Goal: Transaction & Acquisition: Purchase product/service

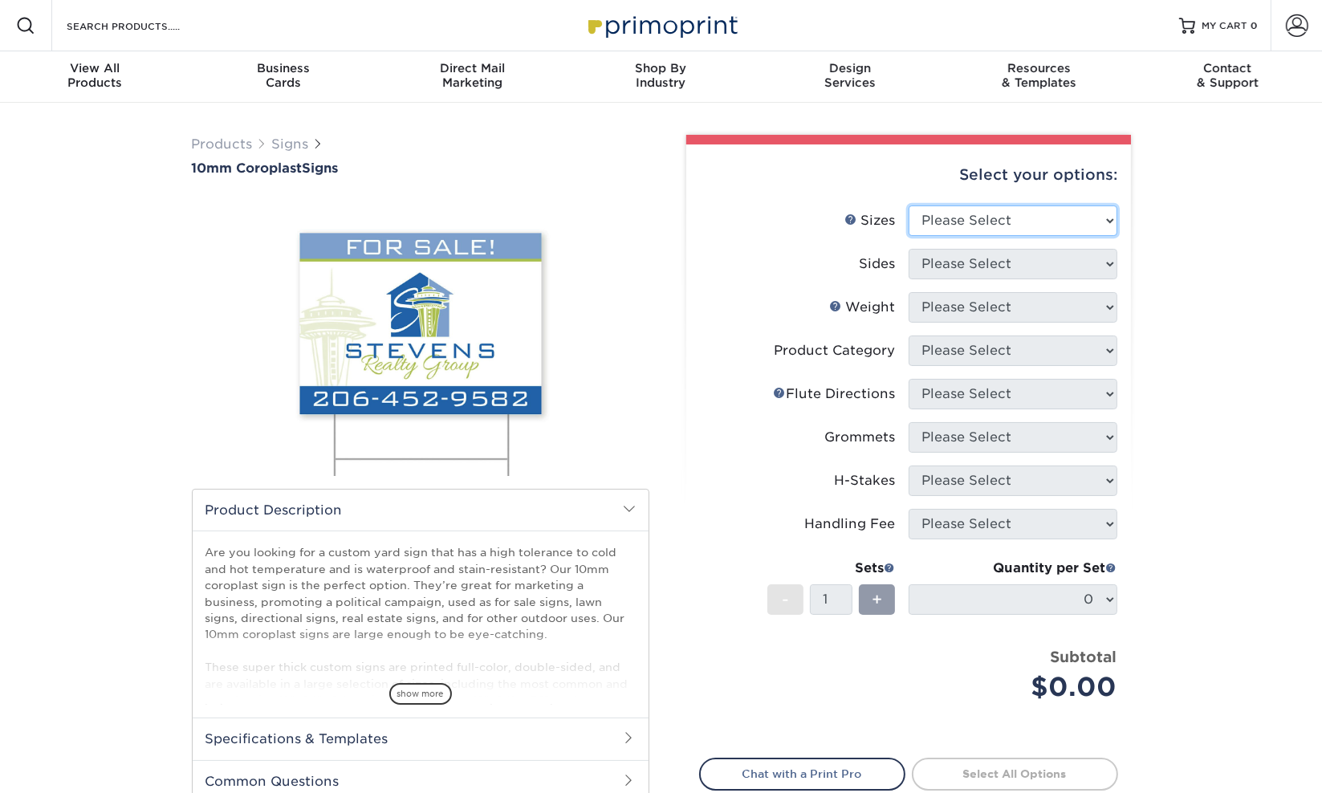
click at [969, 219] on select "Please Select 6" x 12" 10" x 10" 12" x 18" 18" x 24" 24" x 24" 24" x 36"" at bounding box center [1012, 220] width 209 height 30
select select "24.00x36.00"
click at [908, 205] on select "Please Select 6" x 12" 10" x 10" 12" x 18" 18" x 24" 24" x 24" 24" x 36"" at bounding box center [1012, 220] width 209 height 30
click at [973, 264] on select "Please Select Print Both Sides Print Front Only" at bounding box center [1012, 264] width 209 height 30
select select "13abbda7-1d64-4f25-8bb2-c179b224825d"
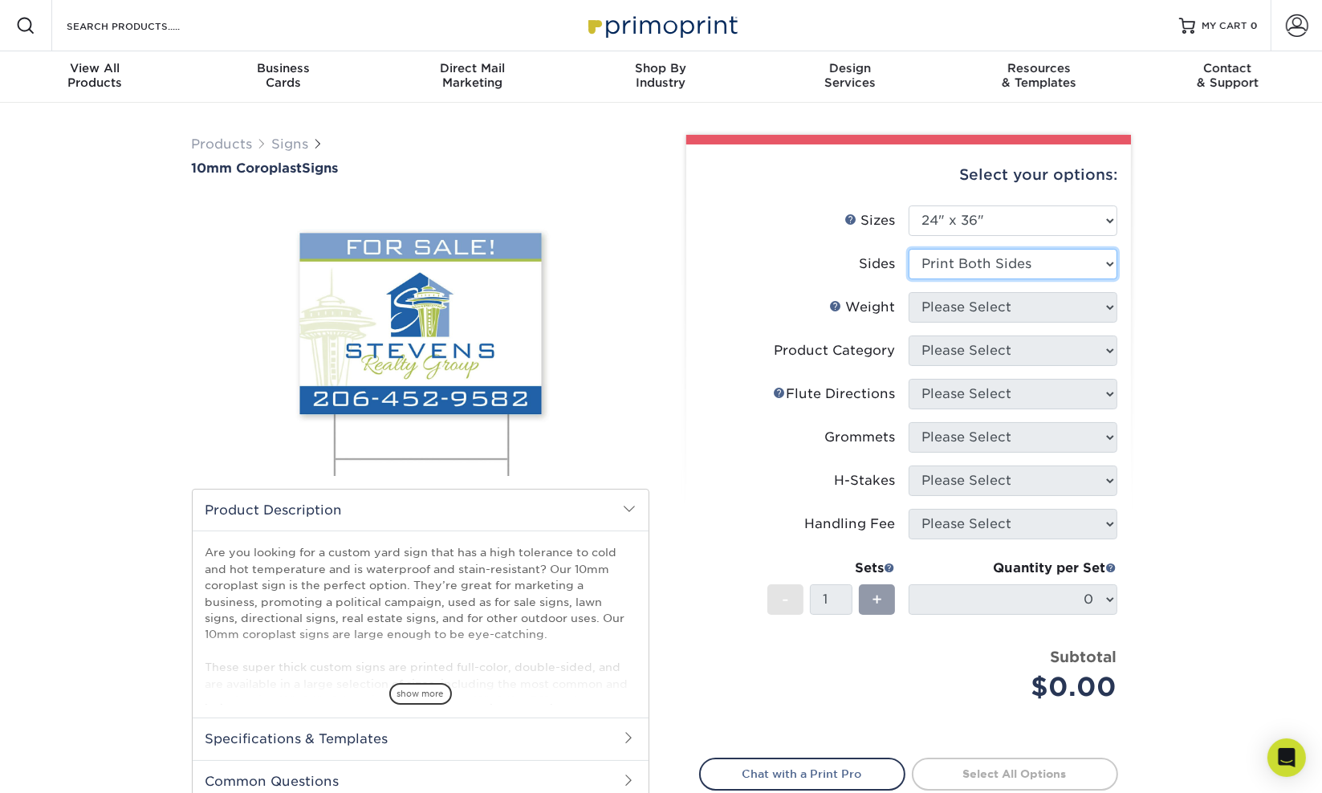
click at [908, 249] on select "Please Select Print Both Sides Print Front Only" at bounding box center [1012, 264] width 209 height 30
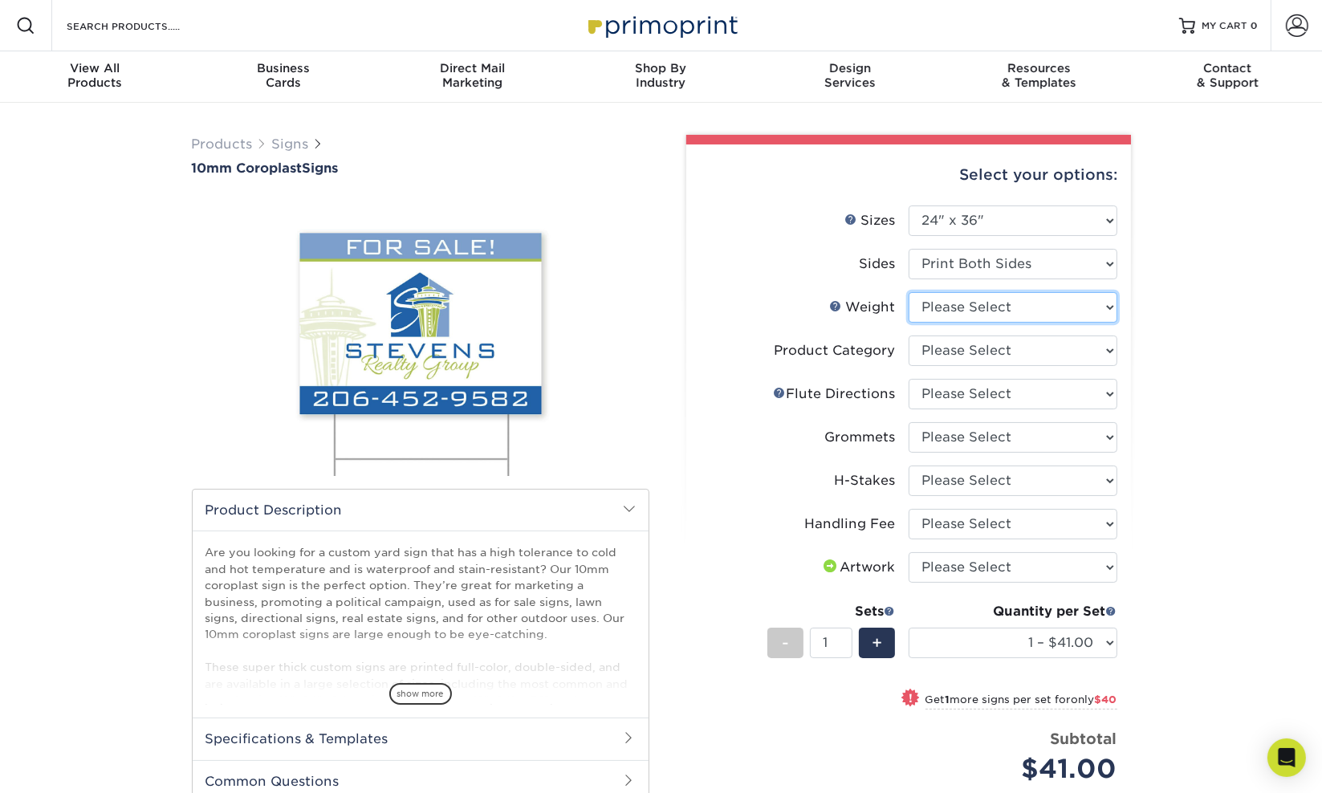
click at [970, 303] on select "Please Select 10CORO" at bounding box center [1012, 307] width 209 height 30
select select "10CORO"
click at [908, 292] on select "Please Select 10CORO" at bounding box center [1012, 307] width 209 height 30
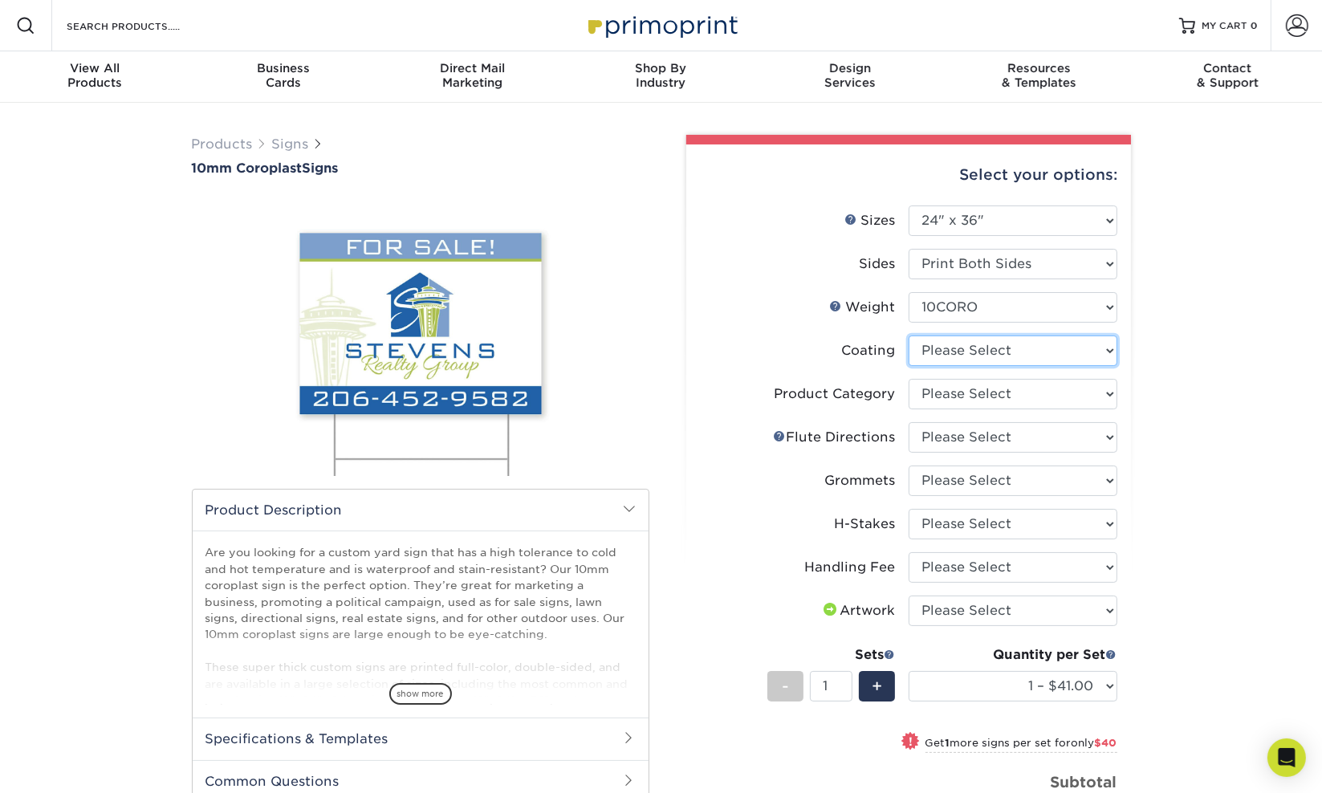
click at [959, 347] on select at bounding box center [1012, 350] width 209 height 30
select select "3e7618de-abca-4bda-9f97-8b9129e913d8"
click at [908, 335] on select at bounding box center [1012, 350] width 209 height 30
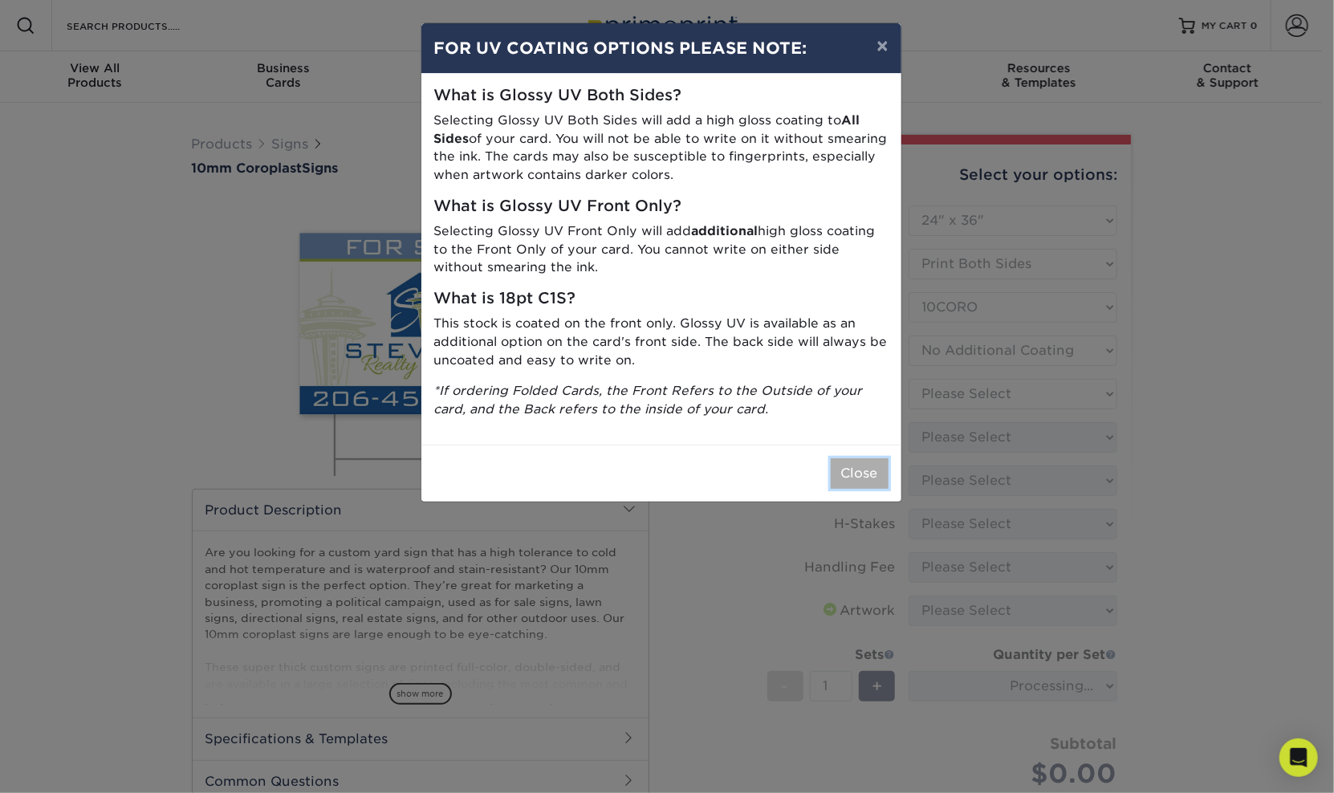
click at [853, 473] on button "Close" at bounding box center [860, 473] width 58 height 30
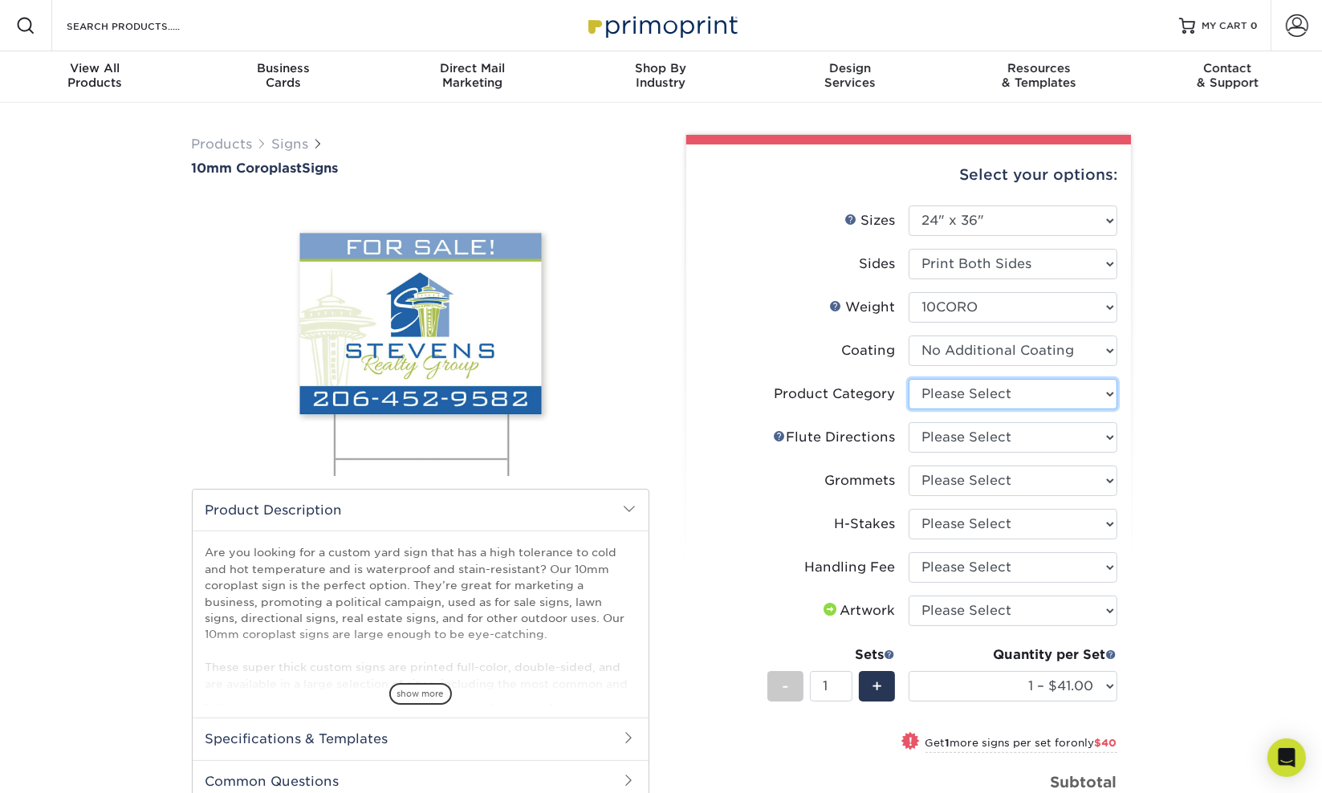
click at [1020, 396] on select "Please Select Coroplast Signs" at bounding box center [1012, 394] width 209 height 30
select select "b3582ed5-6912-492c-8440-2cc51afdb8e1"
click at [908, 379] on select "Please Select Coroplast Signs" at bounding box center [1012, 394] width 209 height 30
click at [1005, 431] on select "Please Select Flute Direction (Horizontal) Flute Direction (Vertical)" at bounding box center [1012, 437] width 209 height 30
select select "64642d5c-3ca5-48ab-b753-ddfa02991dab"
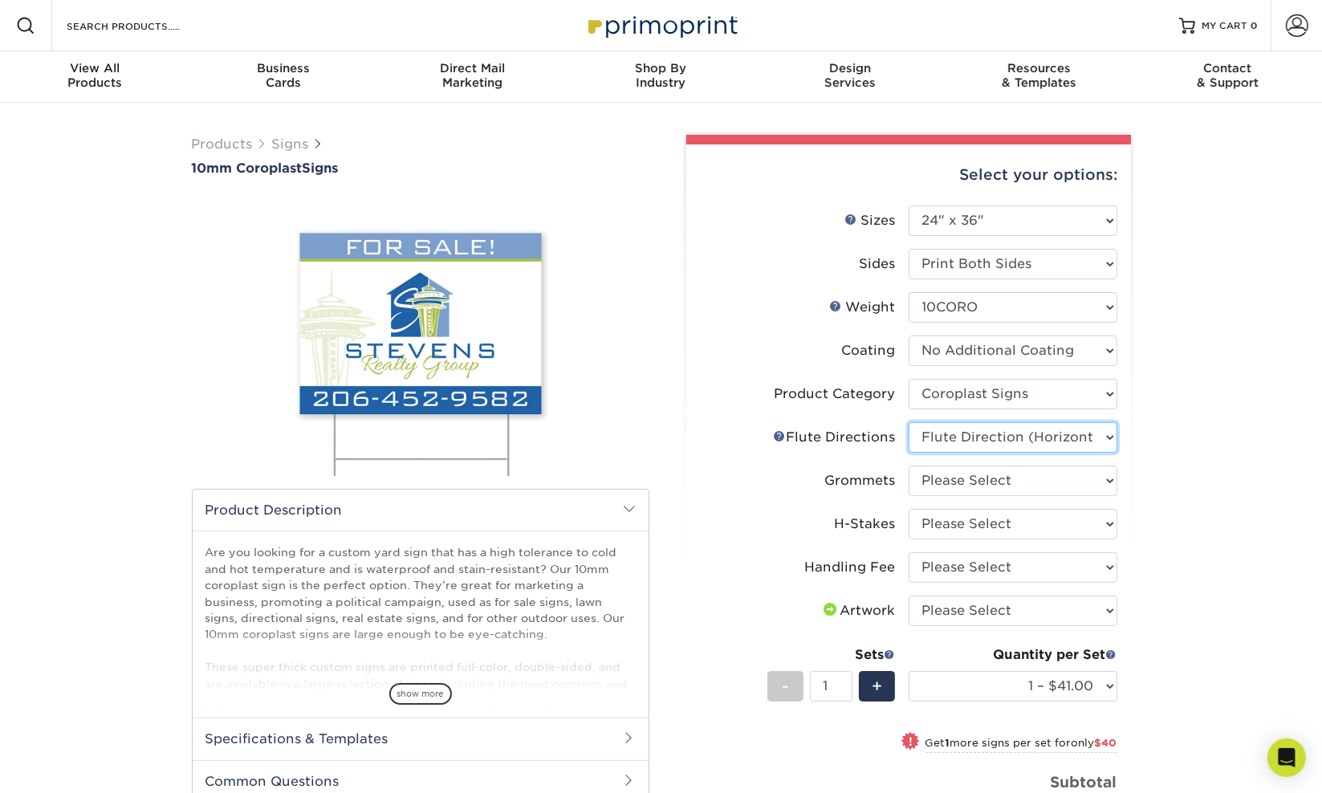
click at [908, 422] on select "Please Select Flute Direction (Horizontal) Flute Direction (Vertical)" at bounding box center [1012, 437] width 209 height 30
click at [989, 481] on select "Please Select No Grommets Yes, Grommet All 4 Corners Yes, Grommets Top Corners …" at bounding box center [1012, 480] width 209 height 30
select select "763cac70-ce91-42b5-8cc2-3003a90f4e91"
click at [908, 465] on select "Please Select No Grommets Yes, Grommet All 4 Corners Yes, Grommets Top Corners …" at bounding box center [1012, 480] width 209 height 30
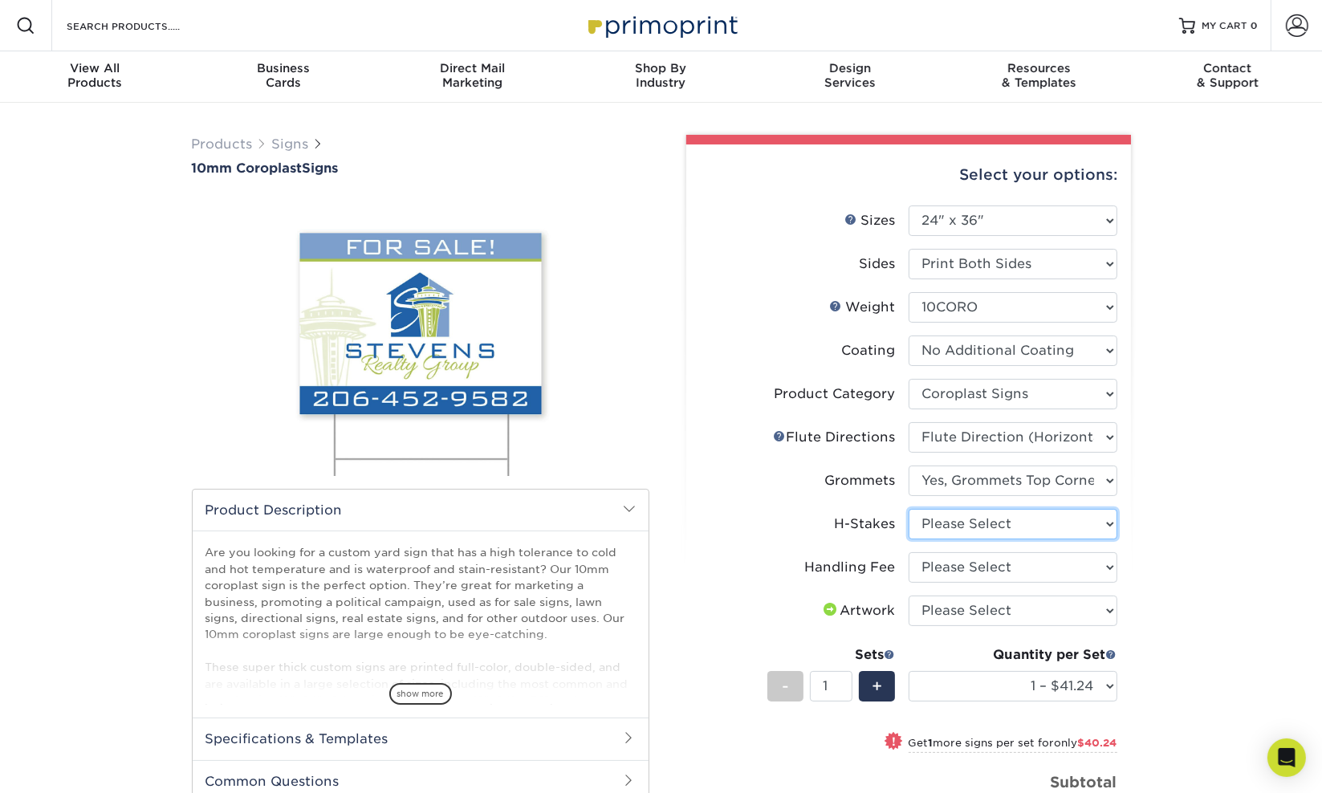
click at [984, 511] on select "Please Select No H-Stakes Yes H-Stakes (Heavy Duty)" at bounding box center [1012, 524] width 209 height 30
select select "4f193f0c-e5fb-478c-8161-db35ebbf29ae"
click at [908, 509] on select "Please Select No H-Stakes Yes H-Stakes (Heavy Duty)" at bounding box center [1012, 524] width 209 height 30
click at [963, 562] on select "Please Select Handling Fee" at bounding box center [1012, 567] width 209 height 30
select select "ab74c079-444c-4260-ae6a-e09bdee8073c"
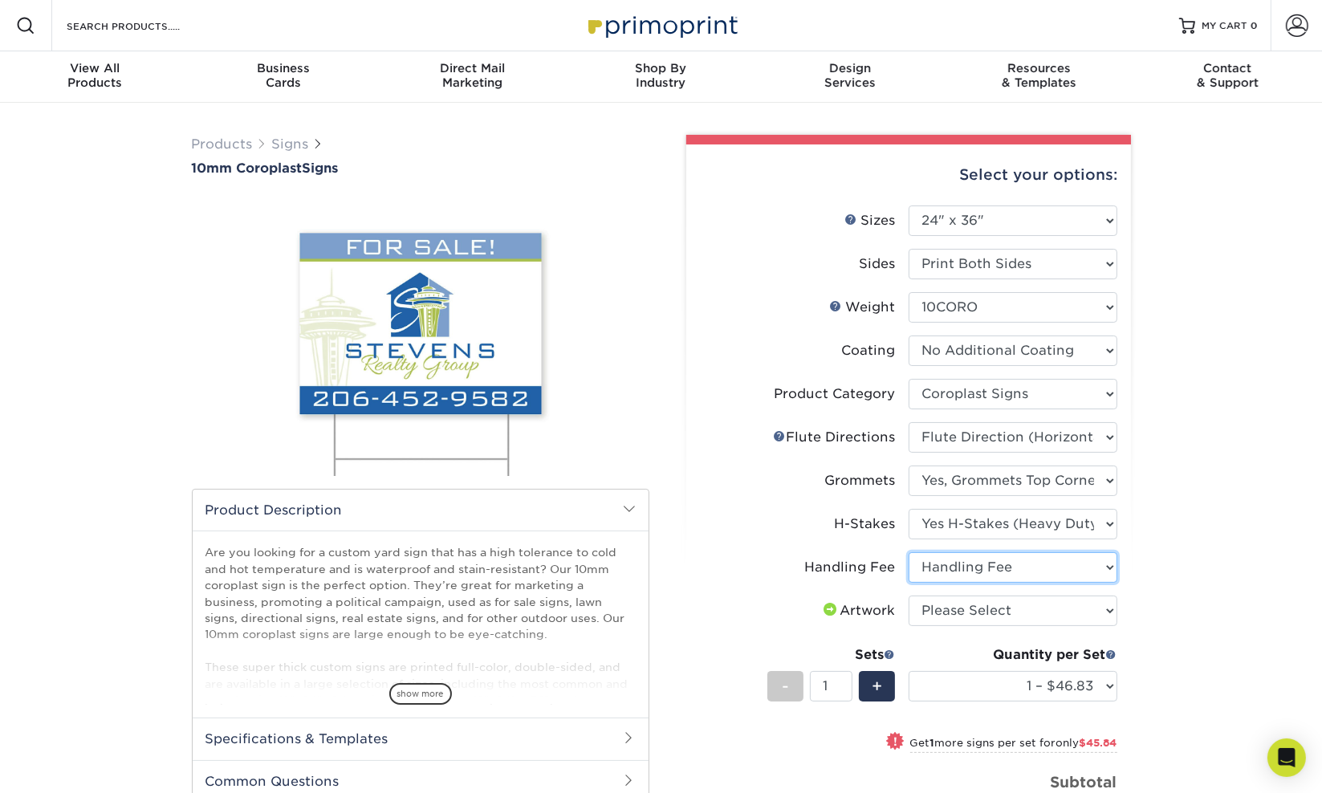
click at [908, 552] on select "Please Select Handling Fee" at bounding box center [1012, 567] width 209 height 30
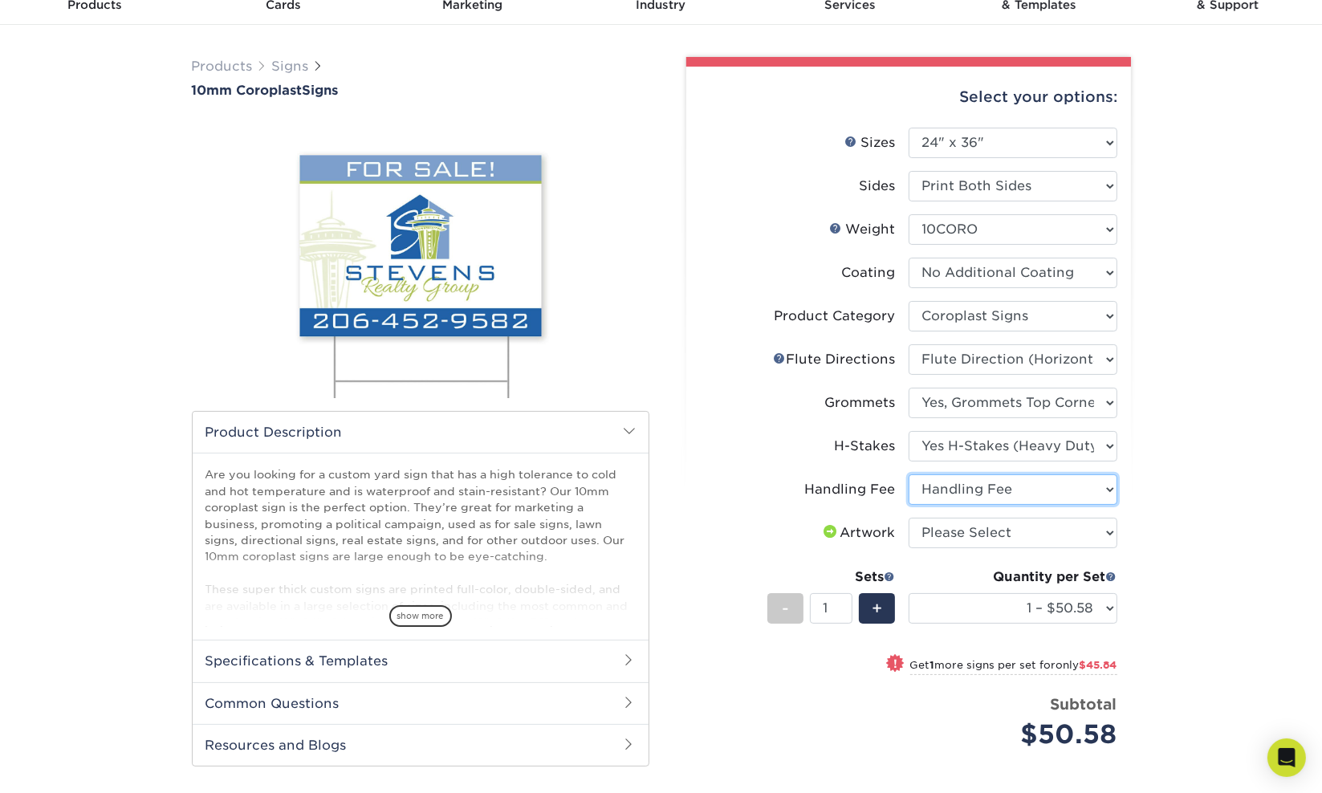
scroll to position [80, 0]
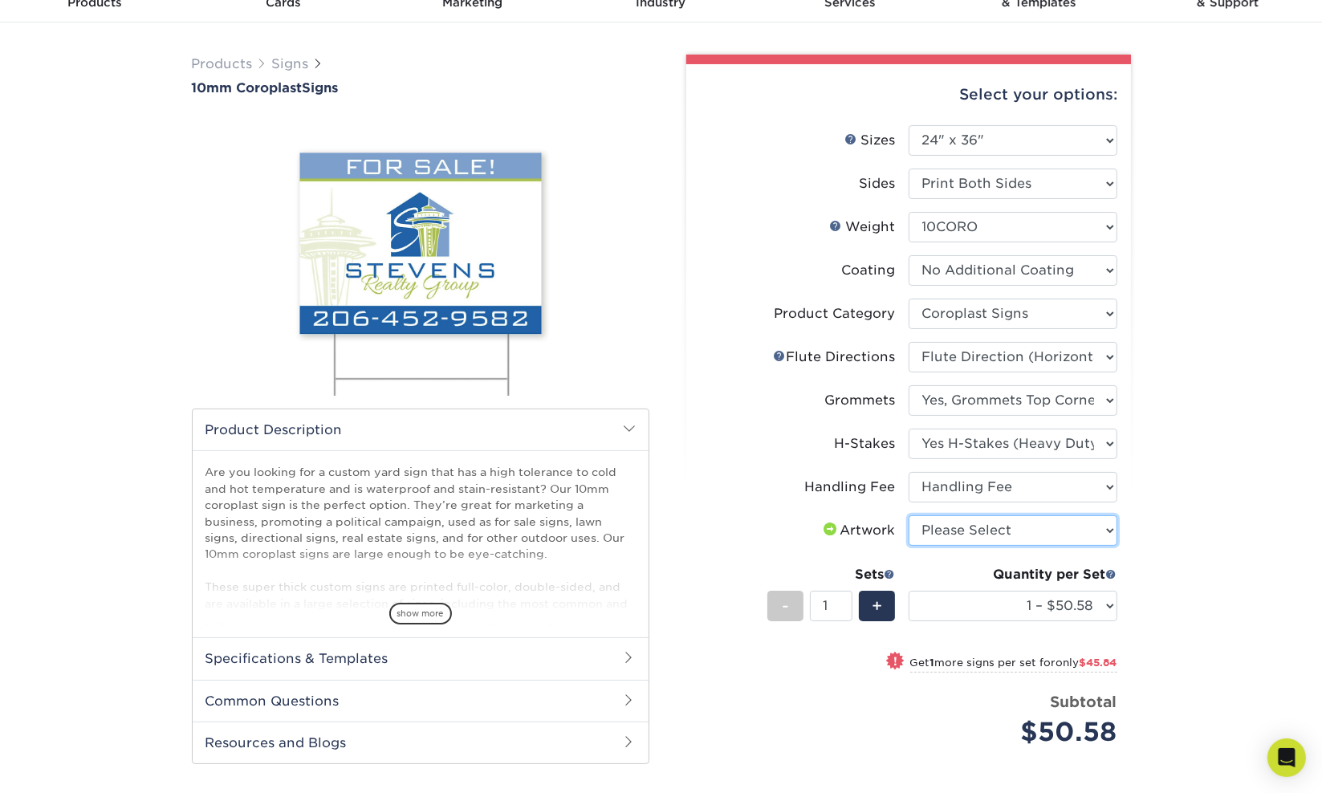
click at [986, 540] on select "Please Select I will upload files I need a design - $50" at bounding box center [1012, 530] width 209 height 30
select select "upload"
click at [908, 515] on select "Please Select I will upload files I need a design - $50" at bounding box center [1012, 530] width 209 height 30
click at [867, 606] on div "+" at bounding box center [877, 606] width 36 height 30
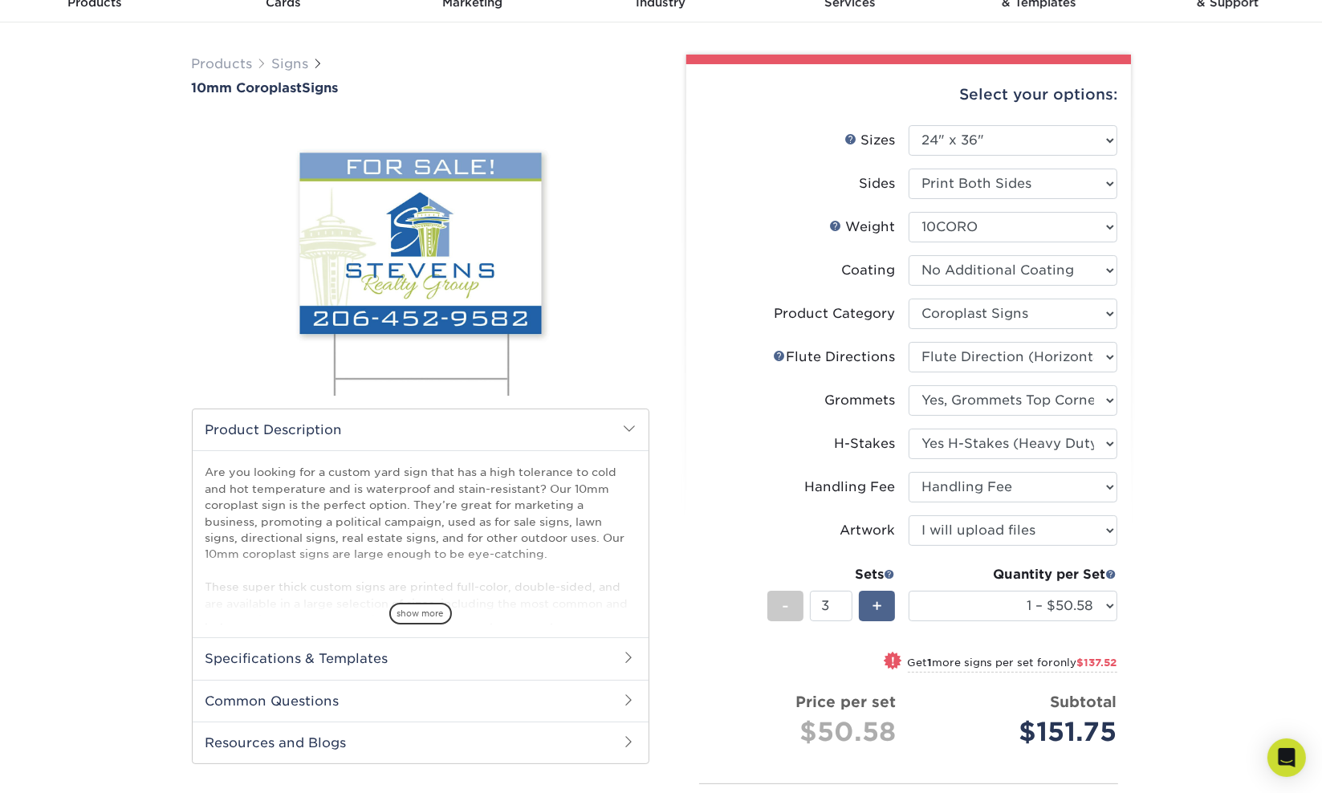
click at [867, 606] on div "+" at bounding box center [877, 606] width 36 height 30
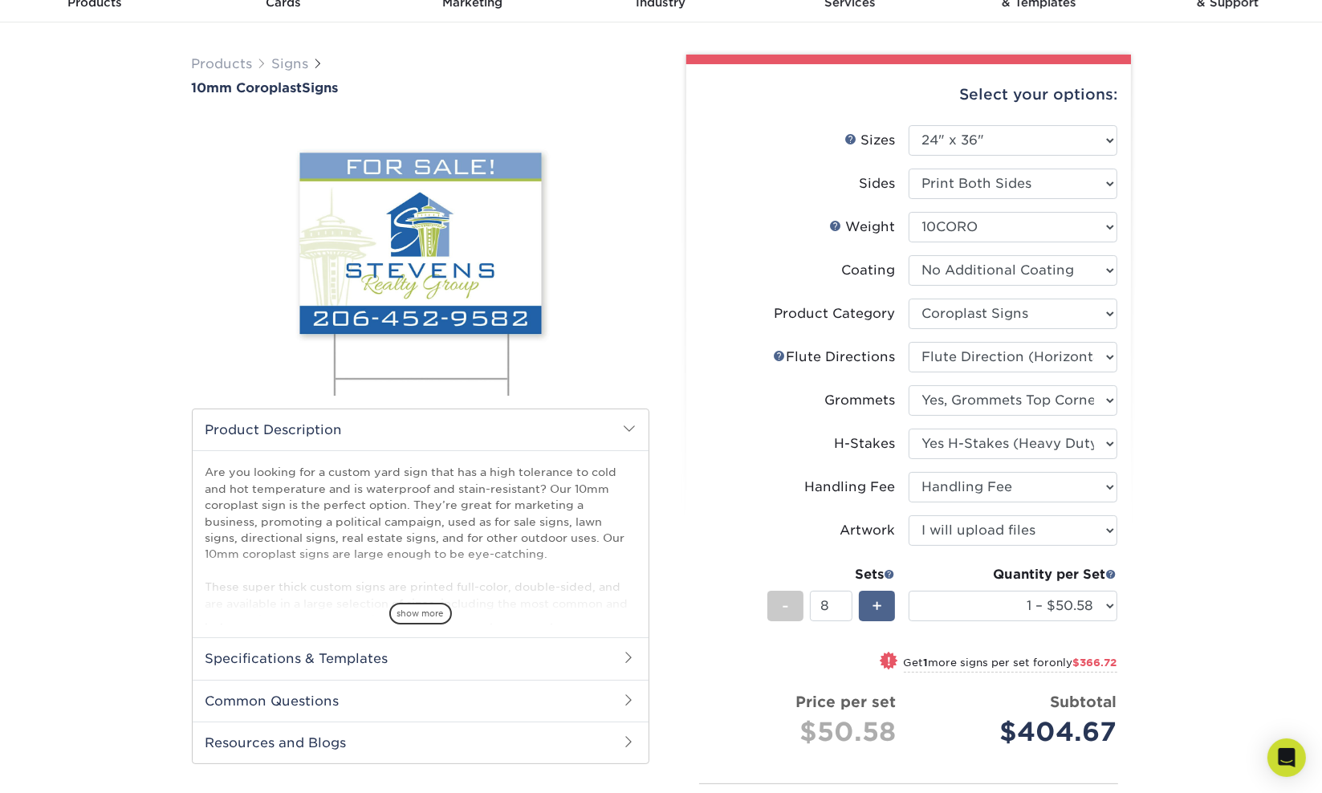
click at [867, 606] on div "+" at bounding box center [877, 606] width 36 height 30
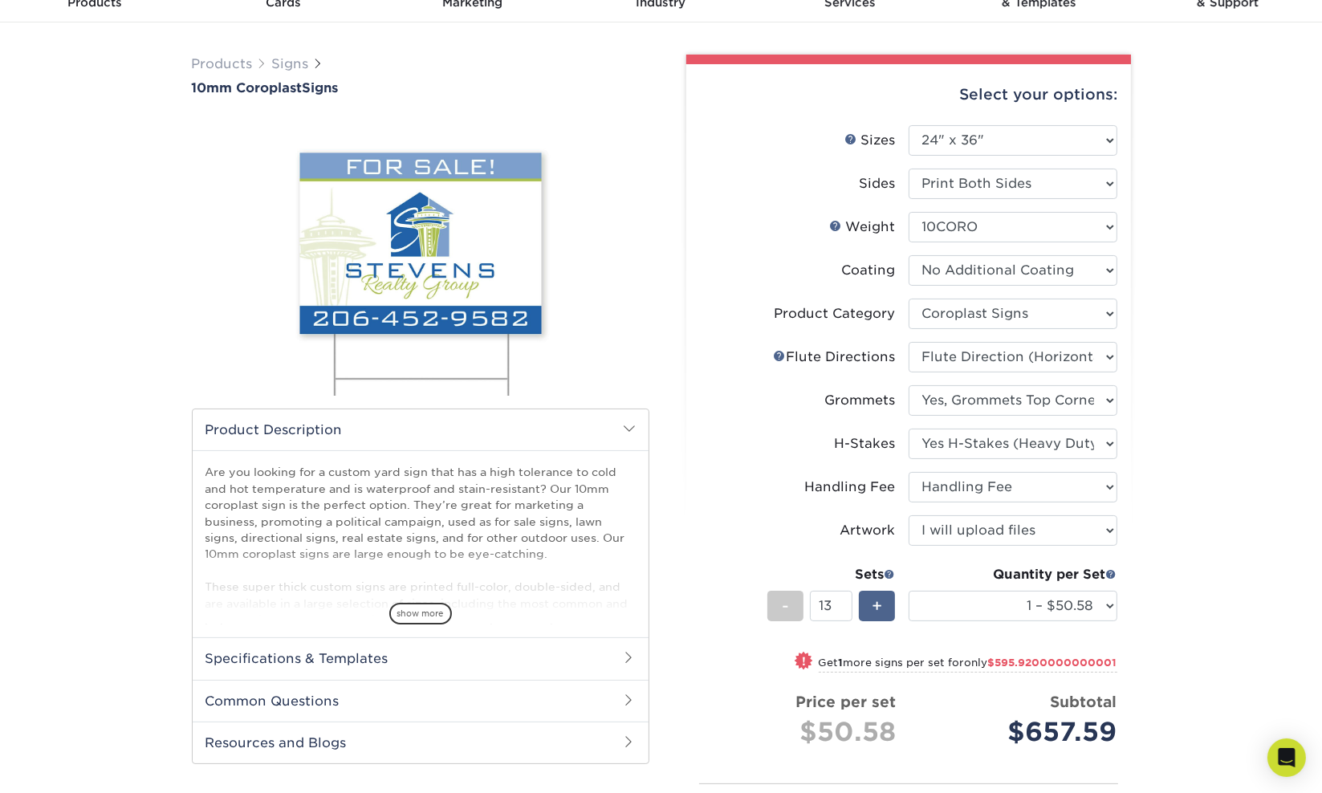
click at [867, 606] on div "+" at bounding box center [877, 606] width 36 height 30
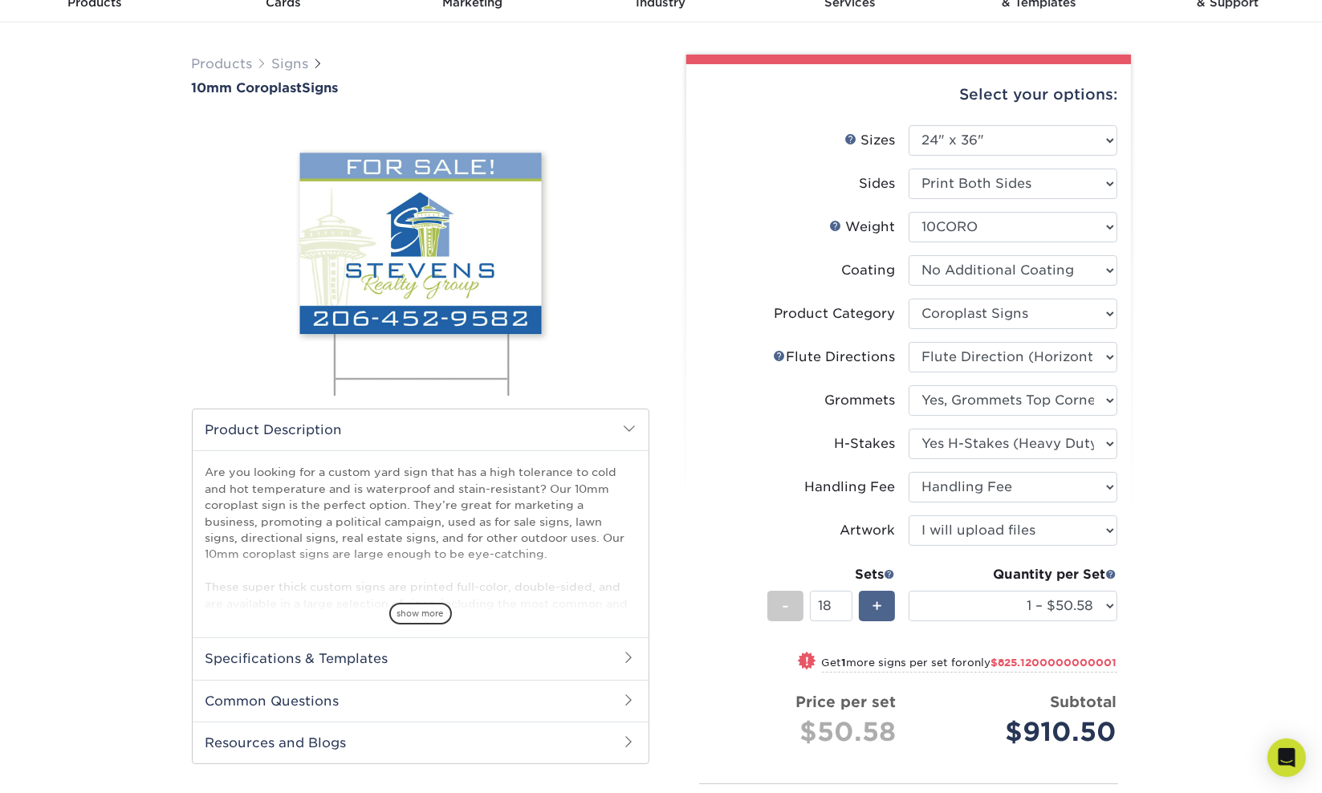
click at [867, 606] on div "+" at bounding box center [877, 606] width 36 height 30
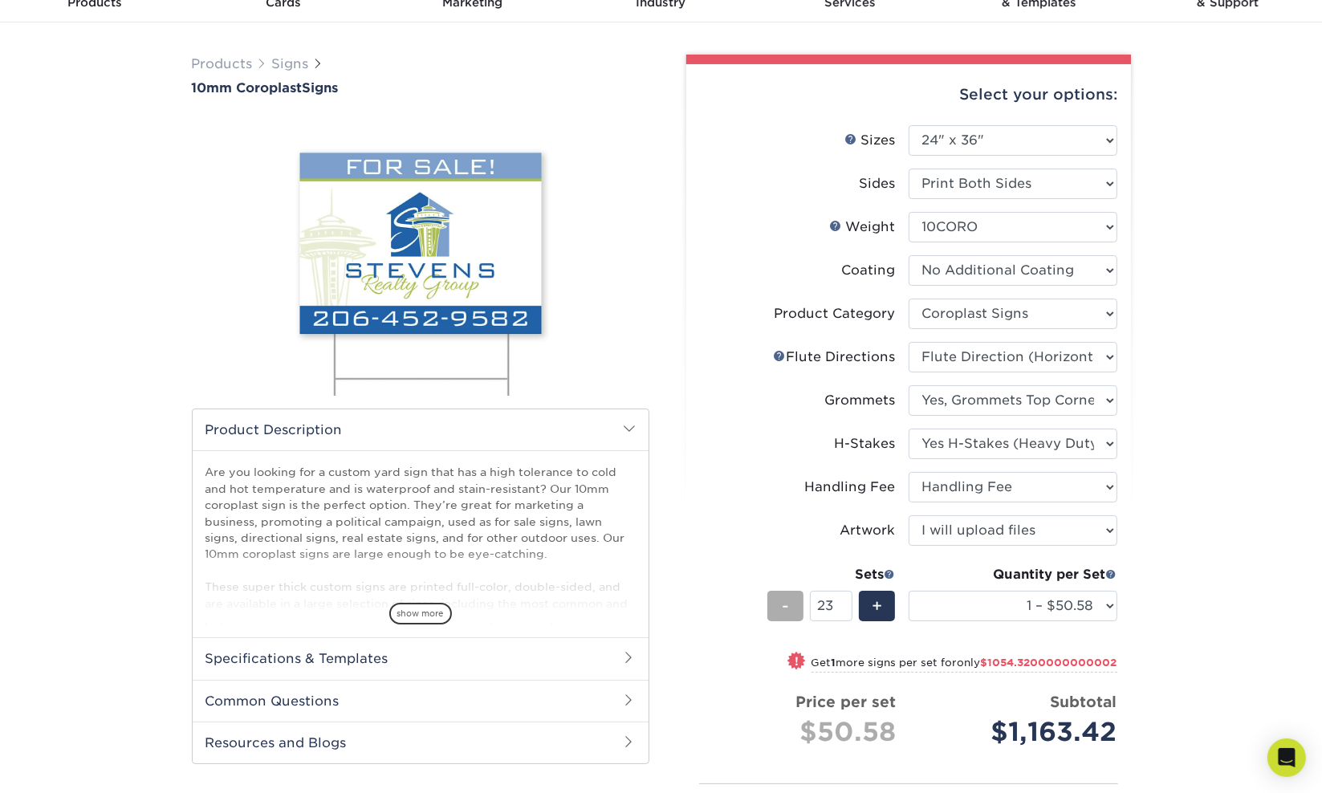
click at [786, 603] on span "-" at bounding box center [785, 606] width 7 height 24
click at [875, 603] on span "+" at bounding box center [876, 606] width 10 height 24
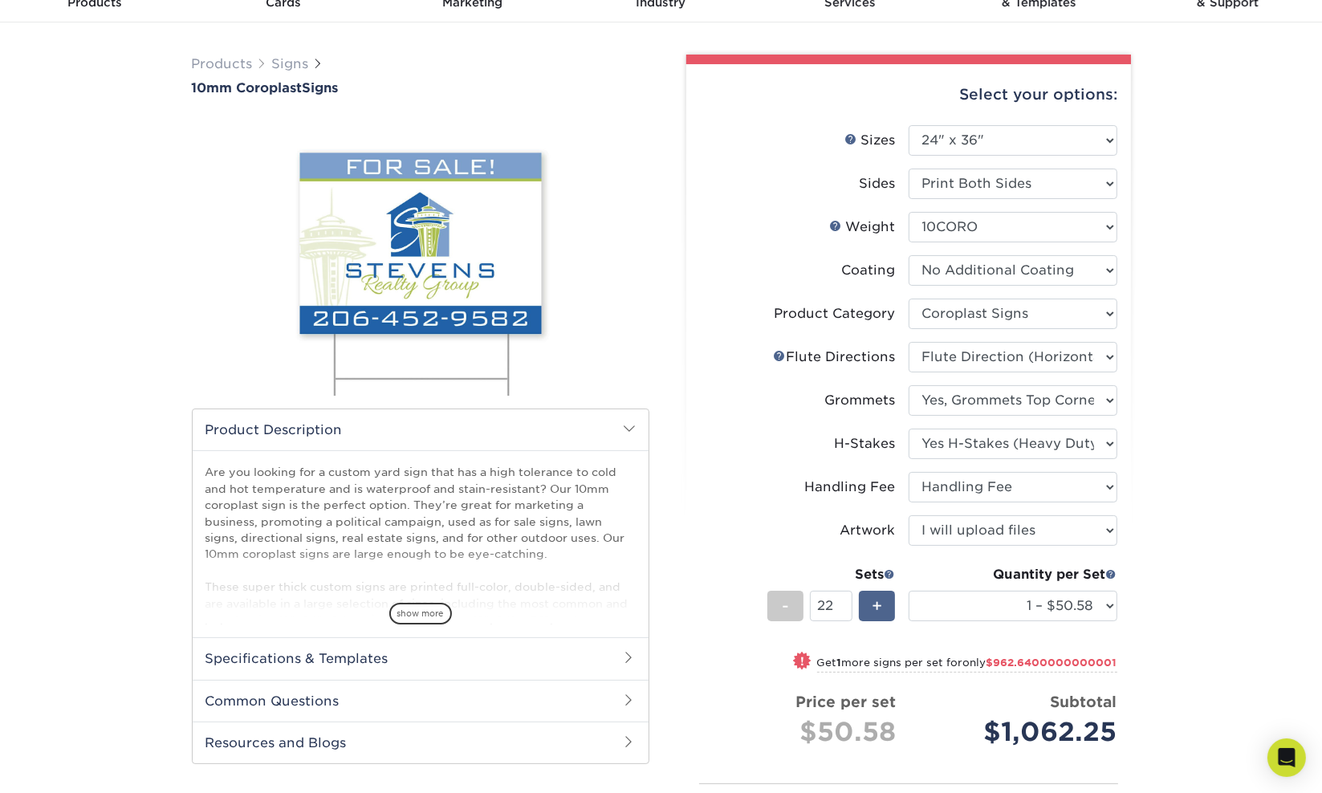
click at [875, 603] on span "+" at bounding box center [876, 606] width 10 height 24
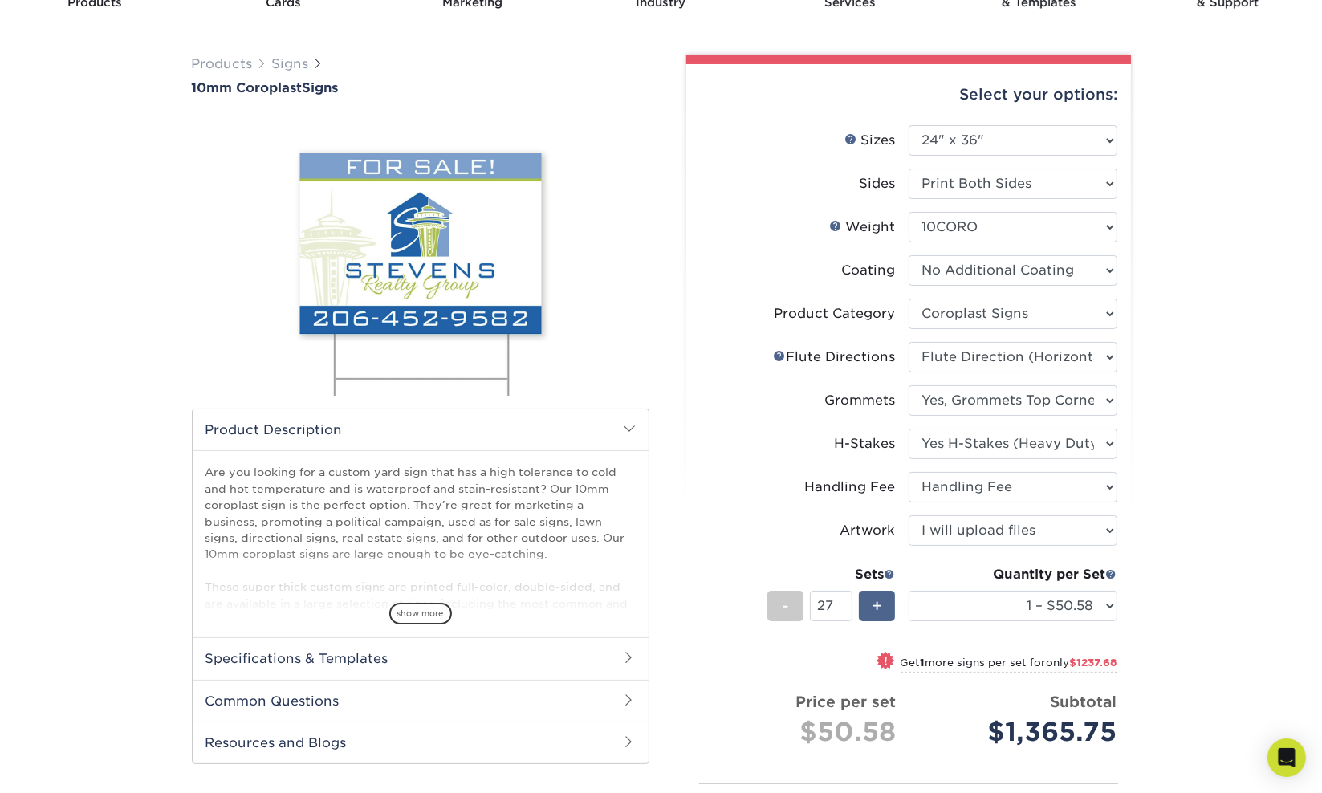
click at [875, 603] on span "+" at bounding box center [876, 606] width 10 height 24
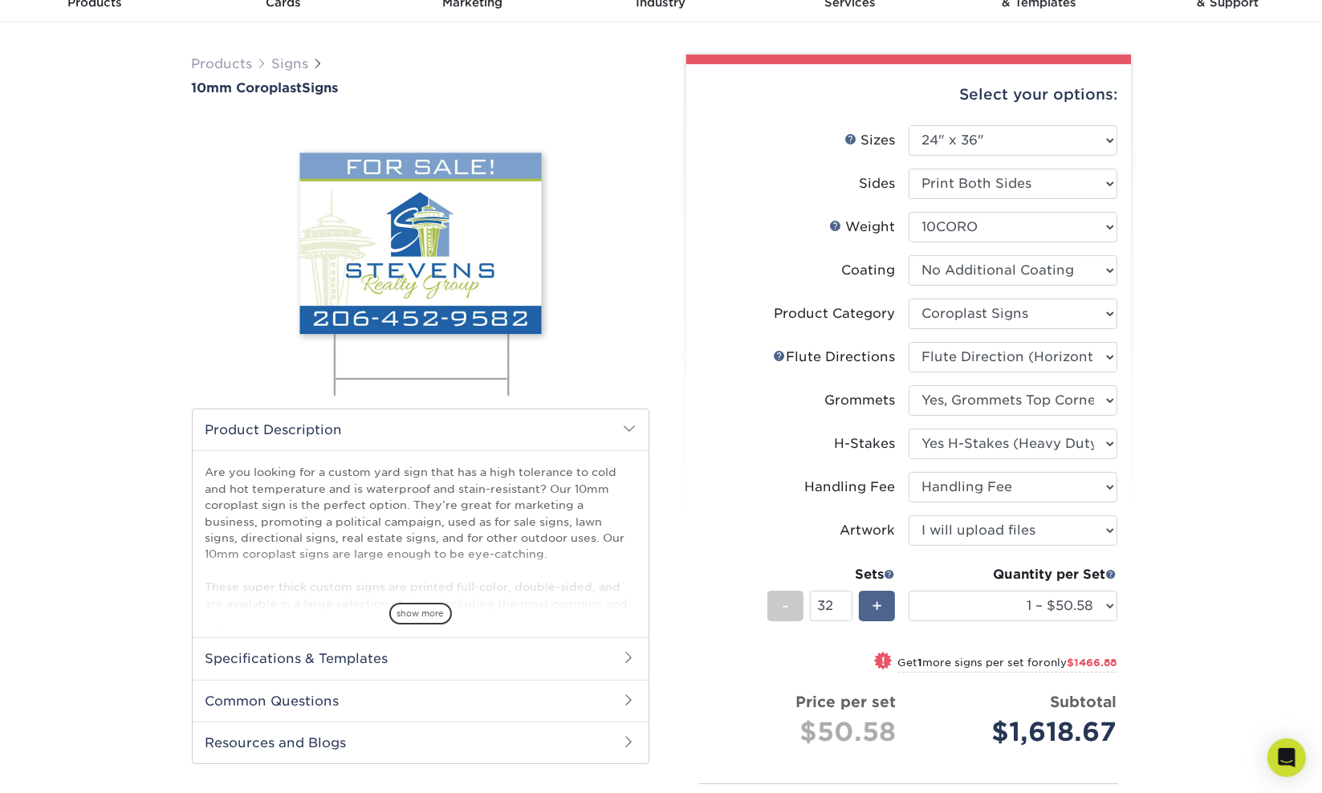
click at [875, 603] on span "+" at bounding box center [876, 606] width 10 height 24
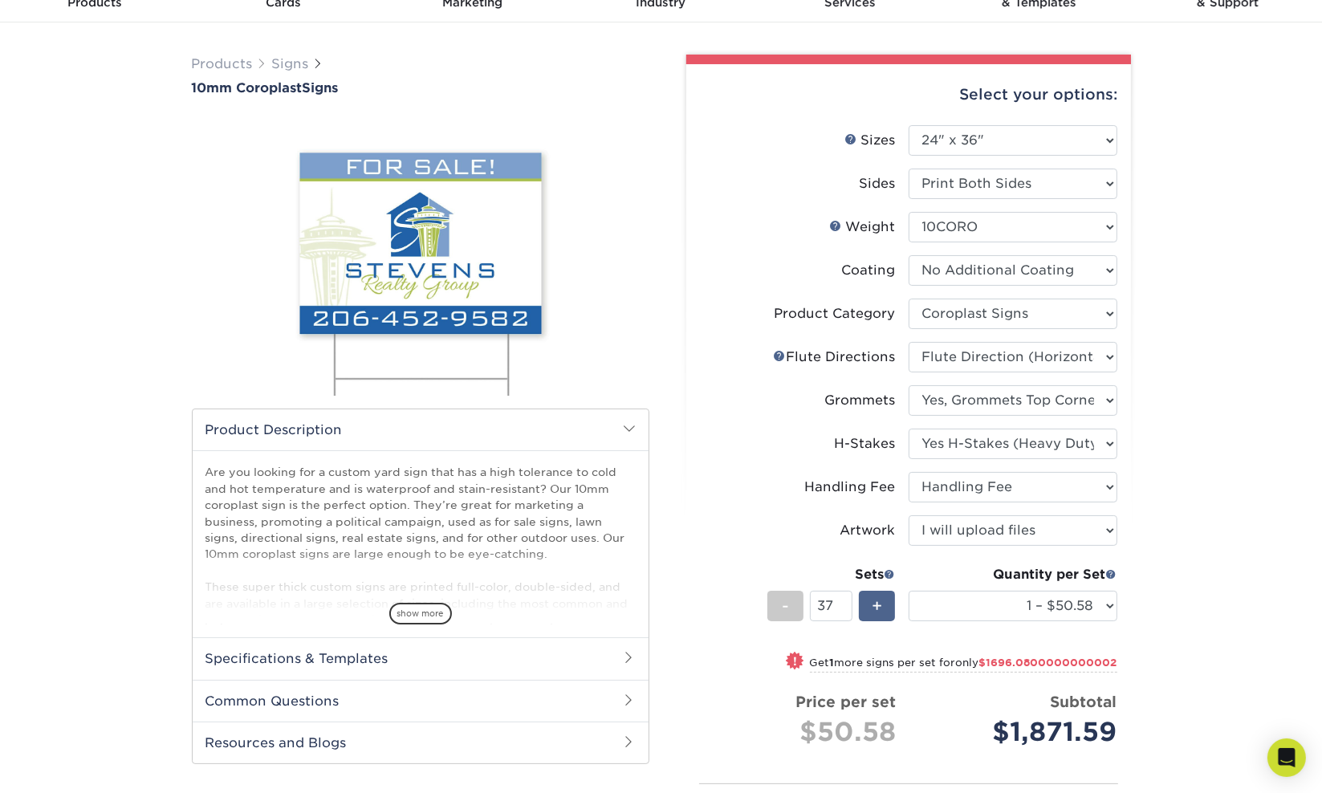
click at [875, 603] on span "+" at bounding box center [876, 606] width 10 height 24
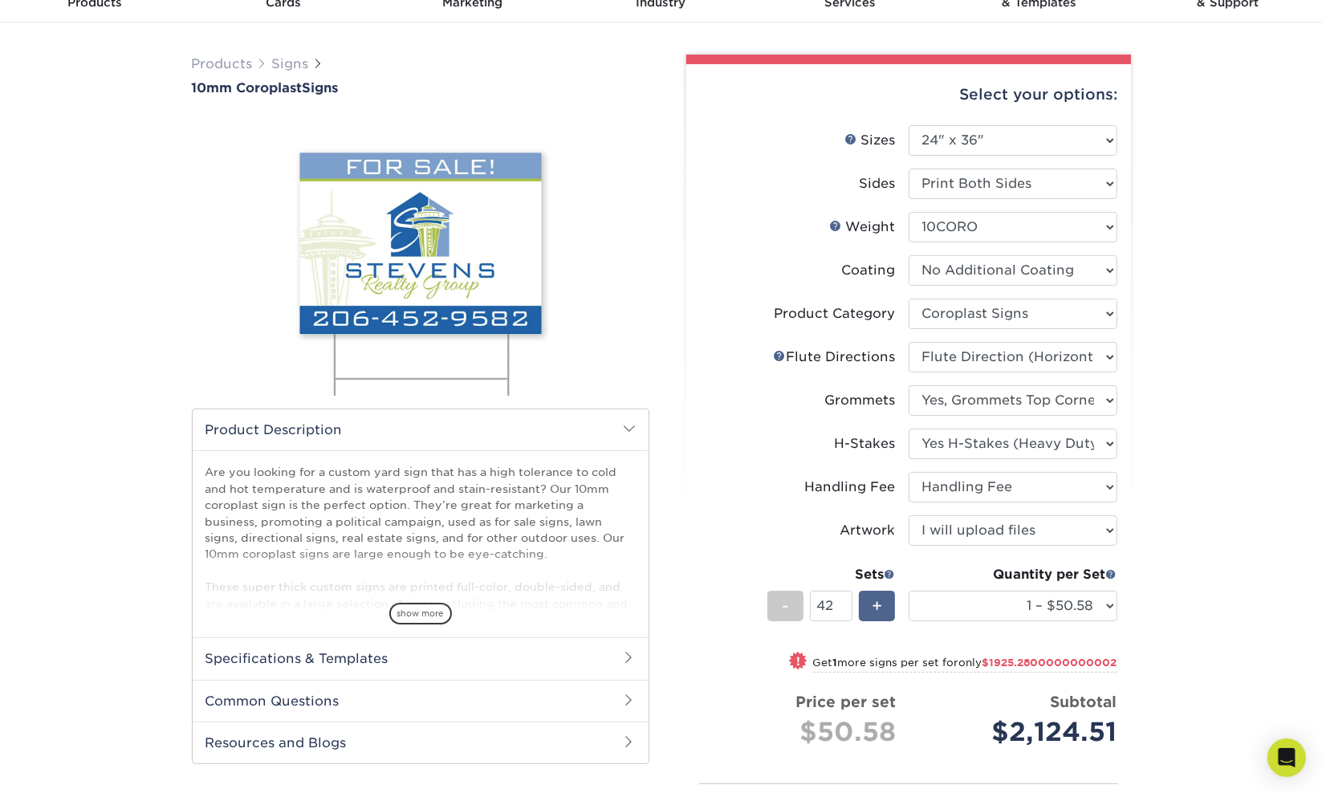
click at [875, 603] on span "+" at bounding box center [876, 606] width 10 height 24
drag, startPoint x: 843, startPoint y: 605, endPoint x: 801, endPoint y: 604, distance: 42.5
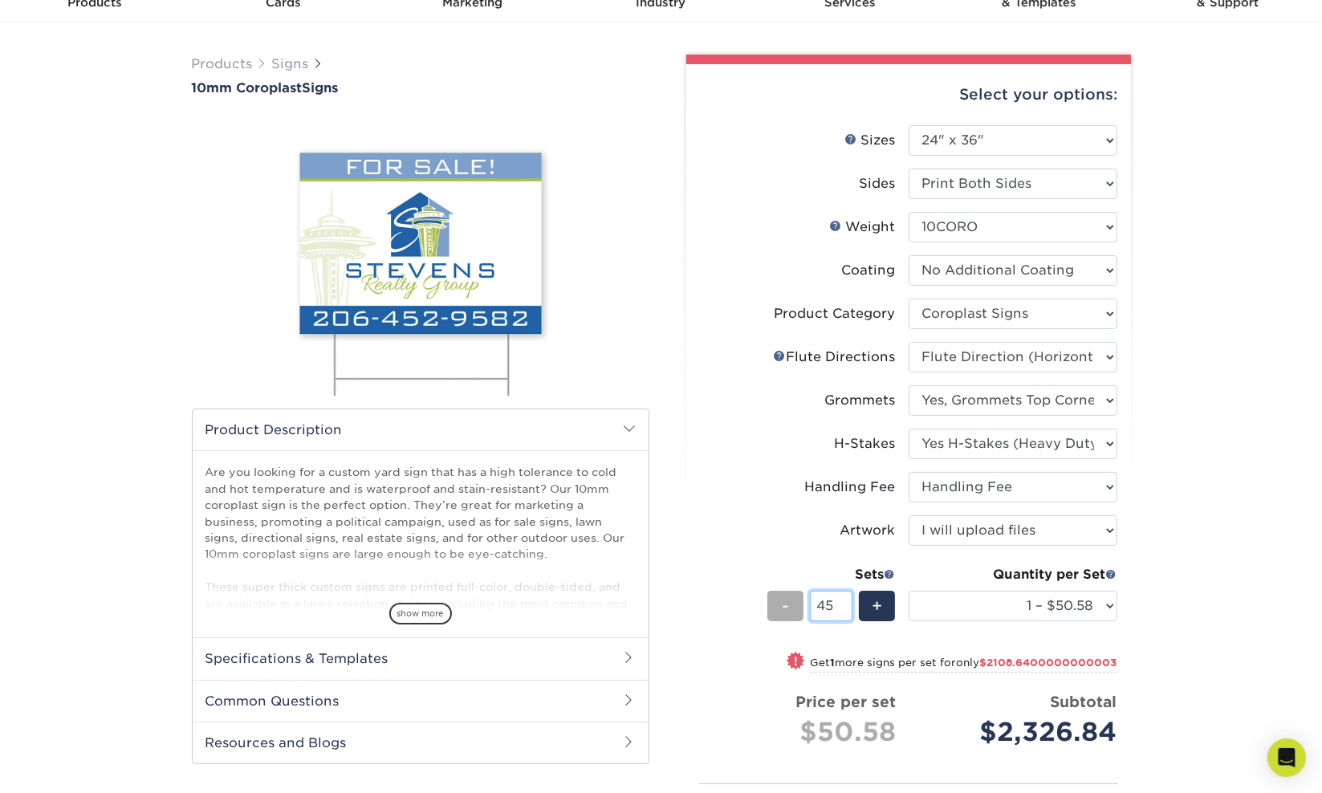
click at [810, 607] on input "45" at bounding box center [831, 606] width 43 height 30
click at [882, 608] on span "+" at bounding box center [876, 606] width 10 height 24
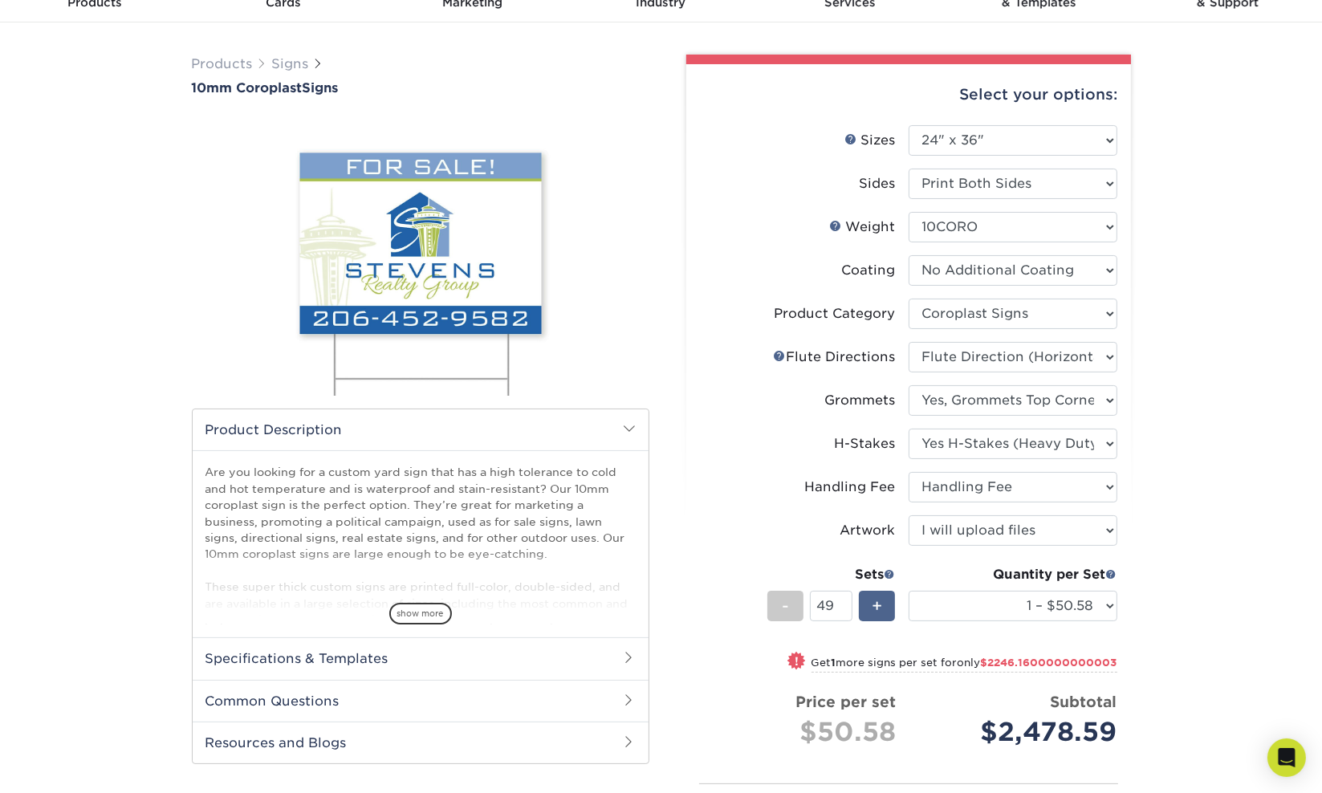
click at [882, 608] on span "+" at bounding box center [876, 606] width 10 height 24
type input "50"
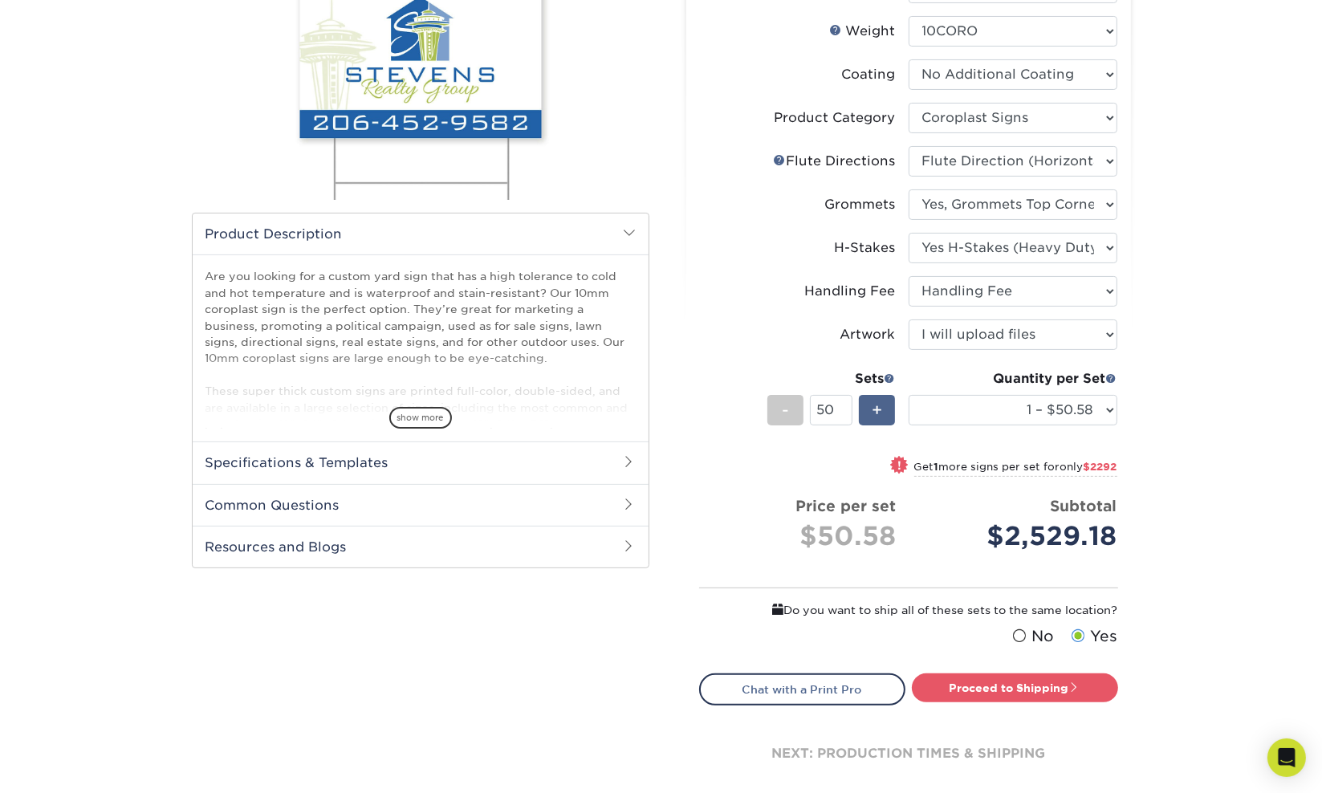
scroll to position [321, 0]
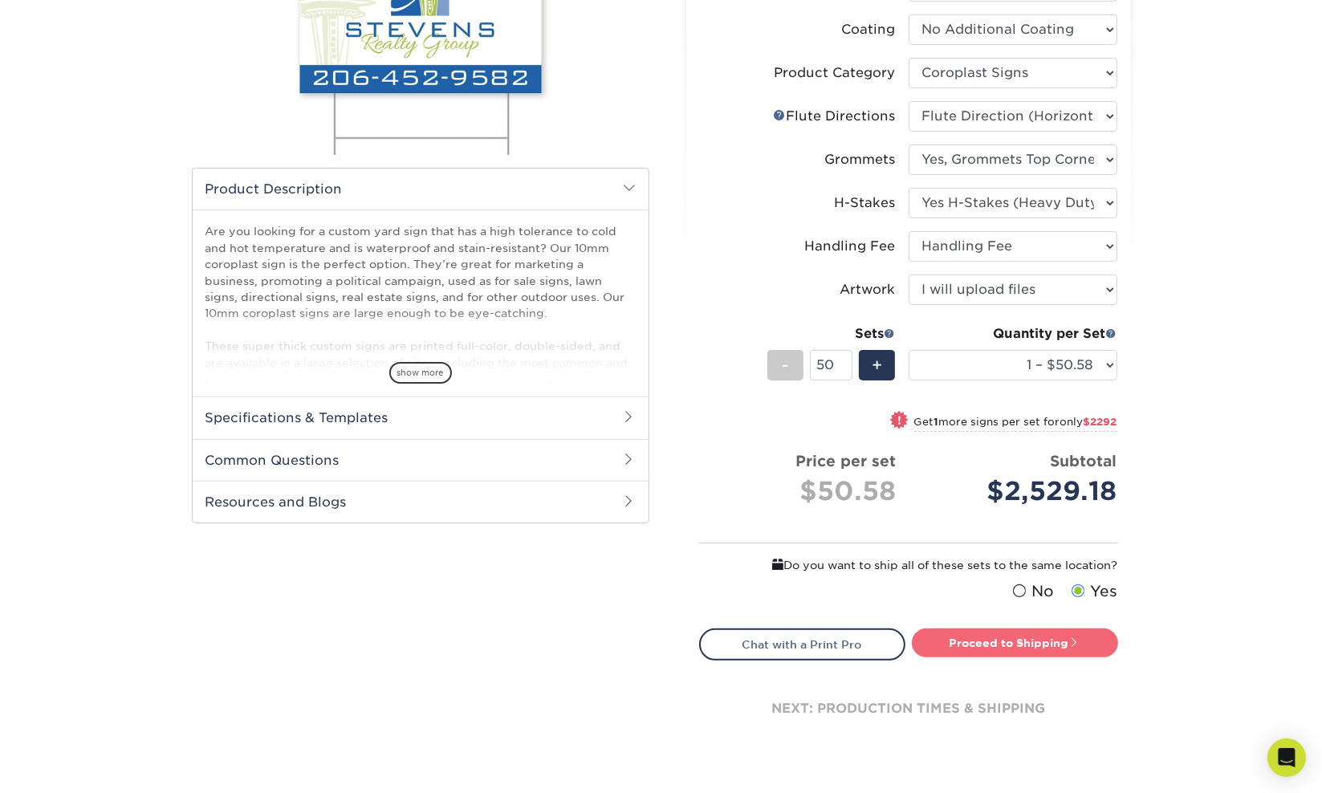
click at [1035, 646] on link "Proceed to Shipping" at bounding box center [1015, 642] width 206 height 29
type input "Set 1"
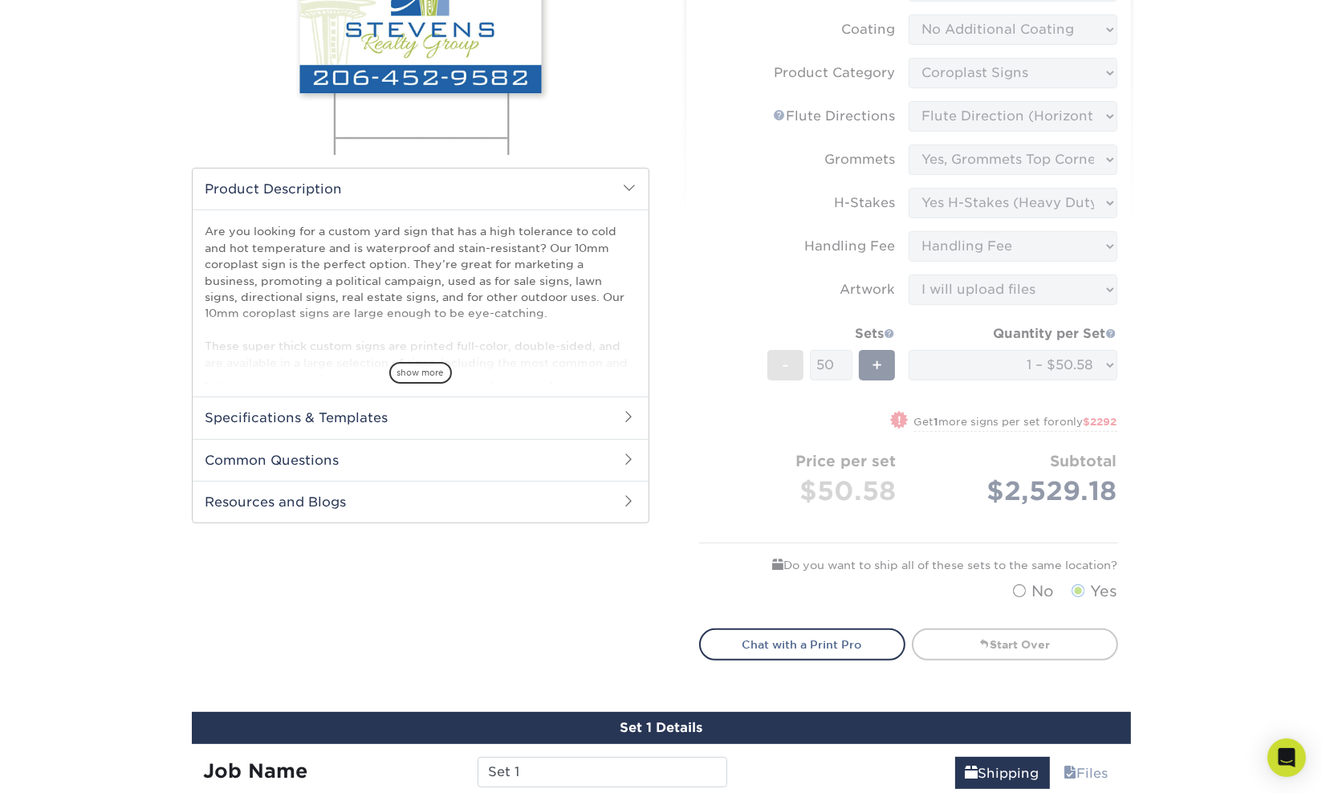
select select "3fdd7f75-431c-4d3d-9d3c-d90f936446e0"
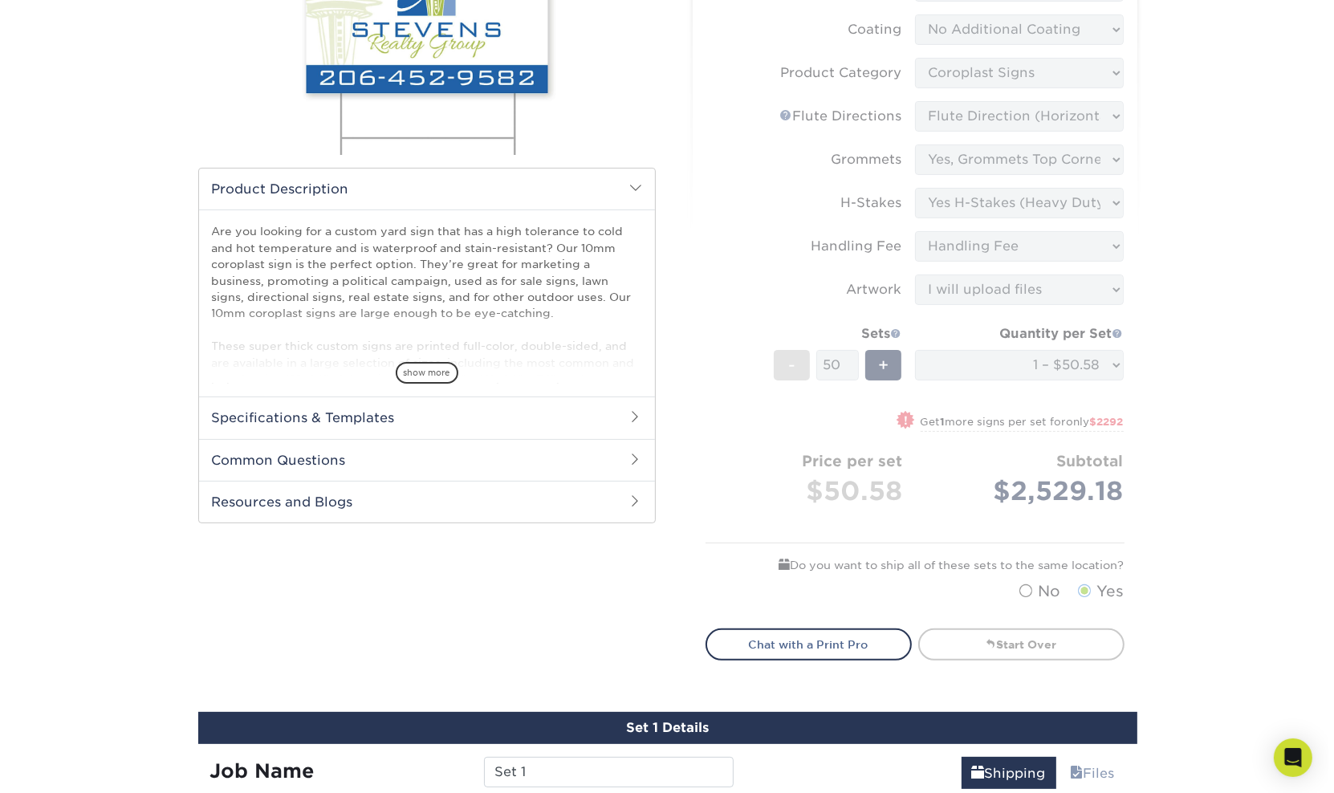
scroll to position [990, 0]
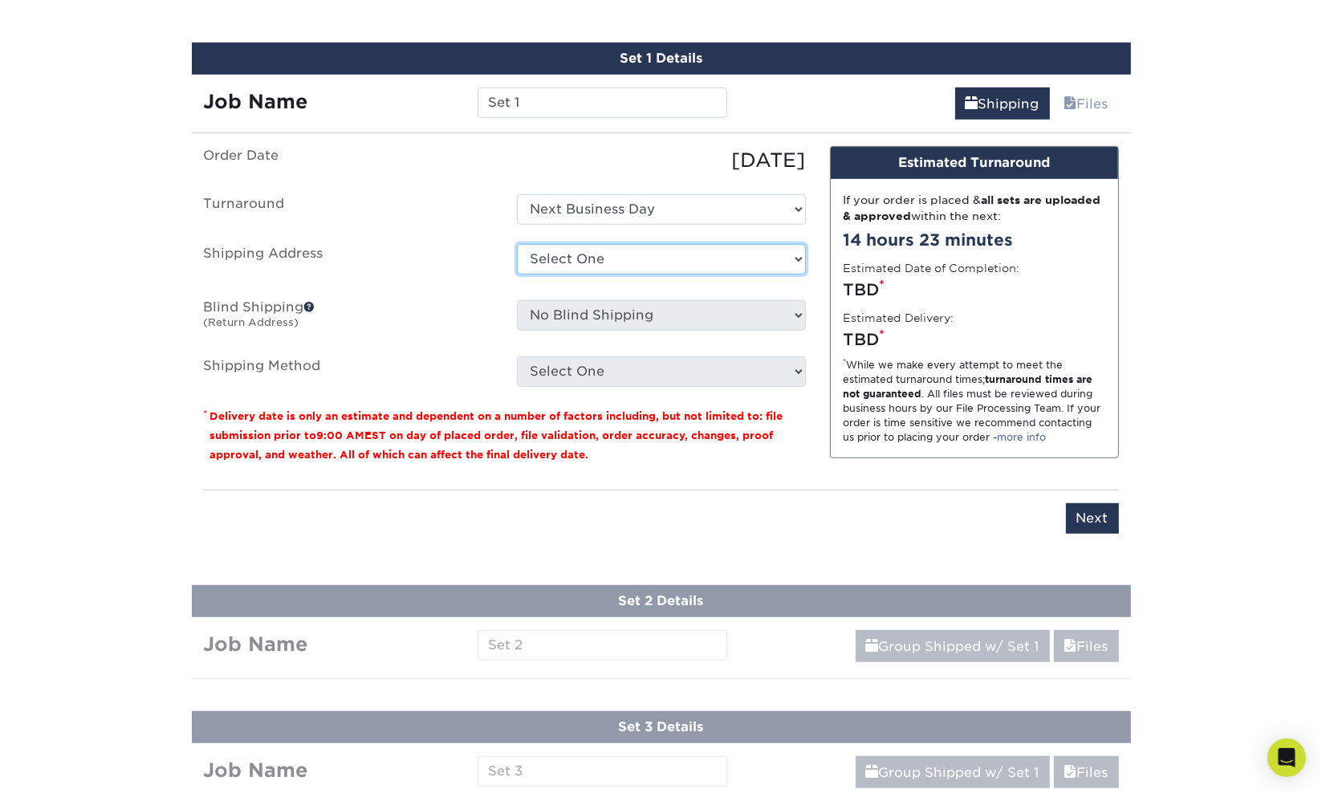
click at [597, 253] on select "Select One + Add New Address - Login" at bounding box center [661, 259] width 289 height 30
click at [449, 238] on ul "Order Date [DATE] [GEOGRAPHIC_DATA] Select One Next Business Day Shipping Addre…" at bounding box center [505, 266] width 602 height 241
click at [587, 265] on select "Select One + Add New Address - Login" at bounding box center [661, 259] width 289 height 30
select select "newaddress"
click at [517, 244] on select "Select One + Add New Address - Login" at bounding box center [661, 259] width 289 height 30
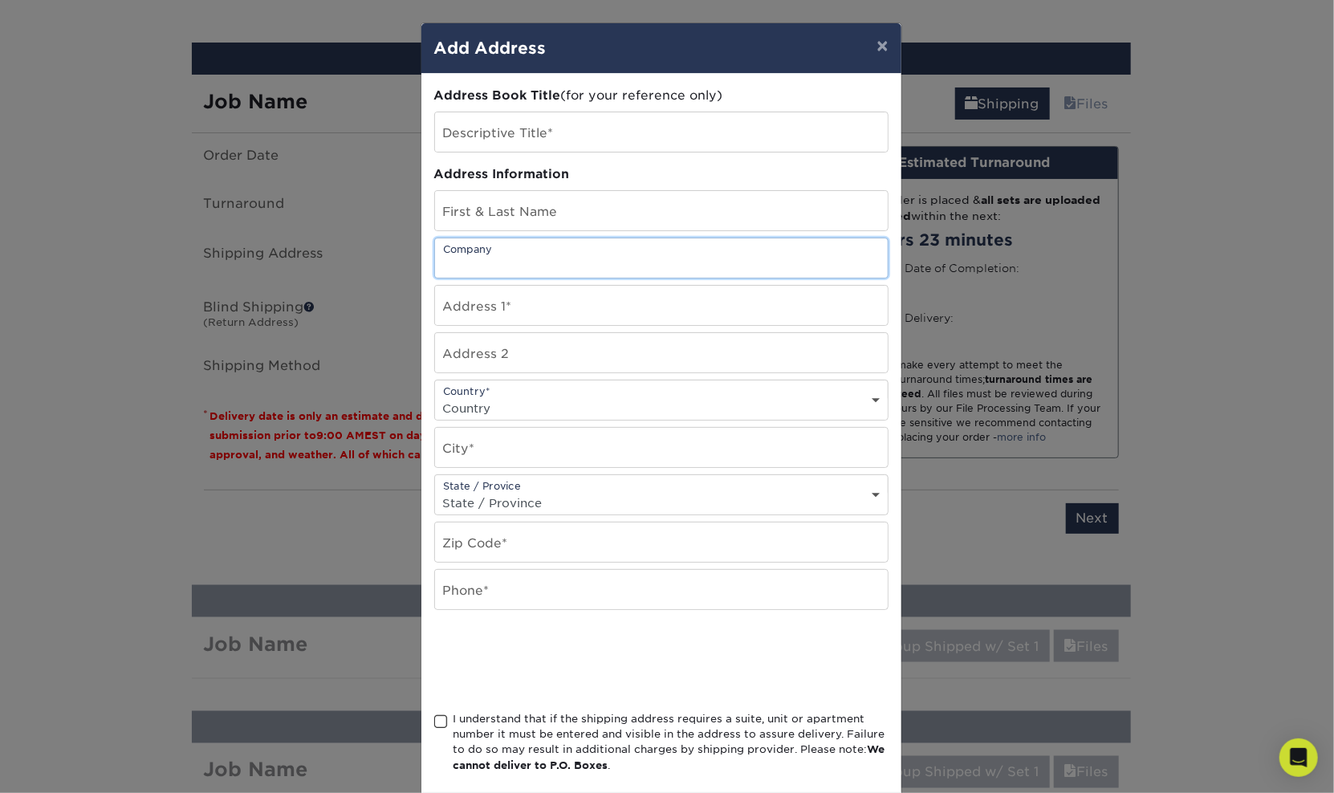
click at [517, 260] on input "text" at bounding box center [661, 257] width 453 height 39
type input "JD Promotions"
type input "Hope"
type input "9514732210"
click at [434, 717] on span at bounding box center [441, 721] width 14 height 15
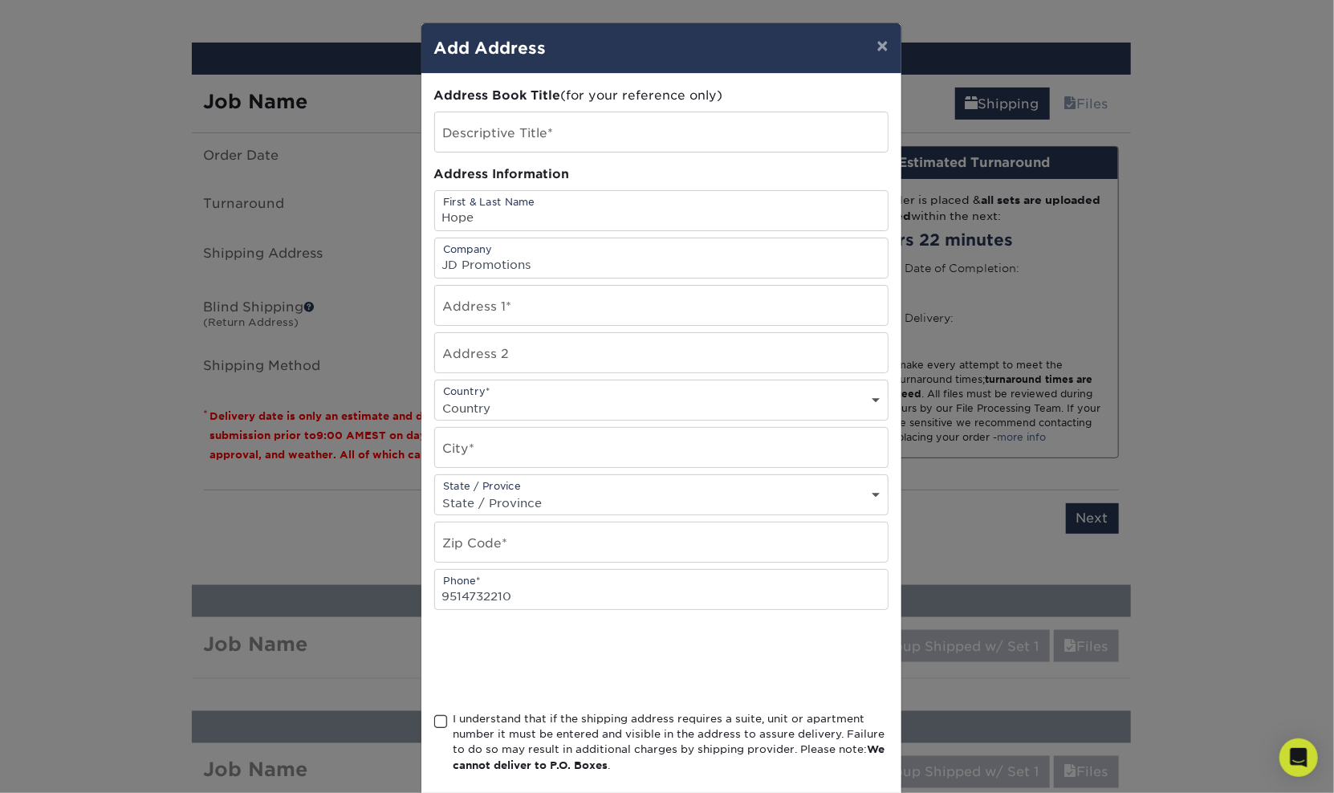
click at [0, 0] on input "I understand that if the shipping address requires a suite, unit or apartment n…" at bounding box center [0, 0] width 0 height 0
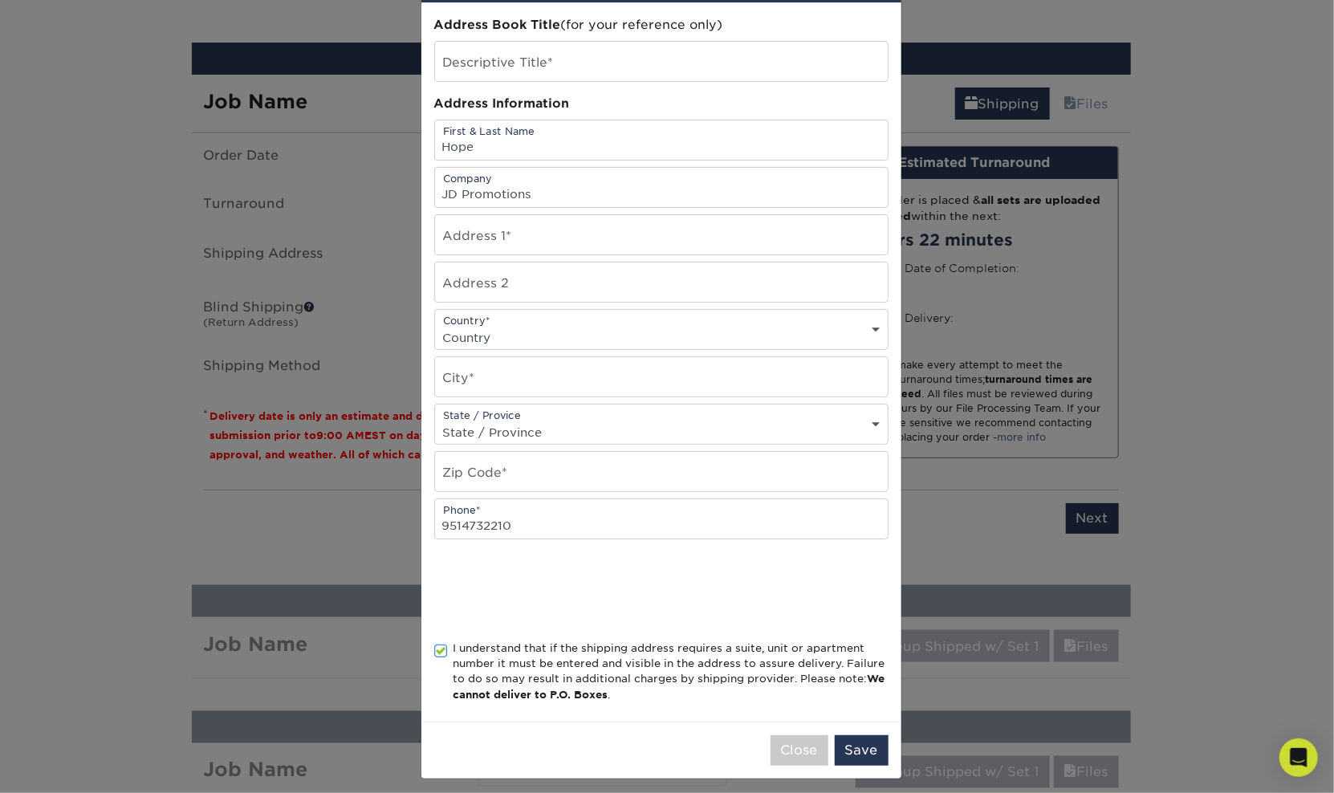
scroll to position [75, 0]
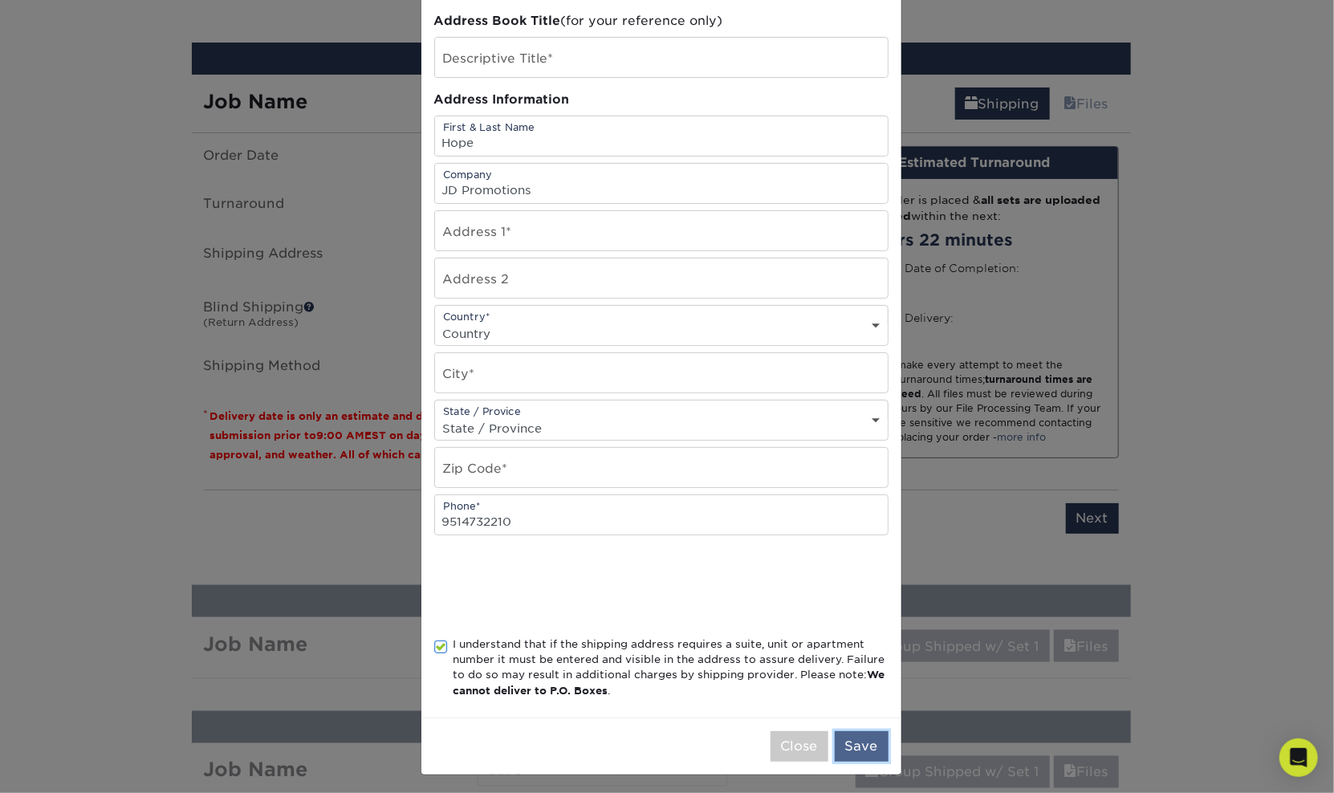
click at [859, 741] on button "Save" at bounding box center [862, 746] width 54 height 30
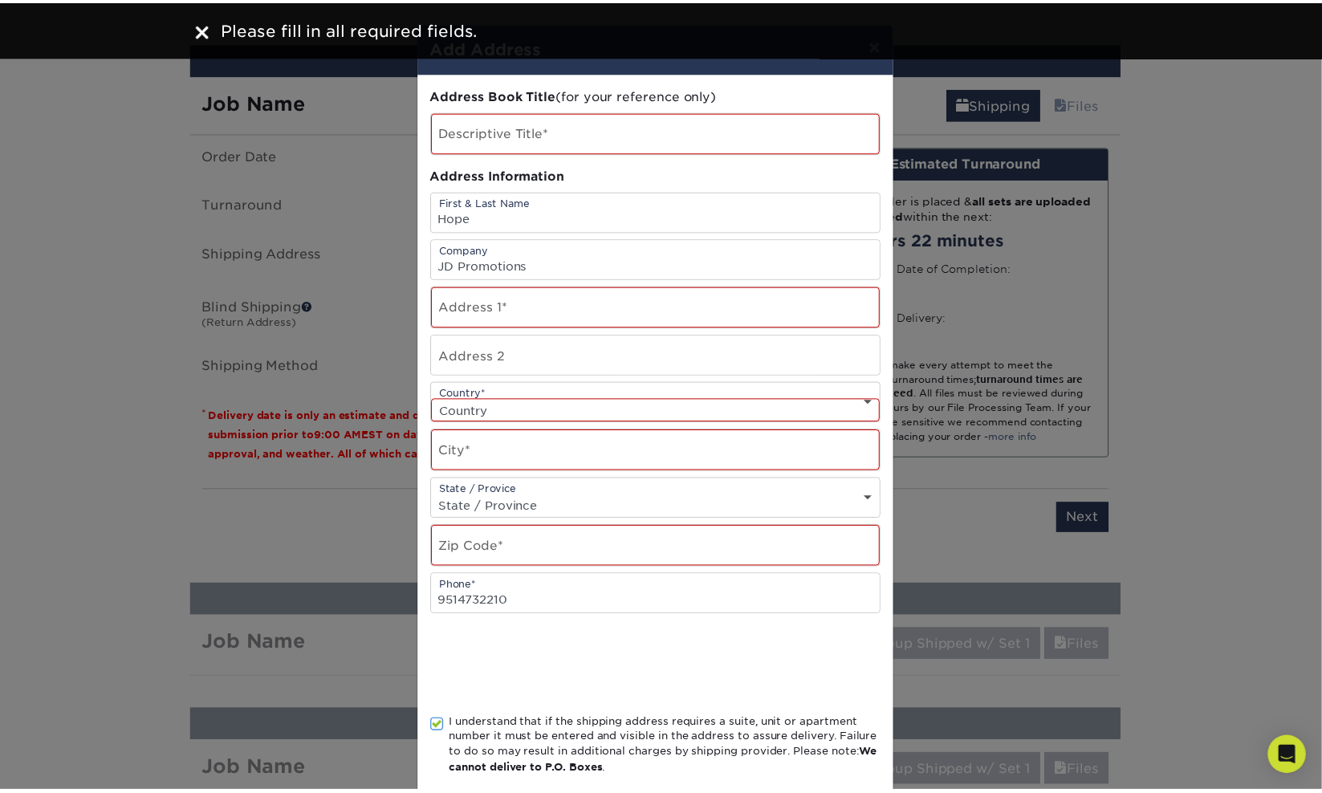
scroll to position [0, 0]
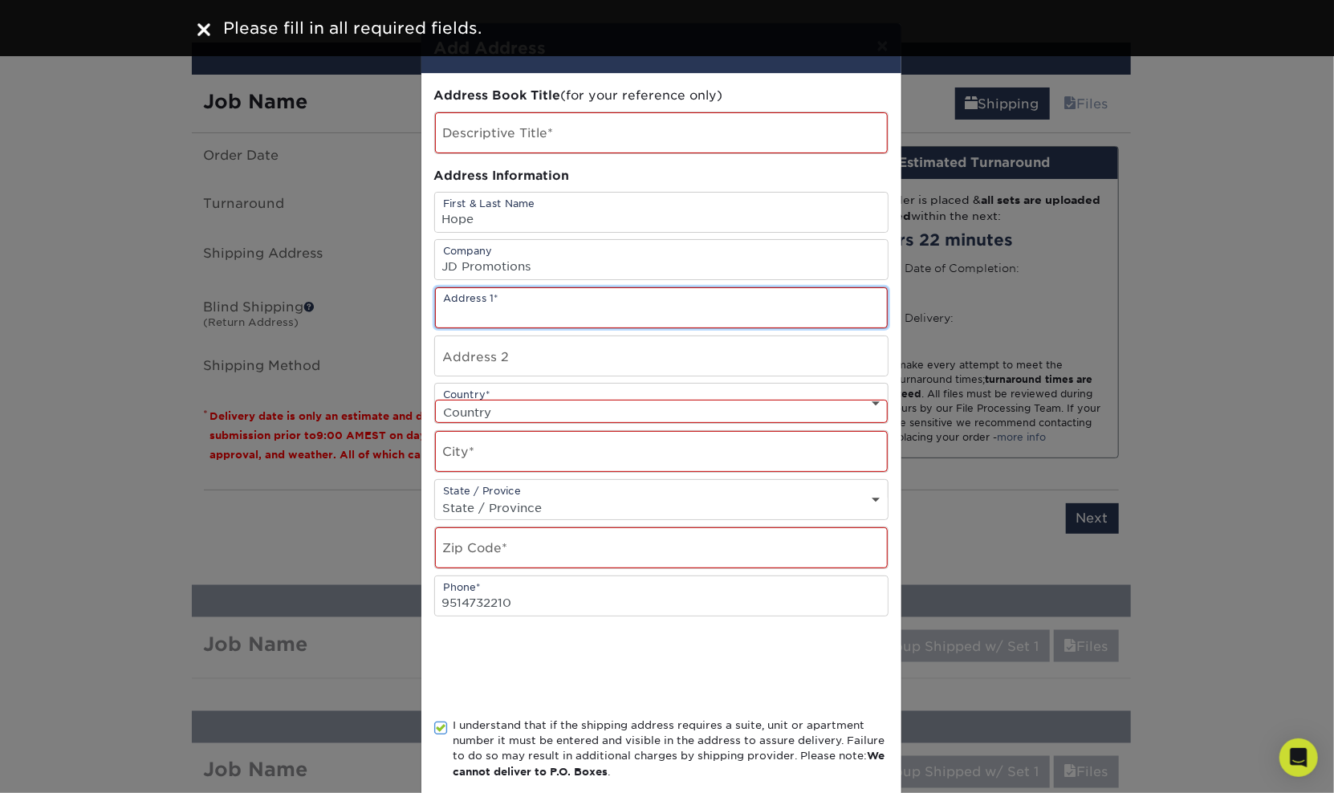
click at [553, 308] on input "text" at bounding box center [661, 307] width 453 height 41
click at [385, 372] on div "× Add Address Address Book Title (for your reference only) Descriptive Title* A…" at bounding box center [667, 396] width 1334 height 793
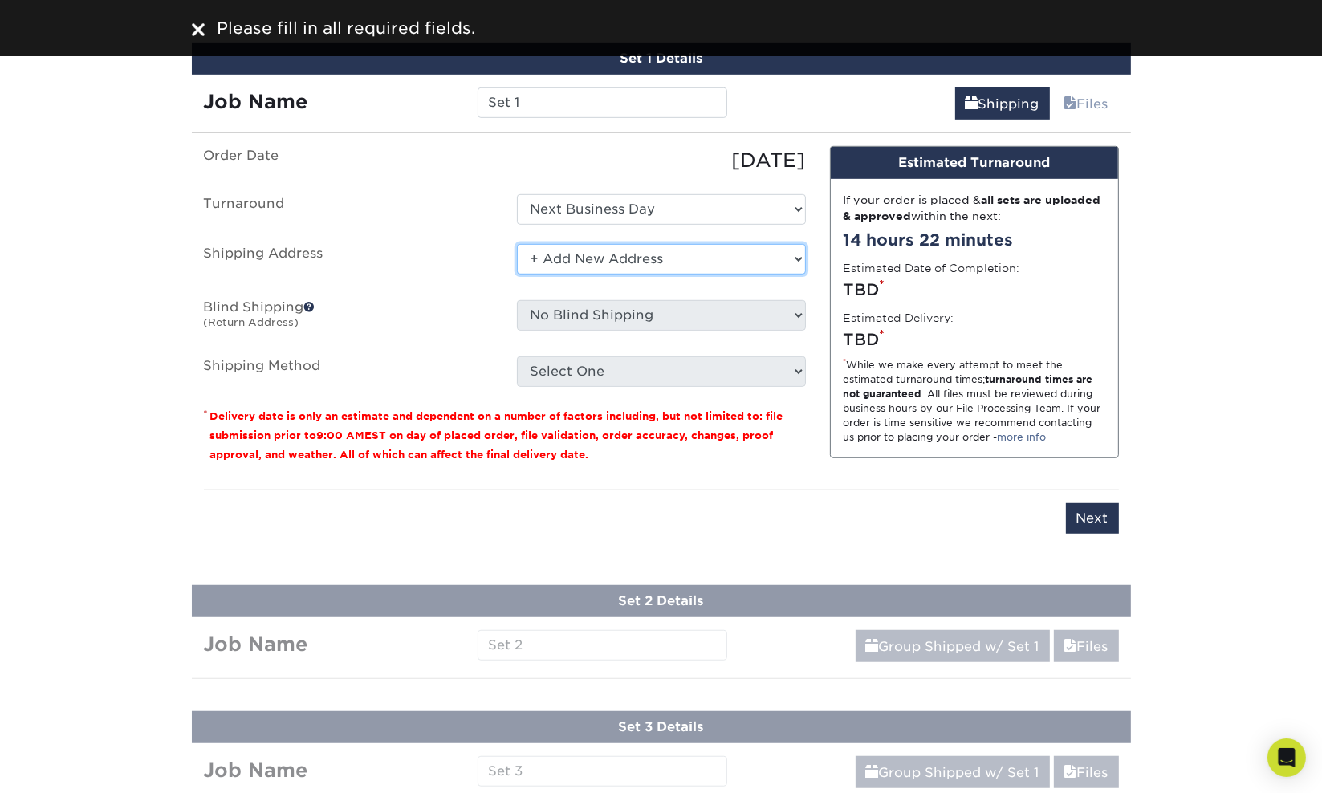
click at [632, 258] on select "Select One + Add New Address - Login" at bounding box center [661, 259] width 289 height 30
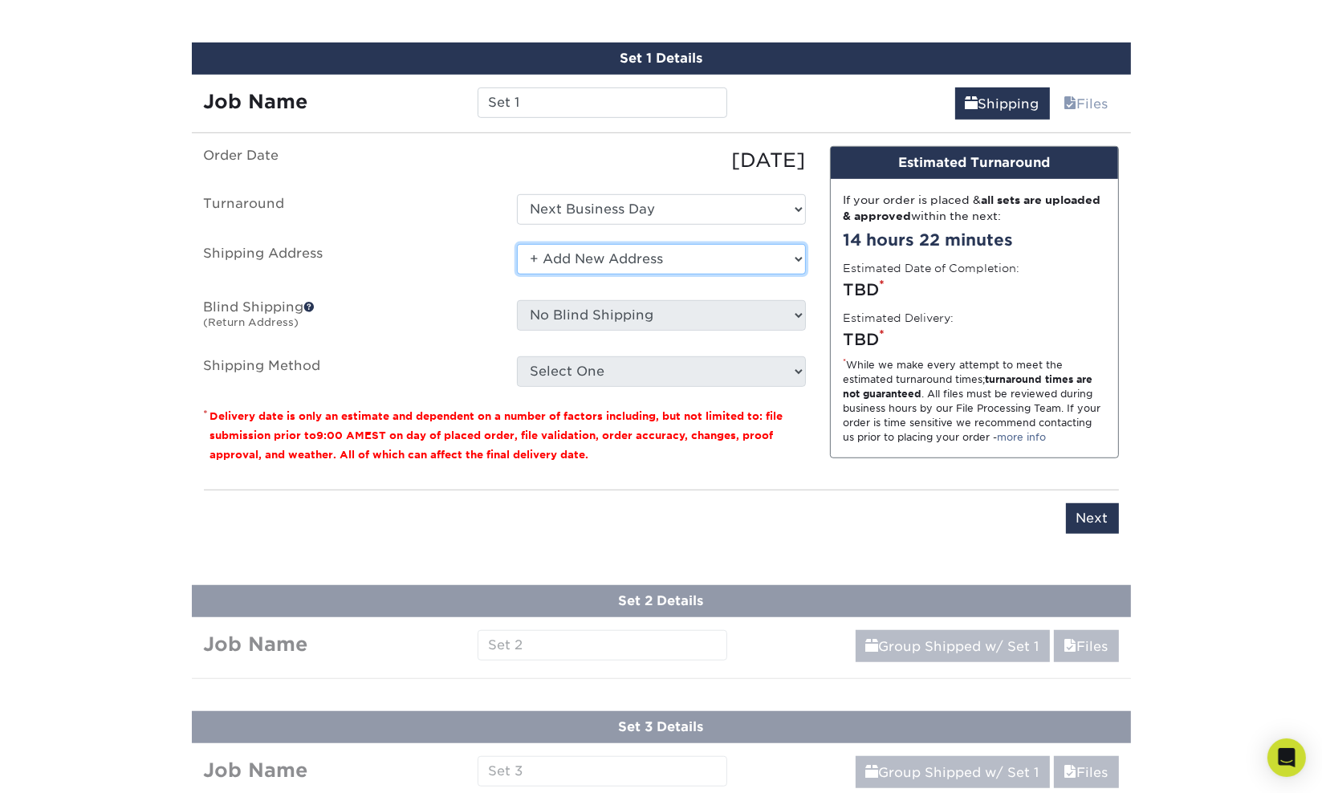
click at [517, 244] on select "Select One + Add New Address - Login" at bounding box center [661, 259] width 289 height 30
click at [607, 259] on select "Select One + Add New Address - Login" at bounding box center [661, 259] width 289 height 30
click at [517, 244] on select "Select One + Add New Address - Login" at bounding box center [661, 259] width 289 height 30
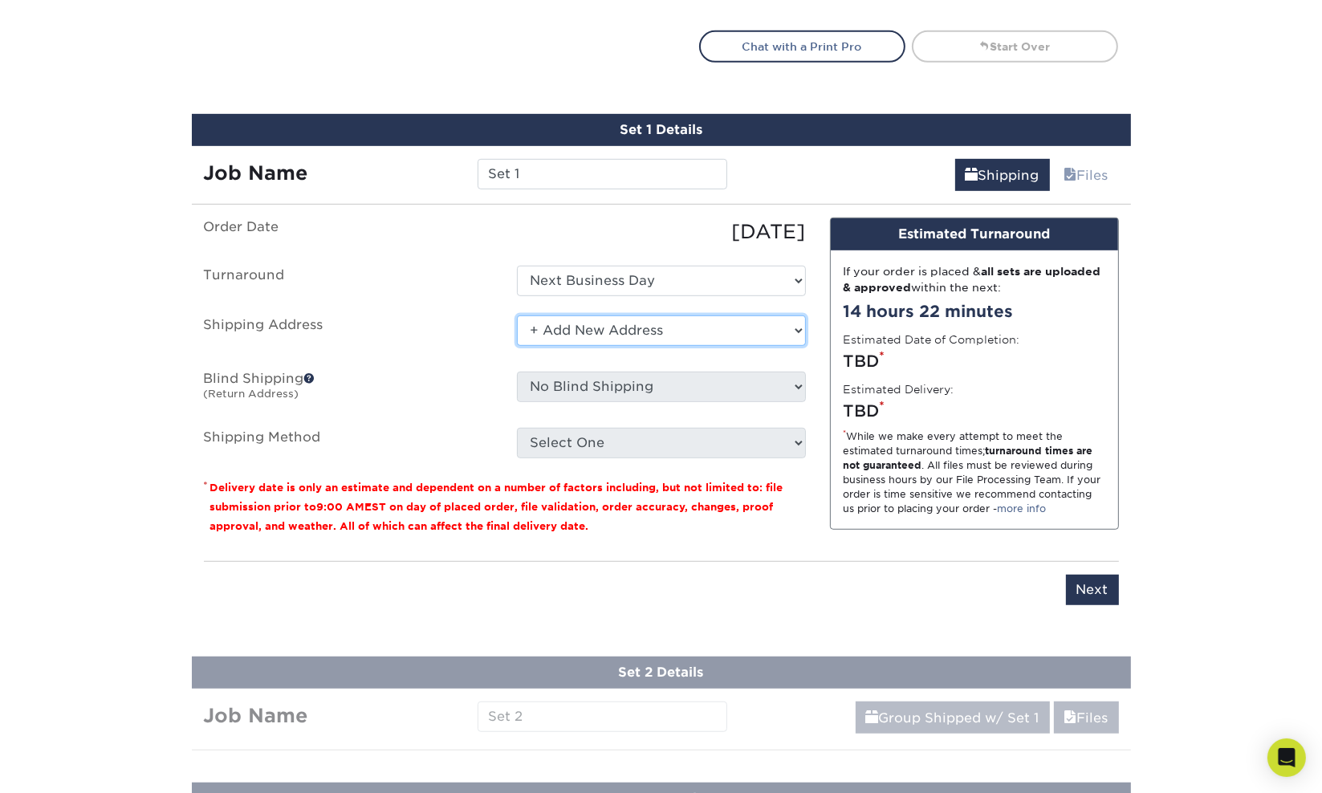
scroll to position [910, 0]
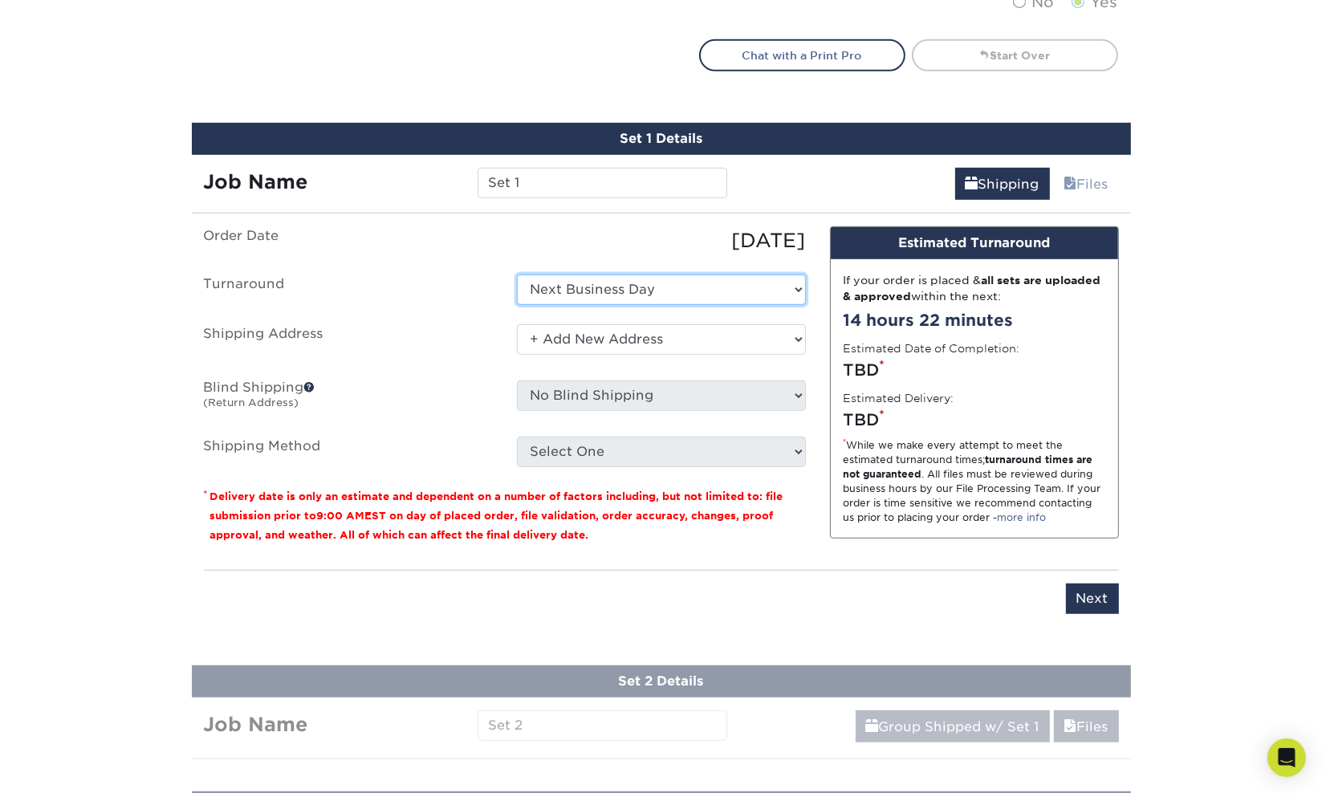
click at [701, 293] on select "Select One Next Business Day" at bounding box center [661, 289] width 289 height 30
drag, startPoint x: 701, startPoint y: 293, endPoint x: 684, endPoint y: 305, distance: 21.4
click at [701, 293] on select "Select One Next Business Day" at bounding box center [661, 289] width 289 height 30
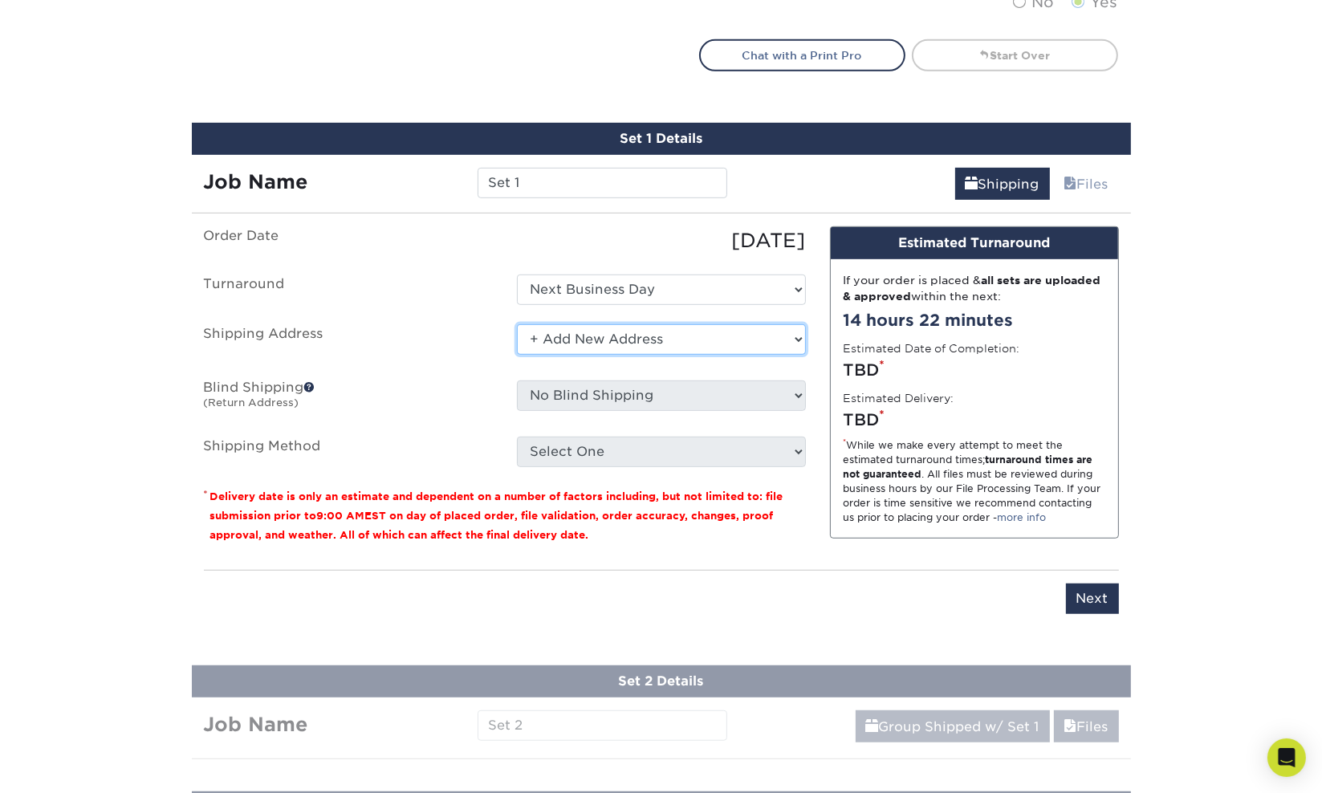
click at [653, 328] on select "Select One + Add New Address - Login" at bounding box center [661, 339] width 289 height 30
click at [517, 324] on select "Select One + Add New Address - Login" at bounding box center [661, 339] width 289 height 30
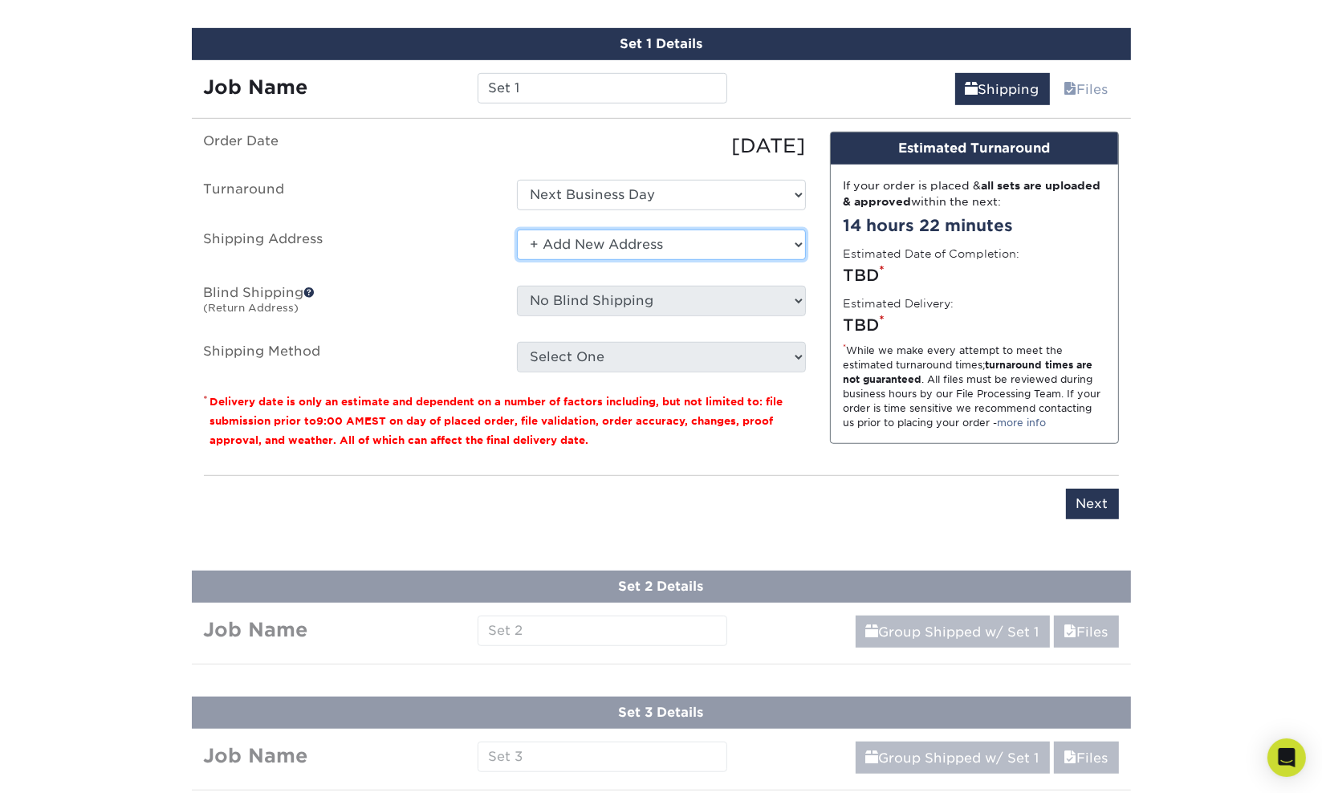
scroll to position [990, 0]
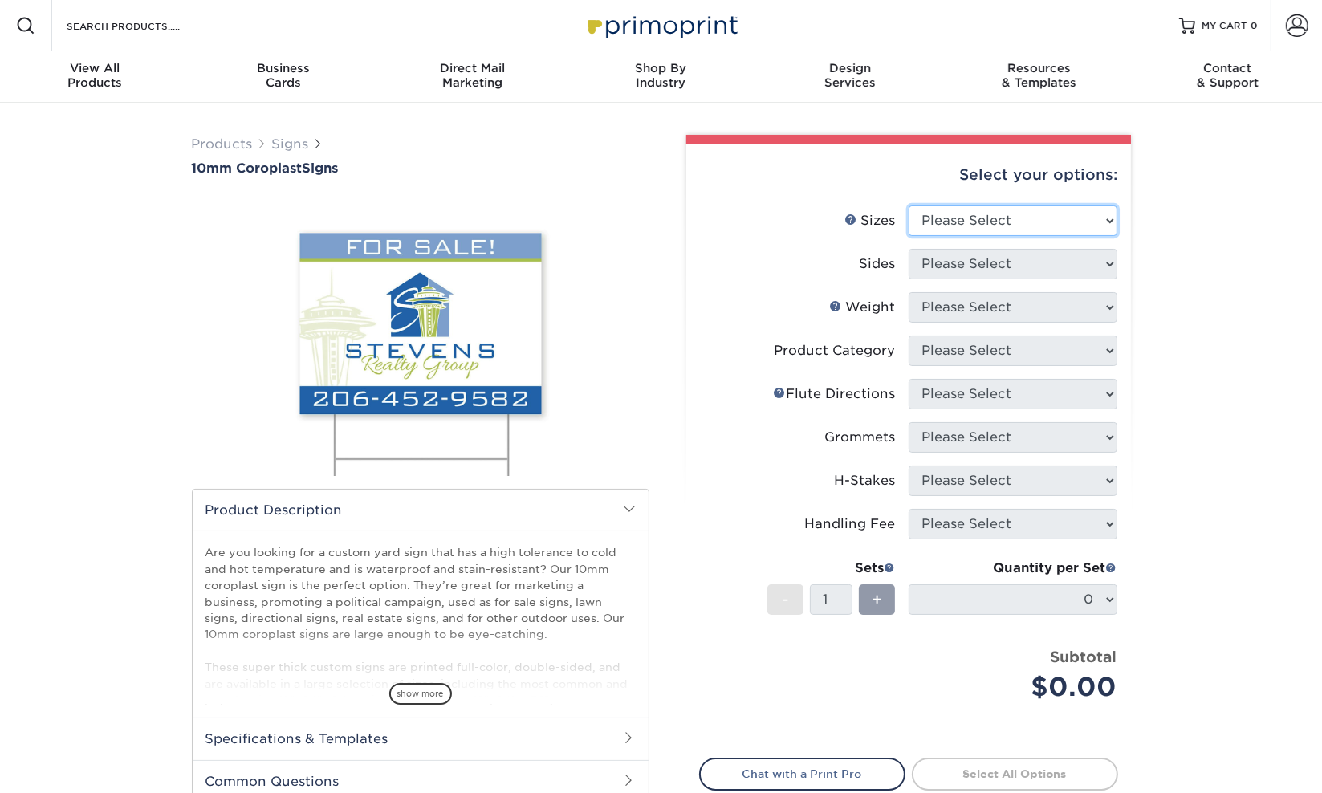
click at [1005, 221] on select "Please Select 6" x 12" 10" x 10" 12" x 18" 18" x 24" 24" x 24" 24" x 36"" at bounding box center [1012, 220] width 209 height 30
select select "24.00x36.00"
click at [908, 205] on select "Please Select 6" x 12" 10" x 10" 12" x 18" 18" x 24" 24" x 24" 24" x 36"" at bounding box center [1012, 220] width 209 height 30
click at [982, 264] on select "Please Select Print Both Sides Print Front Only" at bounding box center [1012, 264] width 209 height 30
select select "13abbda7-1d64-4f25-8bb2-c179b224825d"
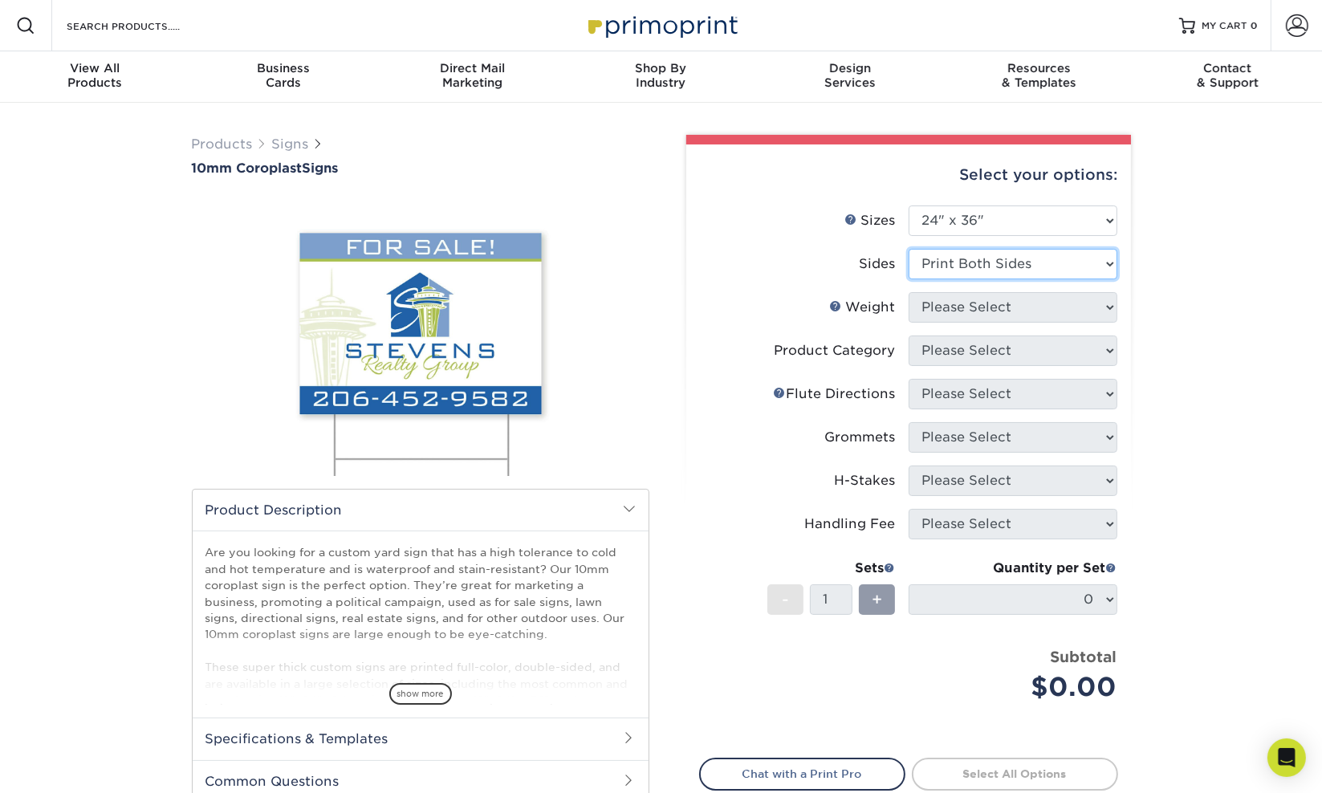
click at [908, 249] on select "Please Select Print Both Sides Print Front Only" at bounding box center [1012, 264] width 209 height 30
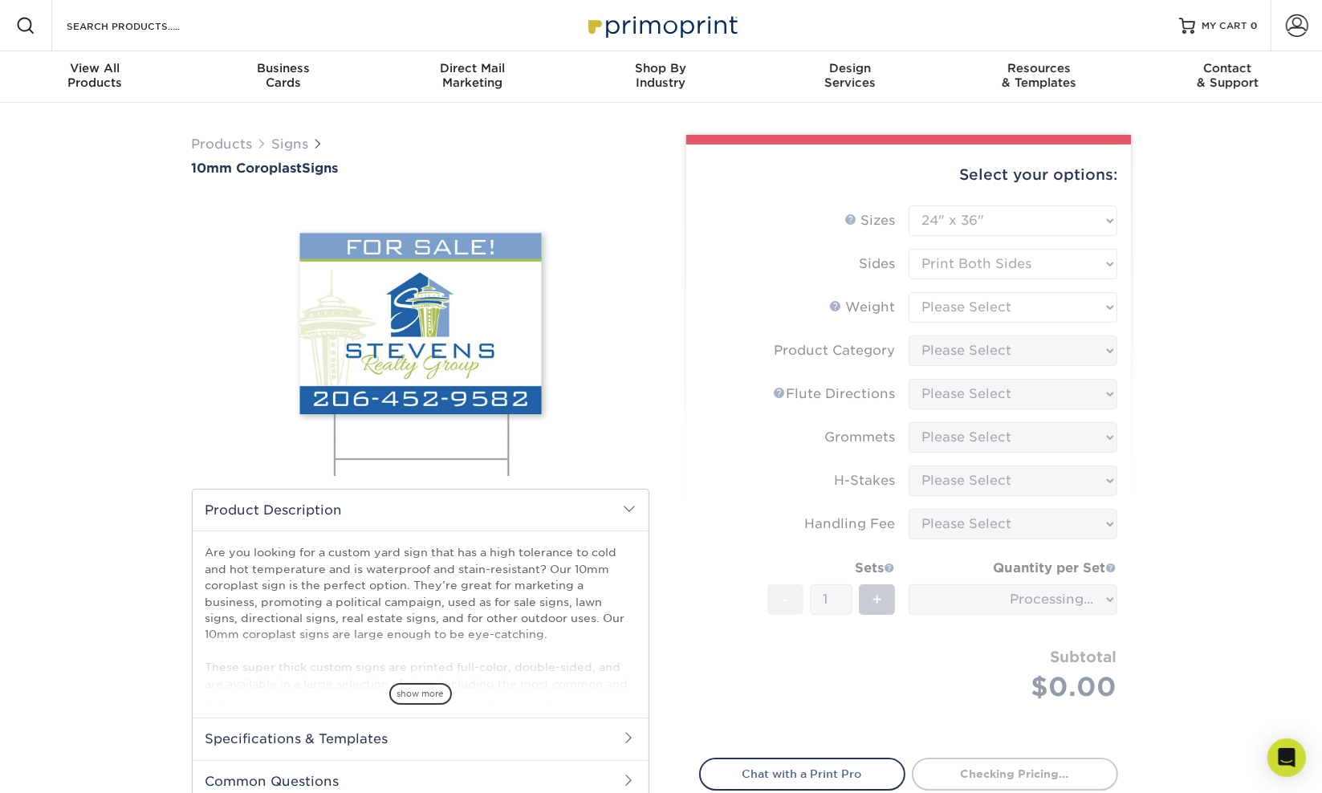
click at [974, 311] on form "Sizes Help Sizes Please Select 6" x 12" 10" x 10" 12" x 18" 18" x 24" 24" x 24"…" at bounding box center [908, 472] width 419 height 534
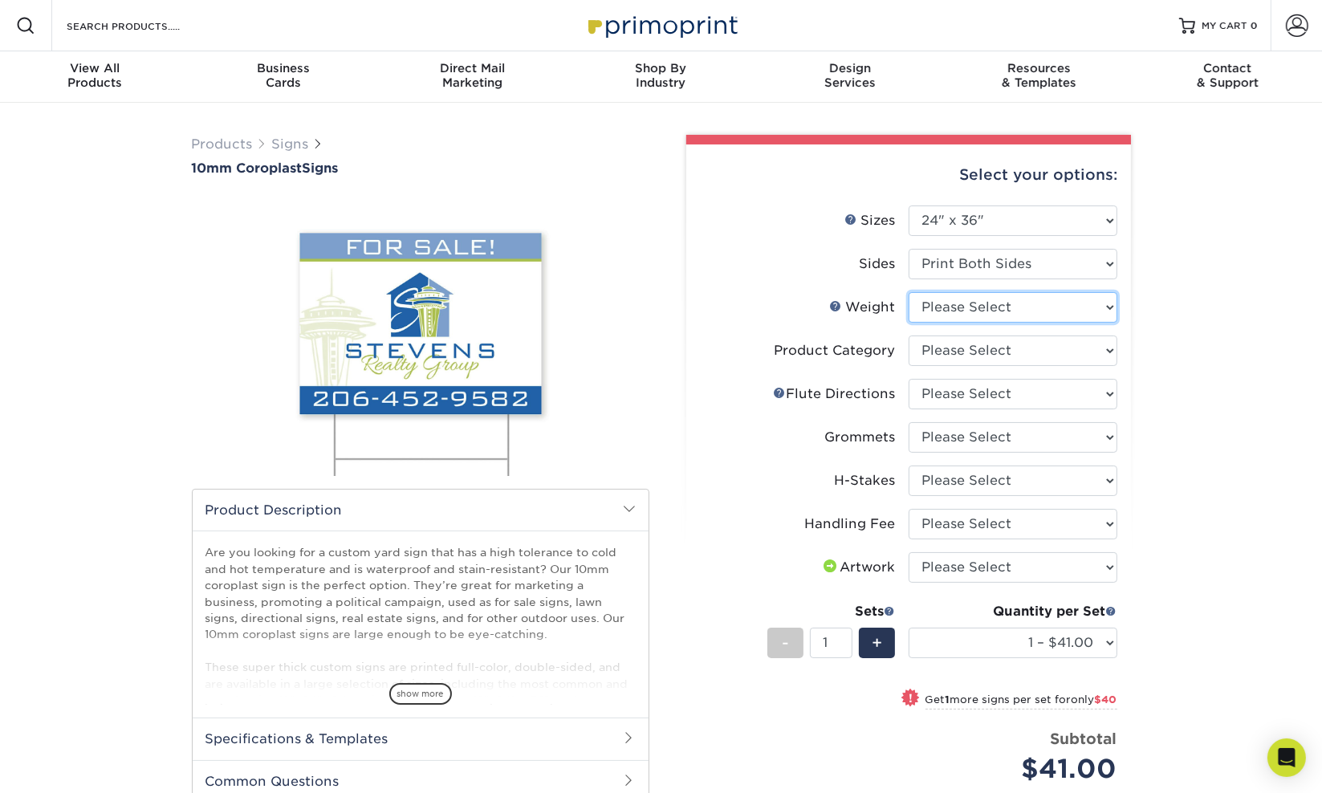
click at [973, 307] on select "Please Select 10CORO" at bounding box center [1012, 307] width 209 height 30
select select "10CORO"
click at [908, 292] on select "Please Select 10CORO" at bounding box center [1012, 307] width 209 height 30
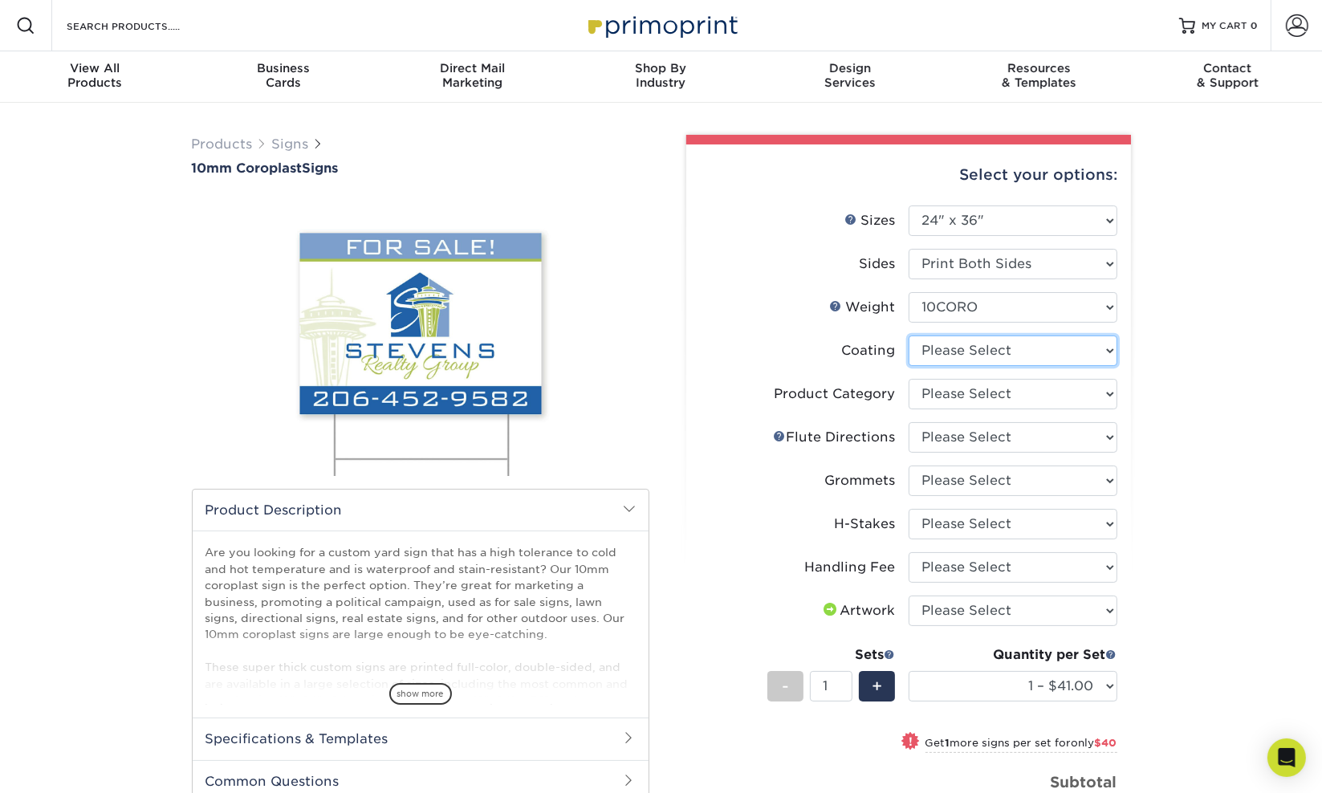
click at [963, 353] on select at bounding box center [1012, 350] width 209 height 30
select select "3e7618de-abca-4bda-9f97-8b9129e913d8"
click at [908, 335] on select at bounding box center [1012, 350] width 209 height 30
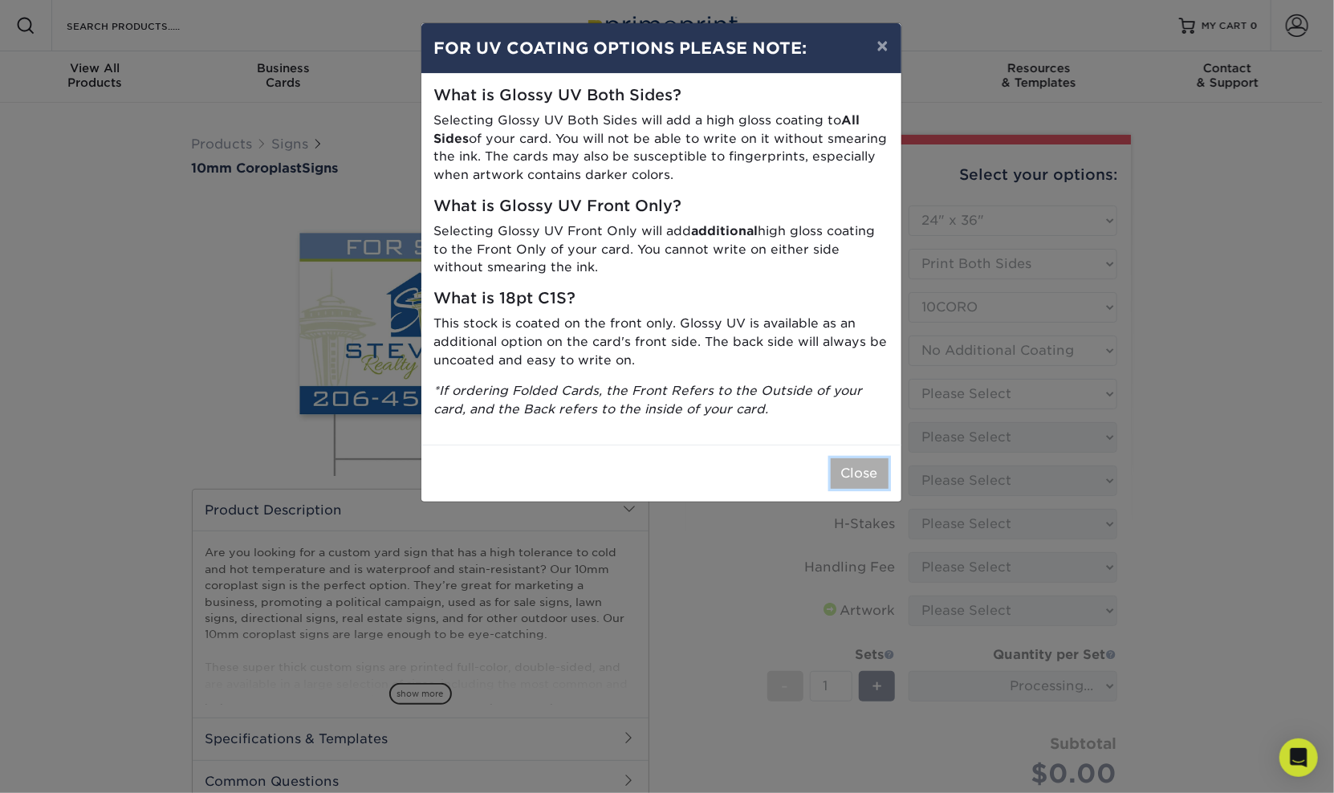
click at [855, 477] on button "Close" at bounding box center [860, 473] width 58 height 30
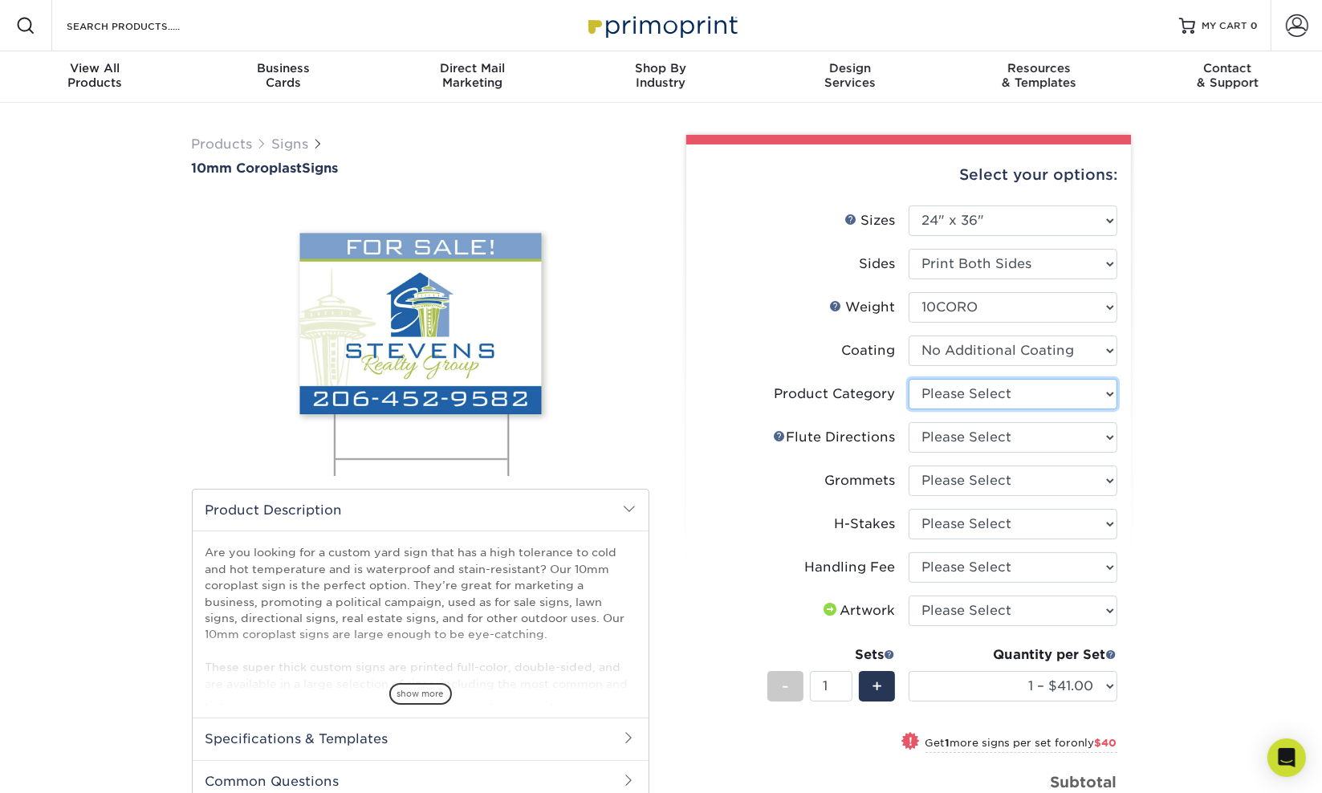
click at [967, 395] on select "Please Select Coroplast Signs" at bounding box center [1012, 394] width 209 height 30
select select "b3582ed5-6912-492c-8440-2cc51afdb8e1"
click at [908, 379] on select "Please Select Coroplast Signs" at bounding box center [1012, 394] width 209 height 30
click at [963, 433] on select "Please Select Flute Direction (Horizontal) Flute Direction (Vertical)" at bounding box center [1012, 437] width 209 height 30
select select "64642d5c-3ca5-48ab-b753-ddfa02991dab"
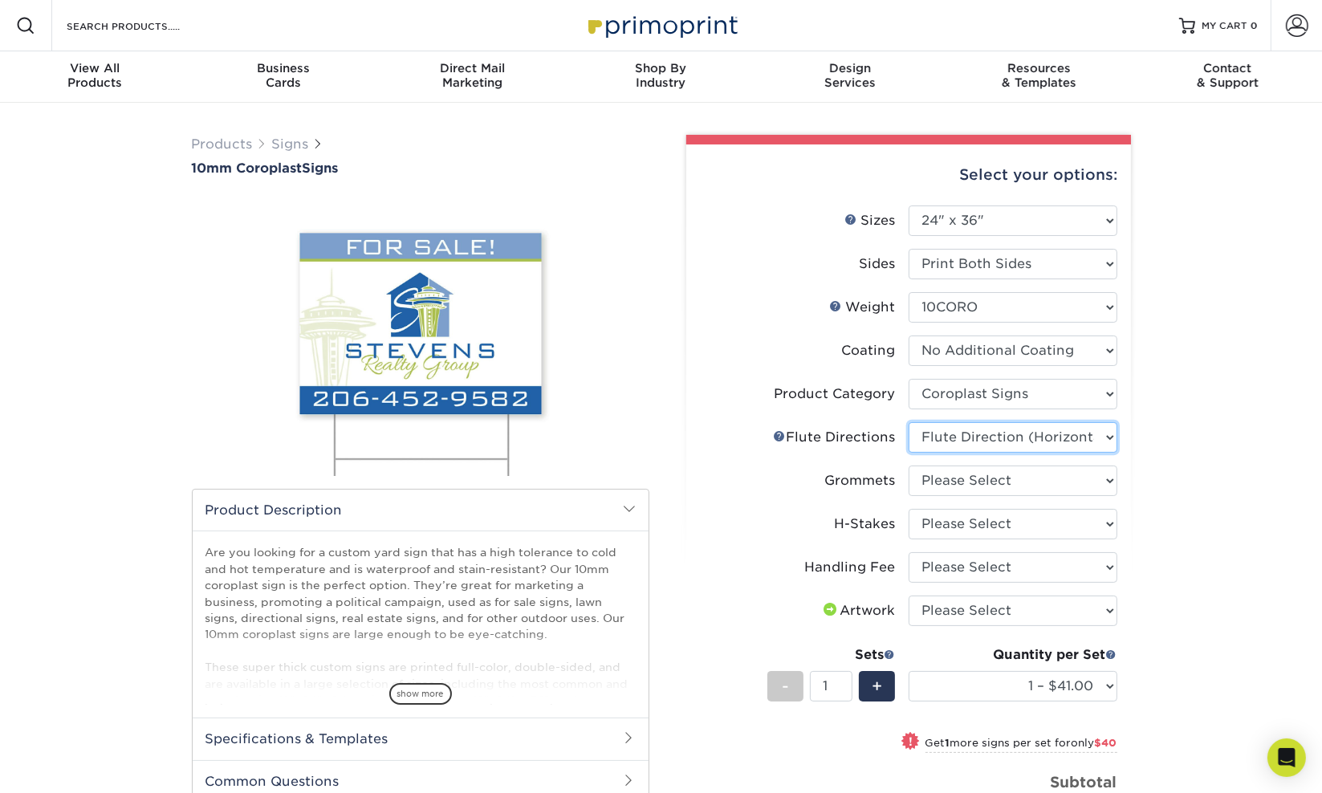
click at [908, 422] on select "Please Select Flute Direction (Horizontal) Flute Direction (Vertical)" at bounding box center [1012, 437] width 209 height 30
click at [964, 481] on select "Please Select No Grommets Yes, Grommet All 4 Corners Yes, Grommets Top Corners …" at bounding box center [1012, 480] width 209 height 30
select select "763cac70-ce91-42b5-8cc2-3003a90f4e91"
click at [908, 465] on select "Please Select No Grommets Yes, Grommet All 4 Corners Yes, Grommets Top Corners …" at bounding box center [1012, 480] width 209 height 30
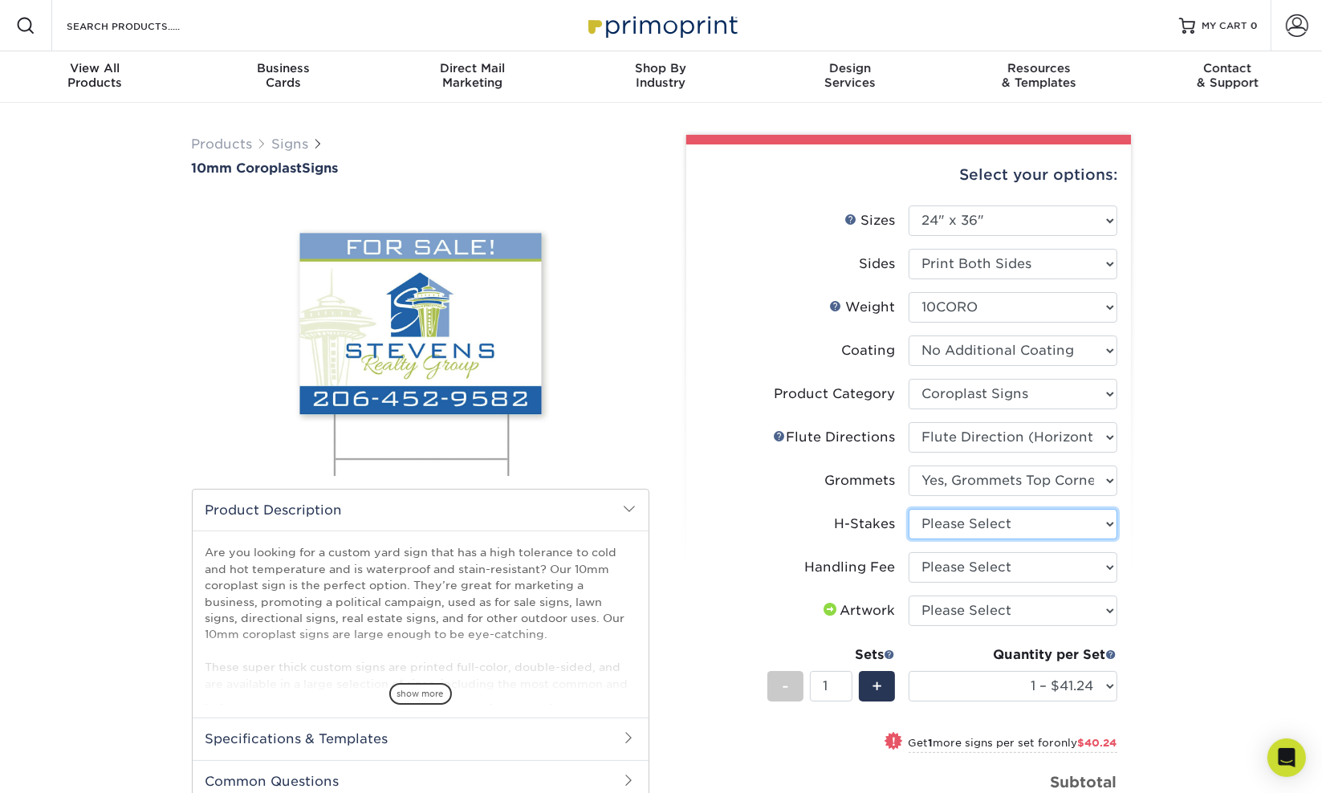
click at [997, 525] on select "Please Select No H-Stakes Yes H-Stakes (Heavy Duty)" at bounding box center [1012, 524] width 209 height 30
select select "4f193f0c-e5fb-478c-8161-db35ebbf29ae"
click at [908, 509] on select "Please Select No H-Stakes Yes H-Stakes (Heavy Duty)" at bounding box center [1012, 524] width 209 height 30
click at [1002, 559] on select "Please Select Handling Fee" at bounding box center [1012, 567] width 209 height 30
select select "ab74c079-444c-4260-ae6a-e09bdee8073c"
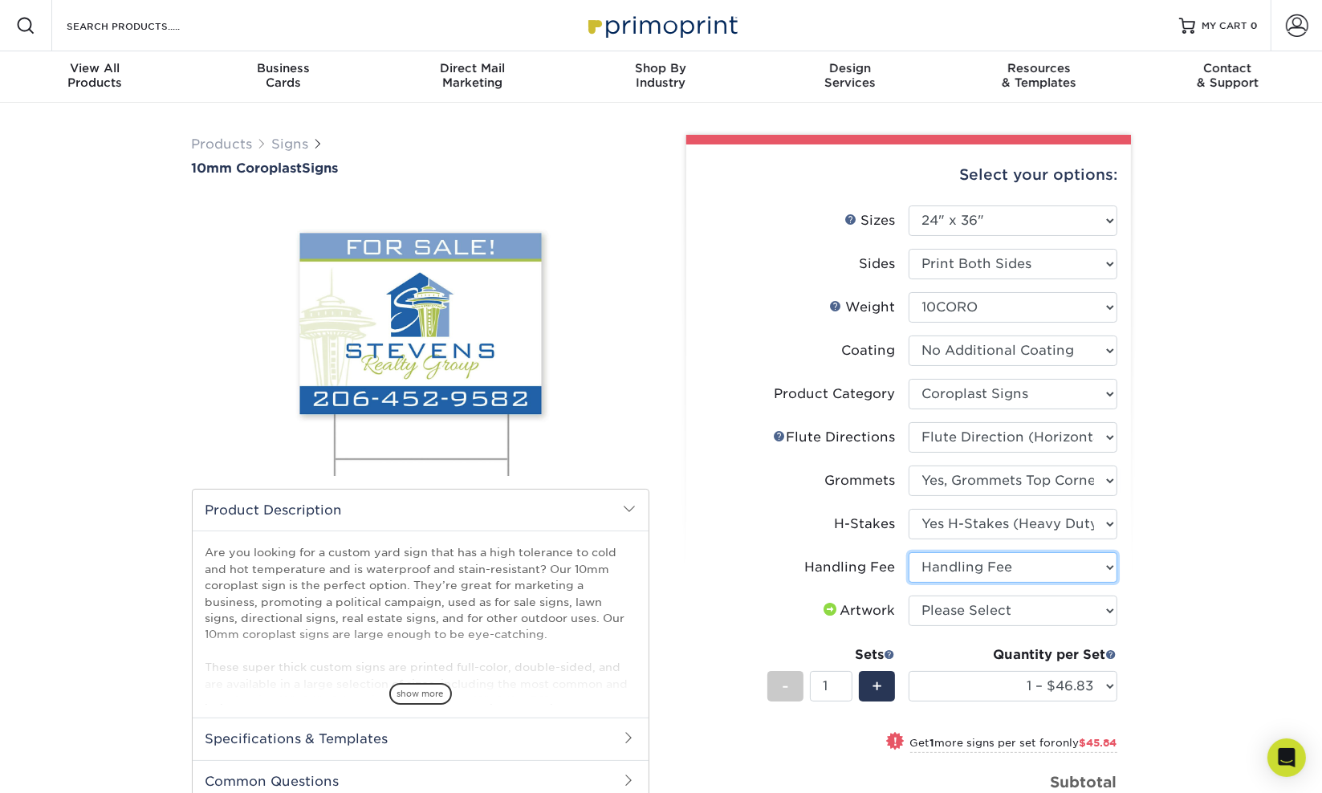
click at [908, 552] on select "Please Select Handling Fee" at bounding box center [1012, 567] width 209 height 30
click at [991, 599] on select "Please Select I will upload files I need a design - $50" at bounding box center [1012, 610] width 209 height 30
select select "upload"
click at [908, 595] on select "Please Select I will upload files I need a design - $50" at bounding box center [1012, 610] width 209 height 30
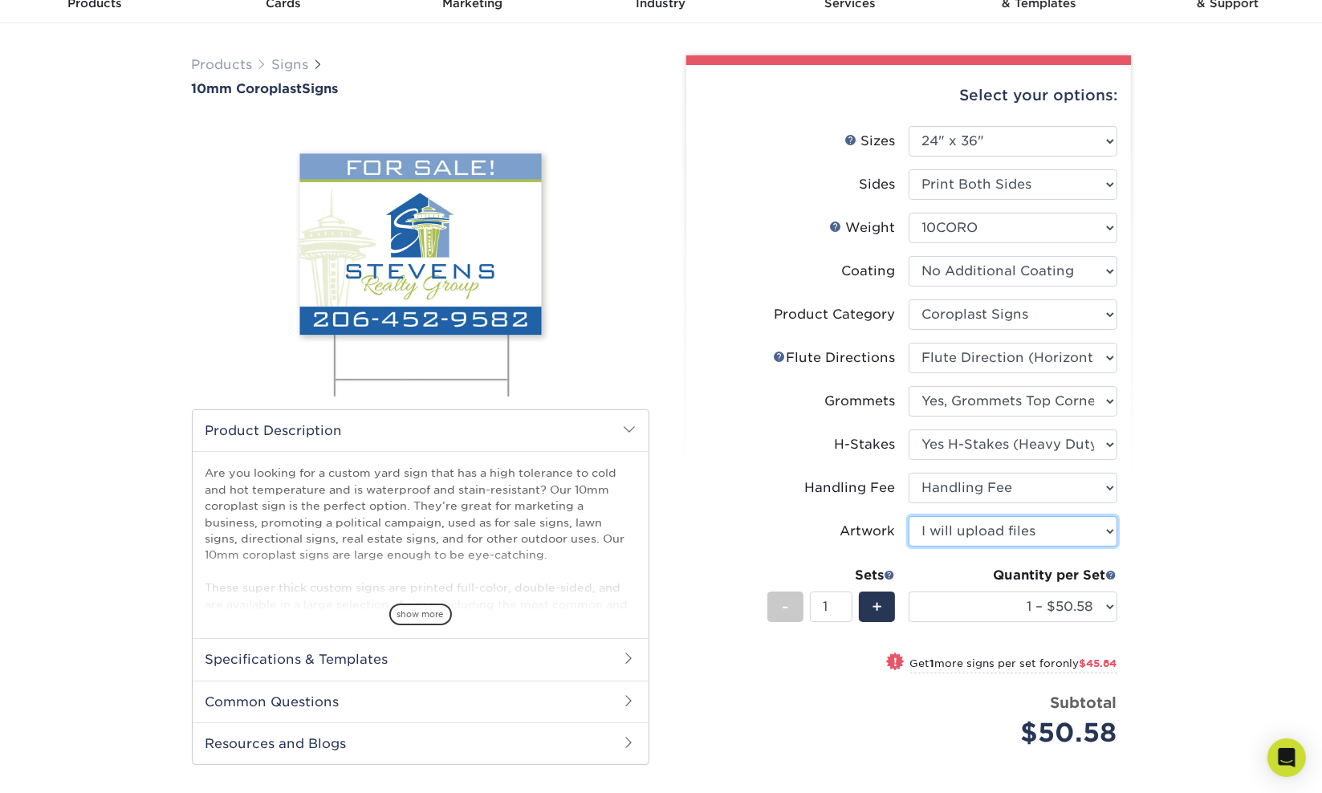
scroll to position [80, 0]
click at [879, 596] on span "+" at bounding box center [876, 606] width 10 height 24
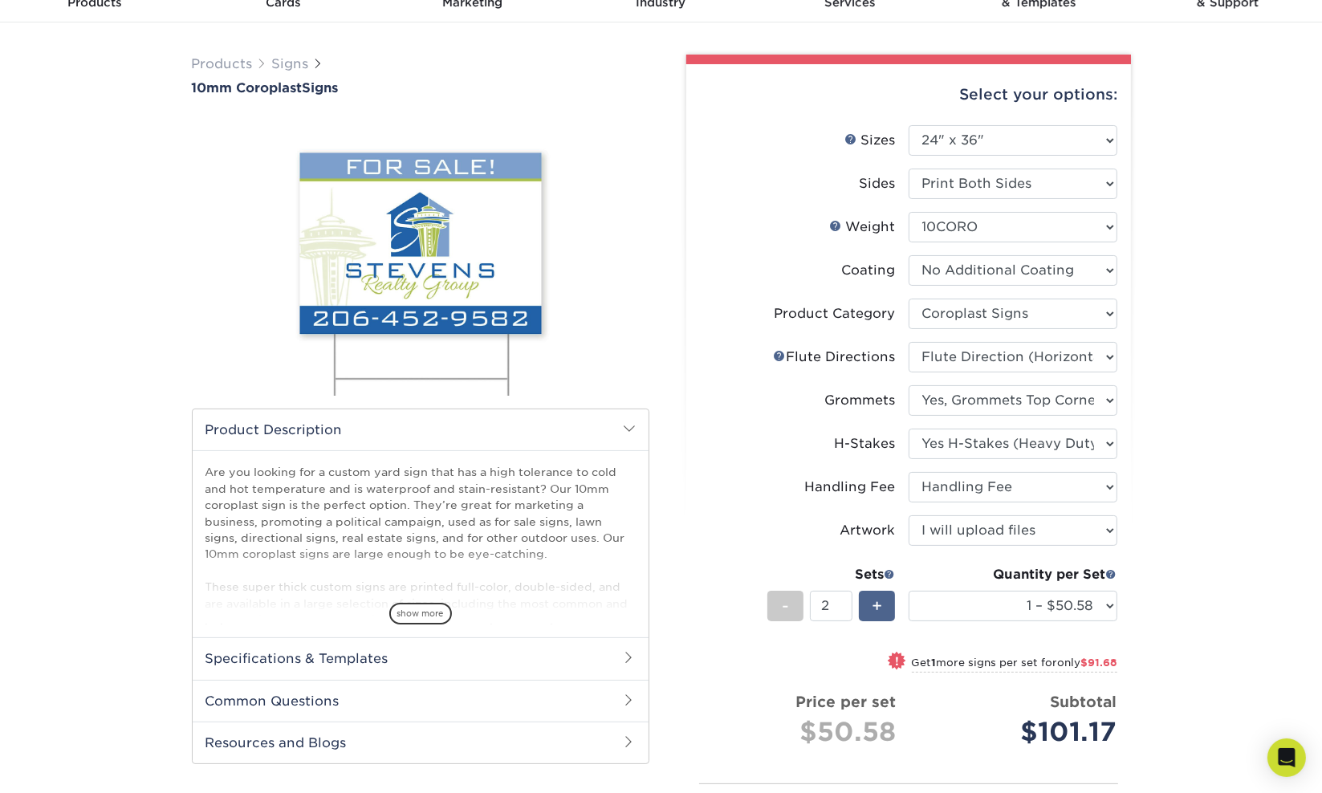
click at [876, 597] on span "+" at bounding box center [876, 606] width 10 height 24
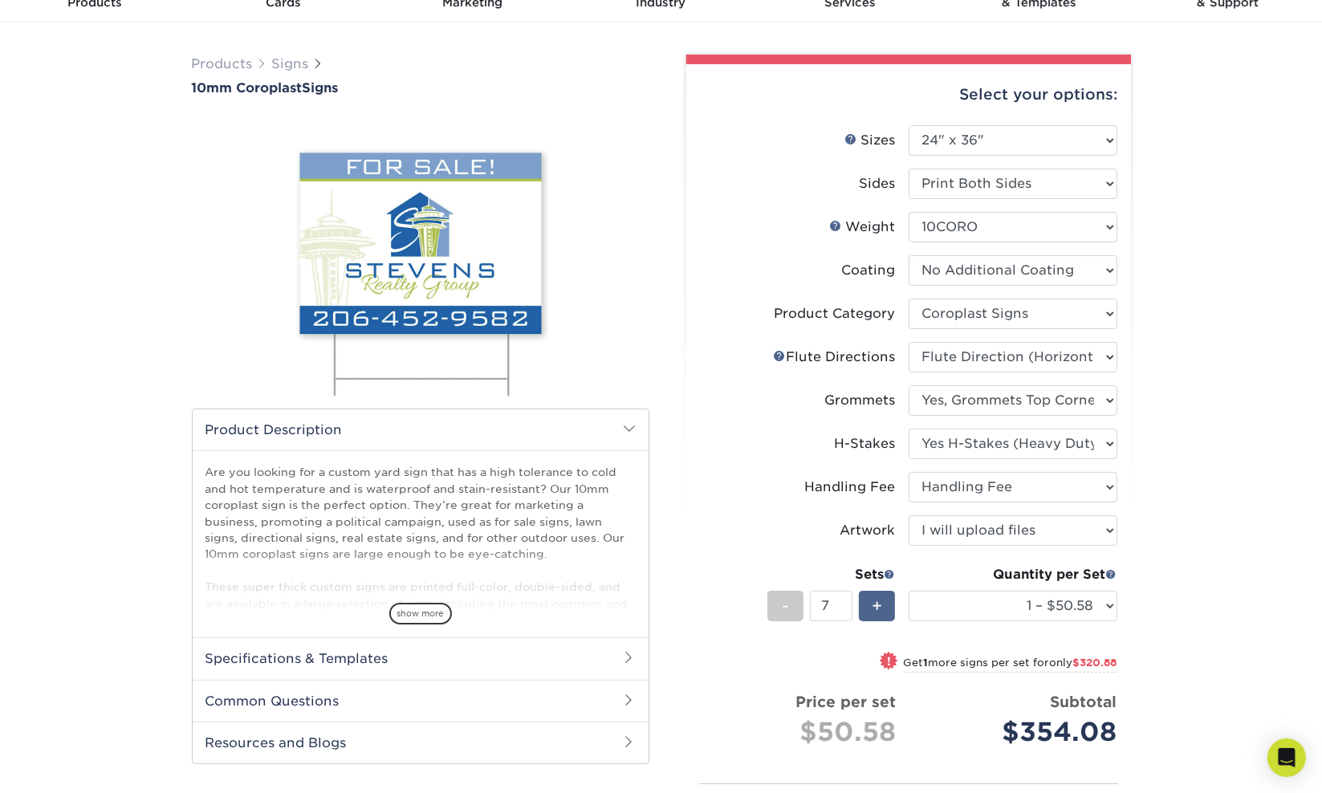
click at [876, 597] on span "+" at bounding box center [876, 606] width 10 height 24
click at [876, 601] on span "+" at bounding box center [876, 606] width 10 height 24
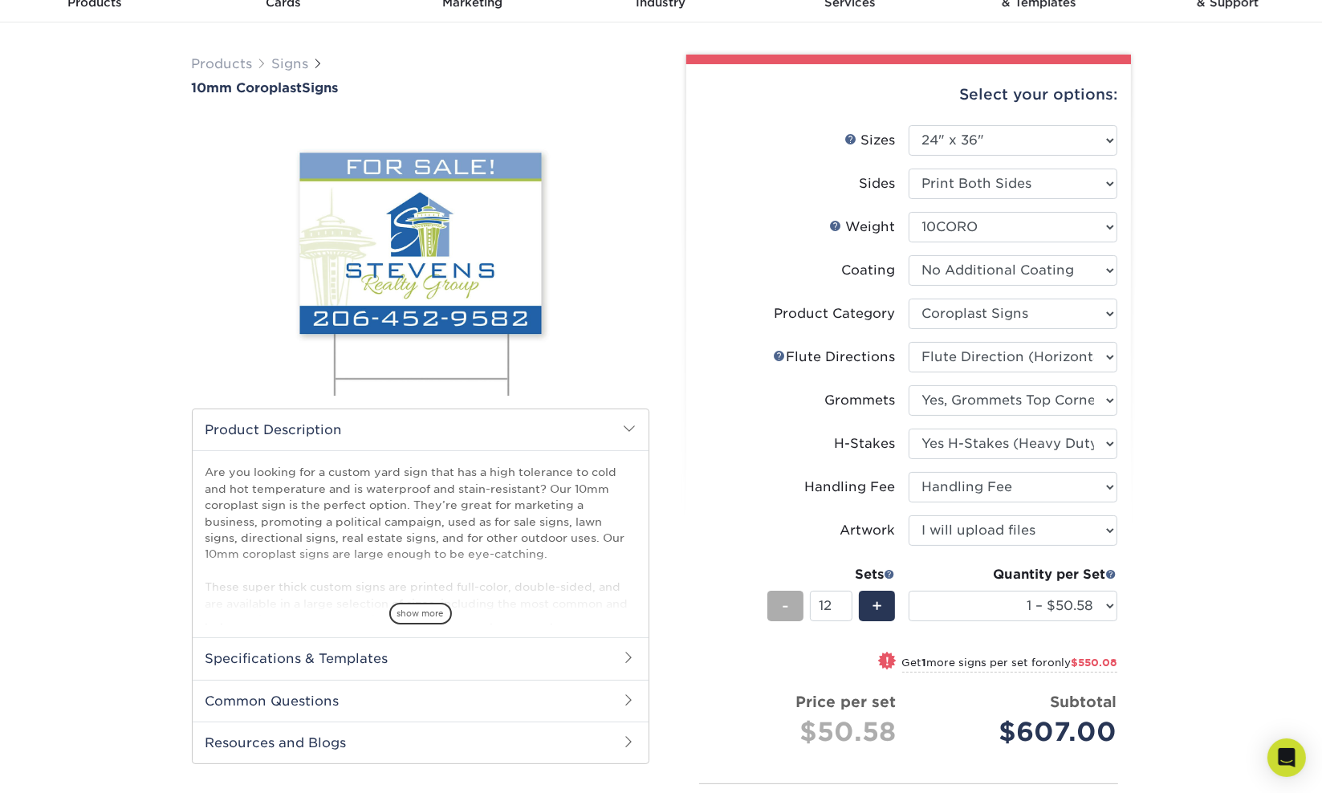
click at [791, 602] on div "-" at bounding box center [785, 606] width 36 height 30
type input "10"
click at [1133, 519] on div "Select your options: Sizes Help Sizes Please Select 6" x 12" 10" x 10" -" at bounding box center [901, 533] width 481 height 956
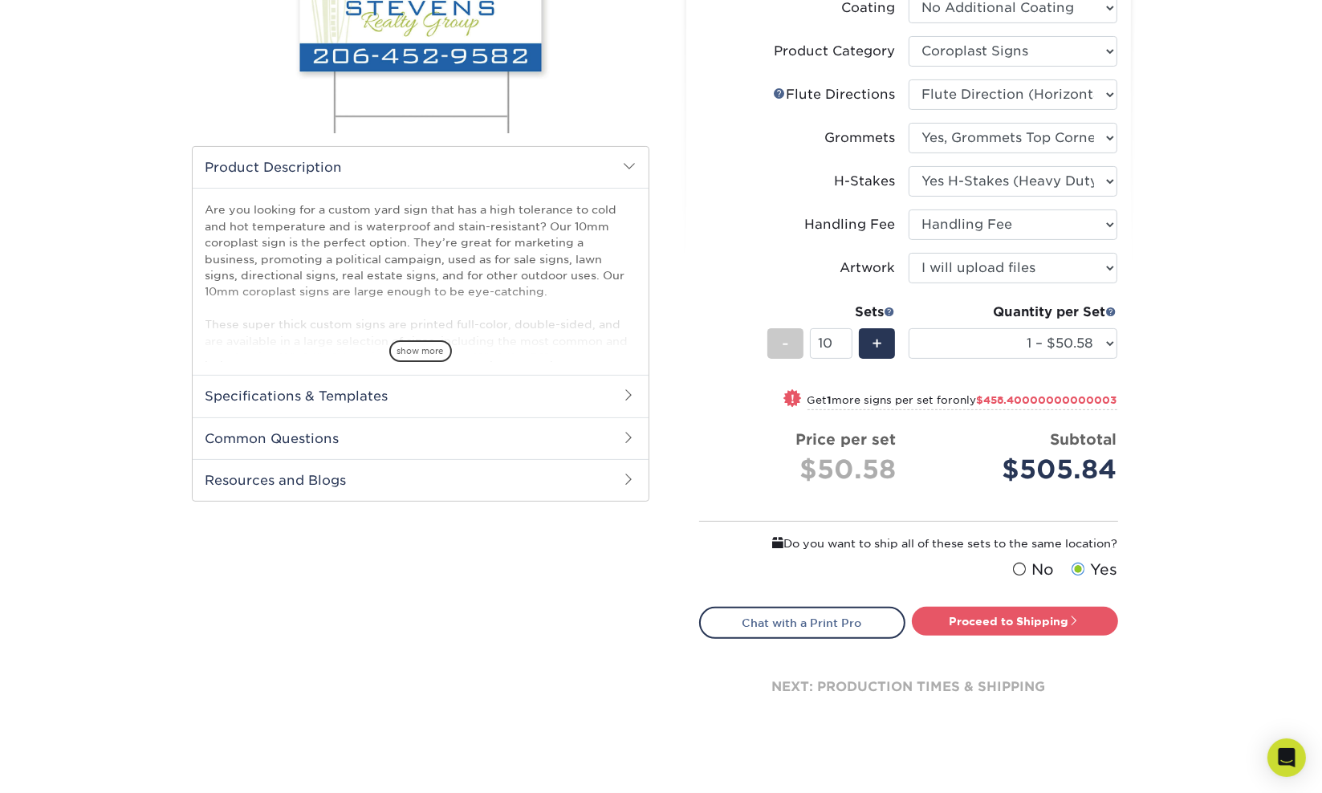
scroll to position [401, 0]
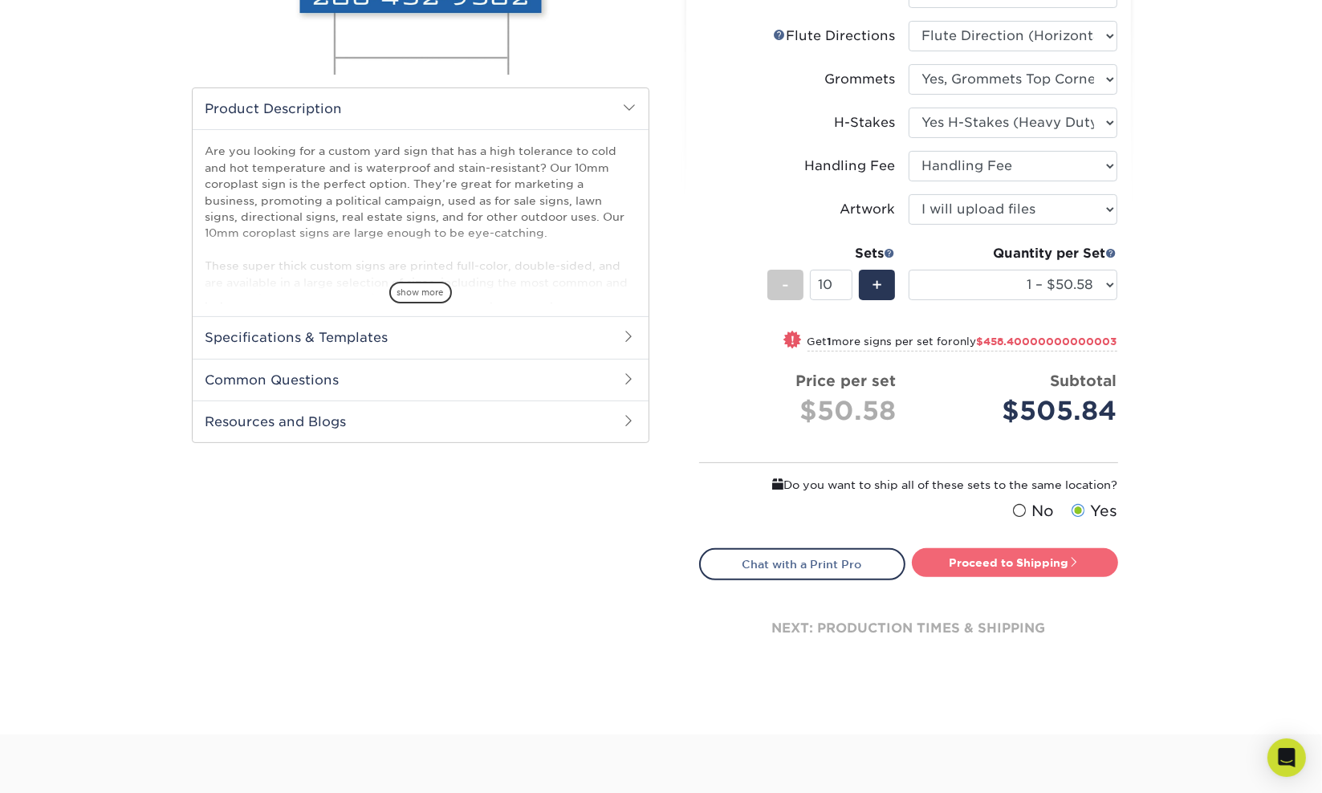
click at [1069, 567] on link "Proceed to Shipping" at bounding box center [1015, 562] width 206 height 29
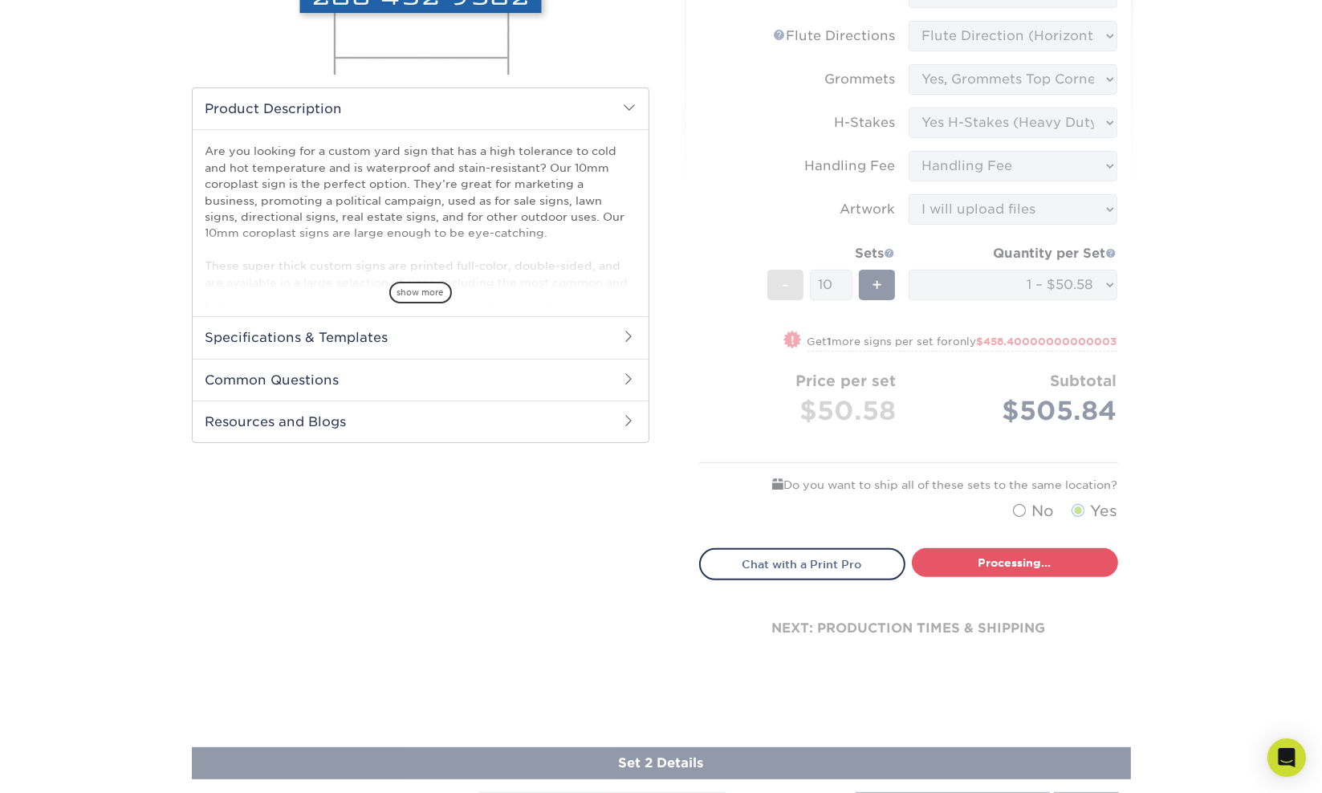
select select "3fdd7f75-431c-4d3d-9d3c-d90f936446e0"
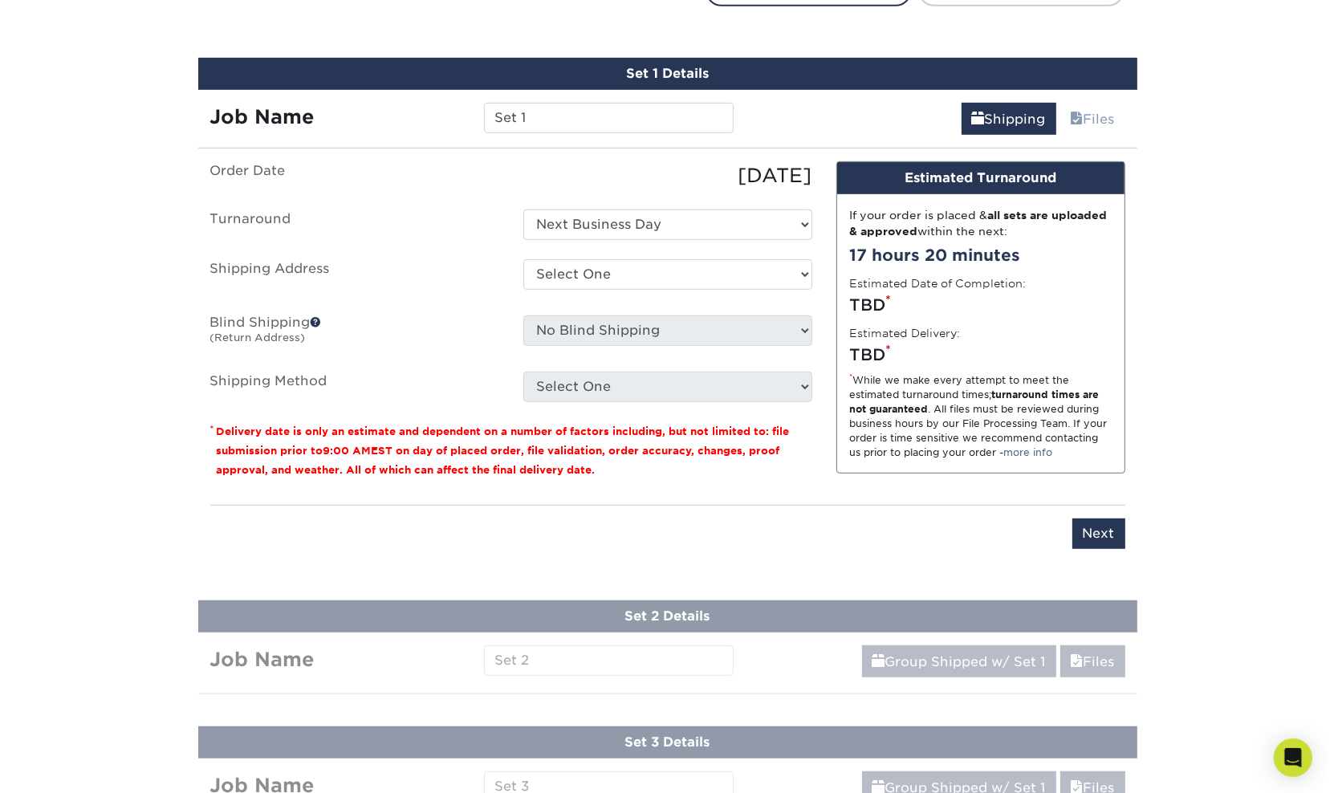
scroll to position [990, 0]
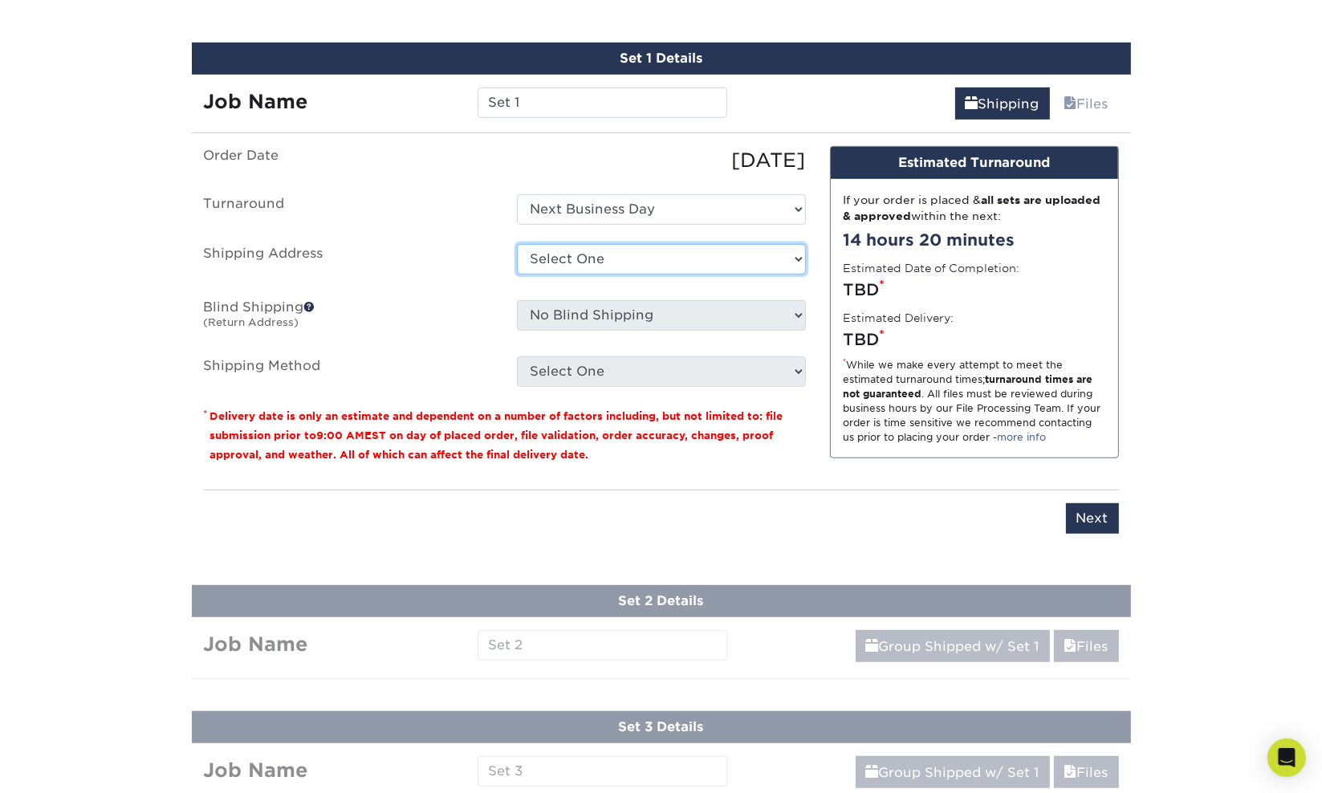
click at [587, 256] on select "Select One + Add New Address - Login" at bounding box center [661, 259] width 289 height 30
select select "newaddress"
click at [517, 244] on select "Select One + Add New Address - Login" at bounding box center [661, 259] width 289 height 30
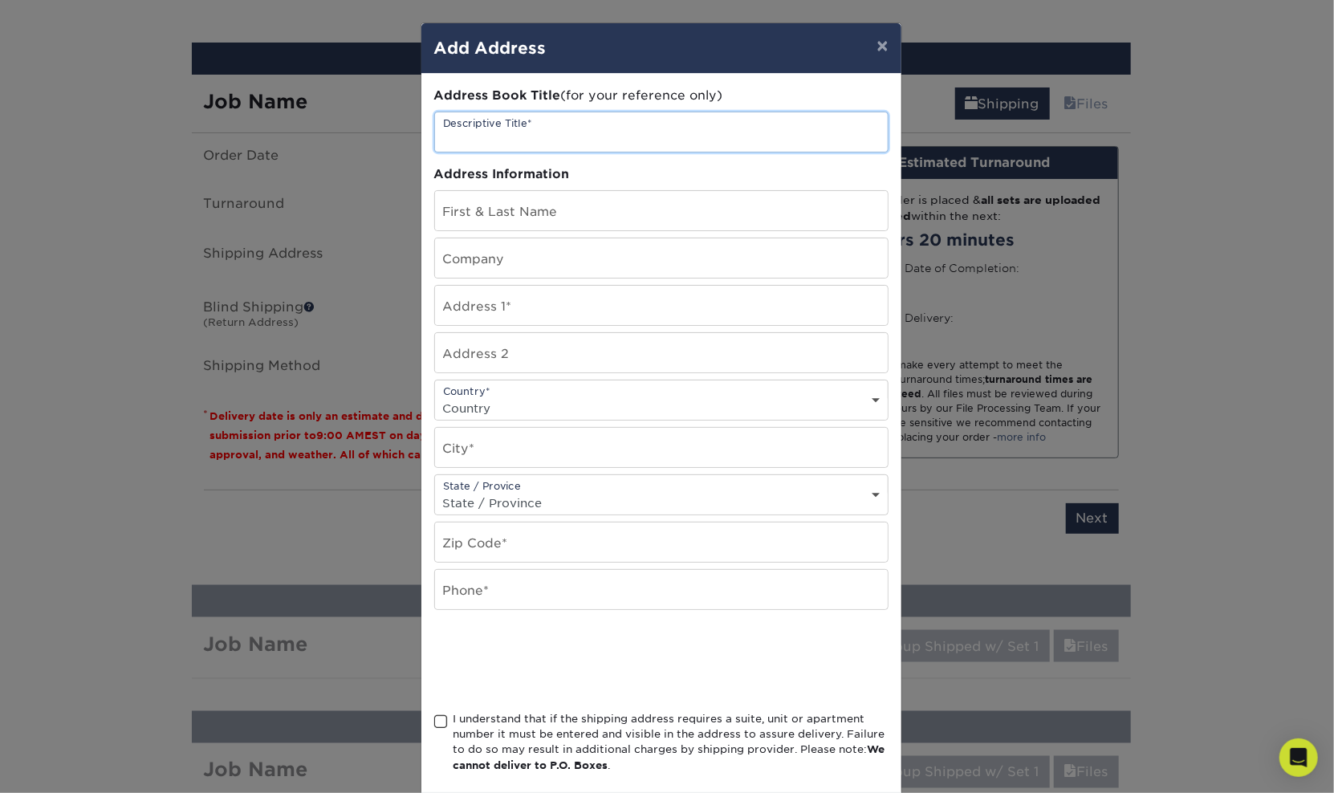
click at [538, 140] on input "text" at bounding box center [661, 131] width 453 height 39
type input "h"
click at [523, 258] on input "text" at bounding box center [661, 257] width 453 height 39
type input "JD Promotions"
type input "Hope"
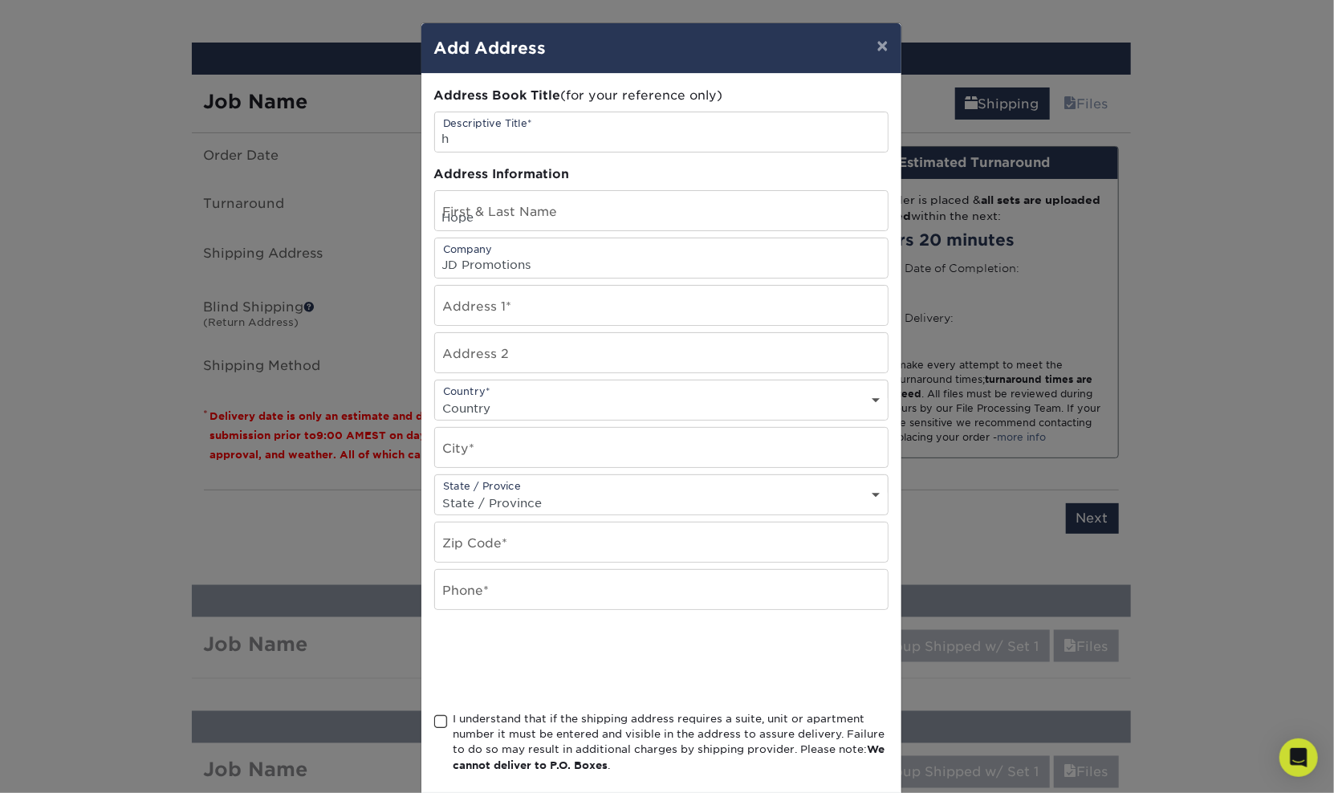
type input "9514732210"
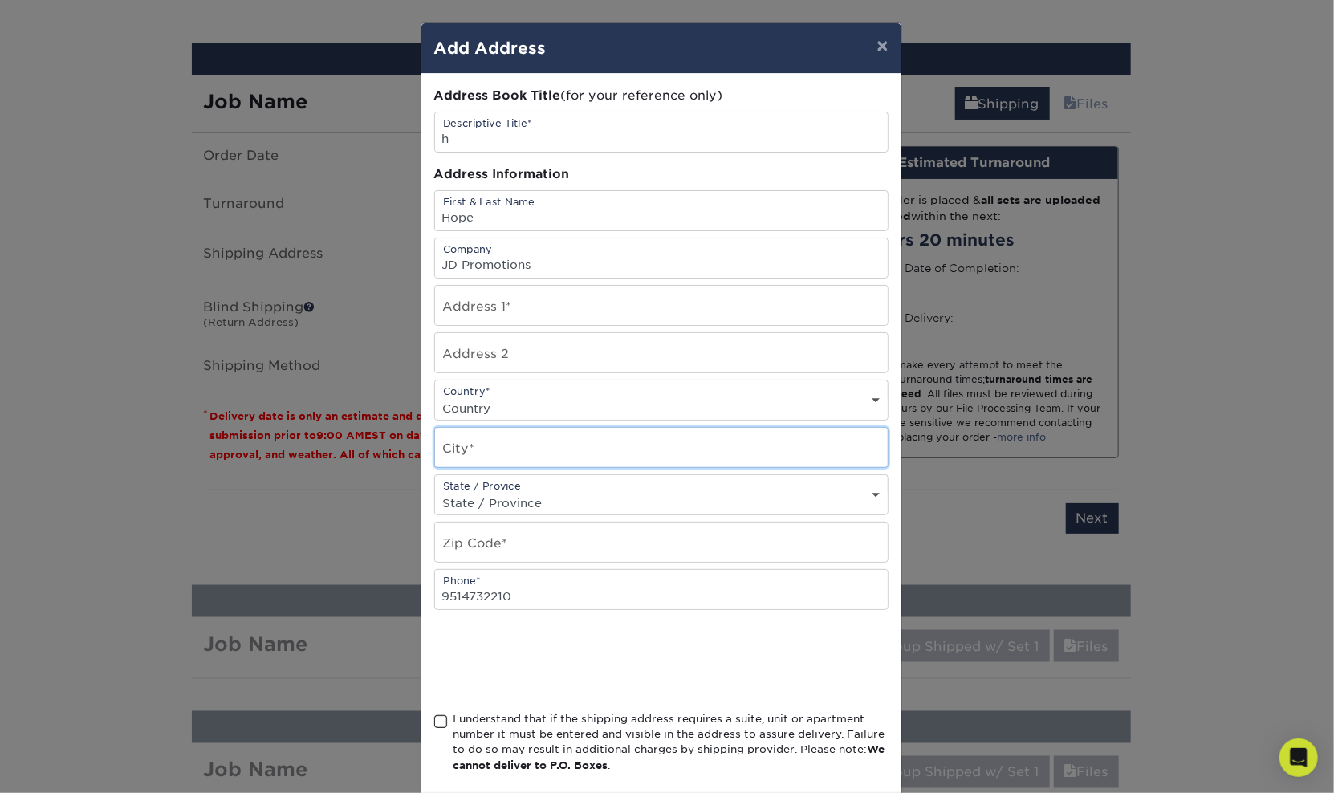
click at [541, 443] on input "text" at bounding box center [661, 447] width 453 height 39
click at [493, 443] on input "text" at bounding box center [661, 447] width 453 height 39
type input "Murrieta"
click at [518, 491] on select "State / Province [US_STATE] [US_STATE] [US_STATE] [US_STATE] [US_STATE] [US_STA…" at bounding box center [661, 502] width 453 height 23
select select "CA"
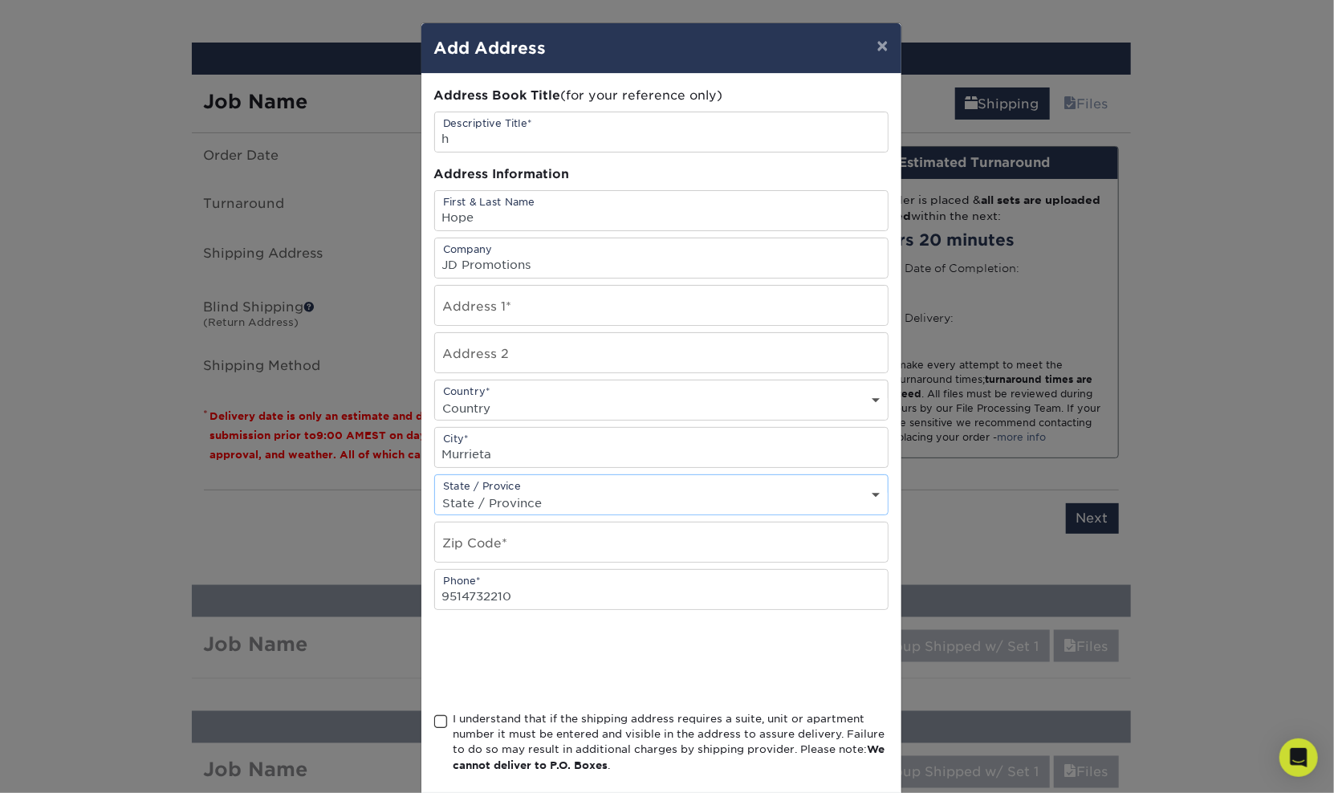
click at [435, 491] on select "State / Province [US_STATE] [US_STATE] [US_STATE] [US_STATE] [US_STATE] [US_STA…" at bounding box center [661, 502] width 453 height 23
click at [474, 542] on input "text" at bounding box center [661, 541] width 453 height 39
type input "92563"
drag, startPoint x: 429, startPoint y: 719, endPoint x: 445, endPoint y: 716, distance: 15.6
click at [434, 719] on span at bounding box center [441, 721] width 14 height 15
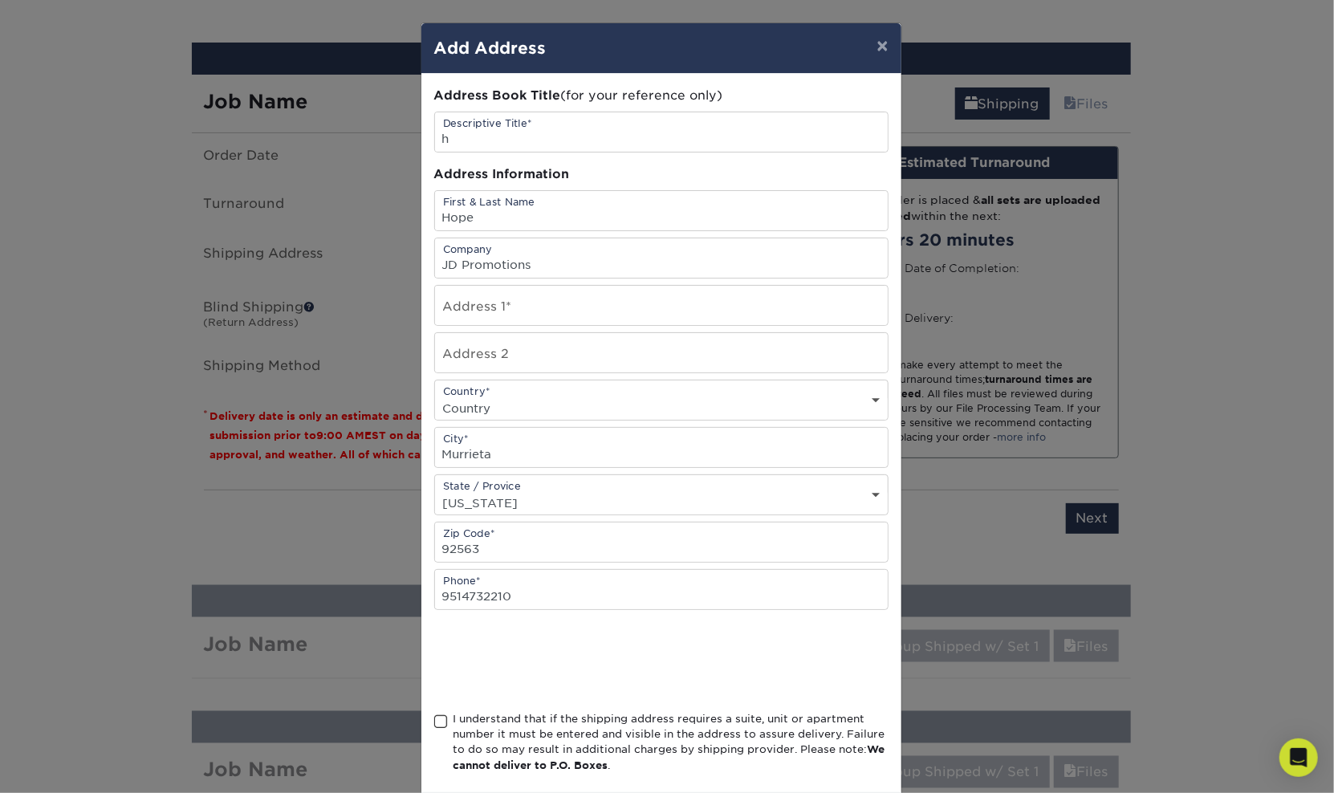
click at [0, 0] on input "I understand that if the shipping address requires a suite, unit or apartment n…" at bounding box center [0, 0] width 0 height 0
click at [683, 402] on select "Country [GEOGRAPHIC_DATA] [GEOGRAPHIC_DATA] ----------------------------- [GEOG…" at bounding box center [661, 407] width 453 height 23
select select "US"
click at [435, 396] on select "Country [GEOGRAPHIC_DATA] [GEOGRAPHIC_DATA] ----------------------------- [GEOG…" at bounding box center [661, 407] width 453 height 23
click at [724, 636] on div at bounding box center [661, 660] width 454 height 63
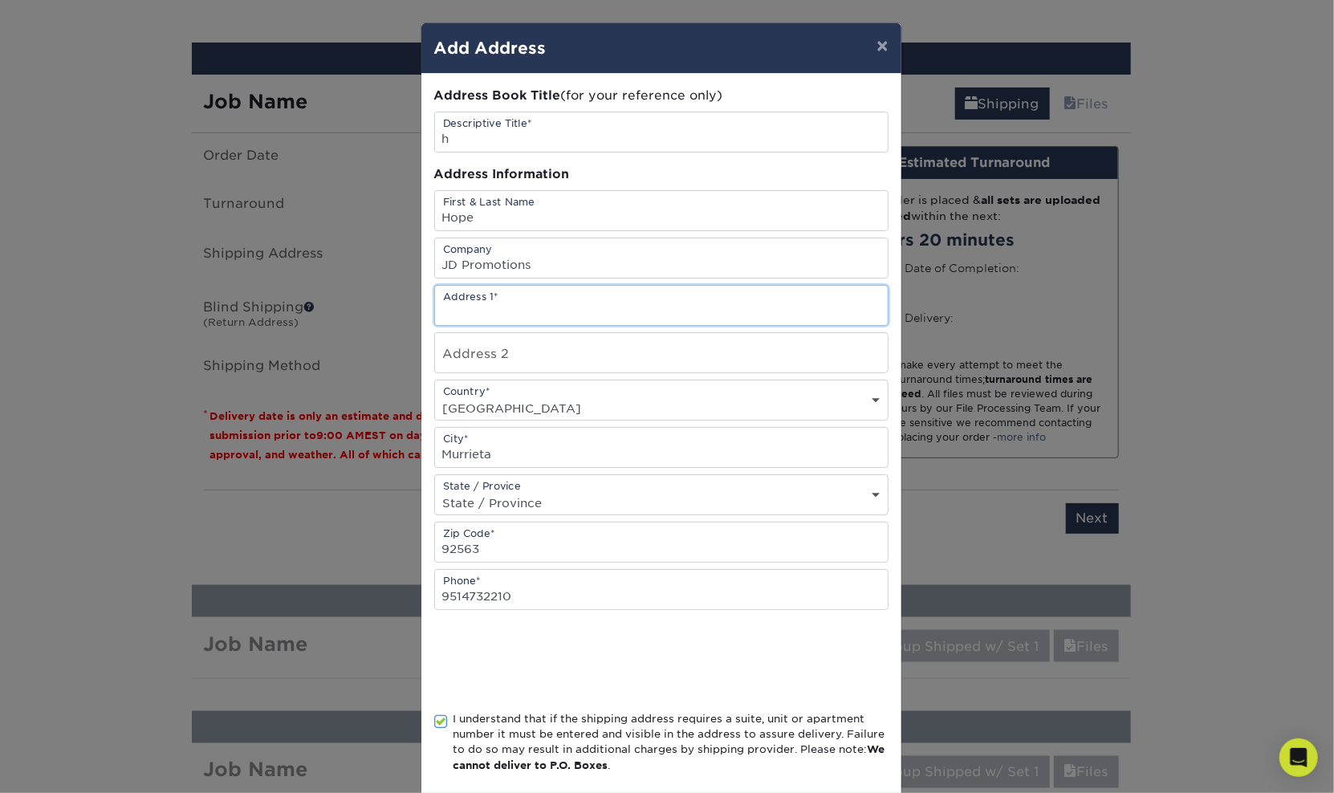
click at [544, 303] on input "text" at bounding box center [661, 305] width 453 height 39
click at [802, 650] on div at bounding box center [661, 660] width 454 height 63
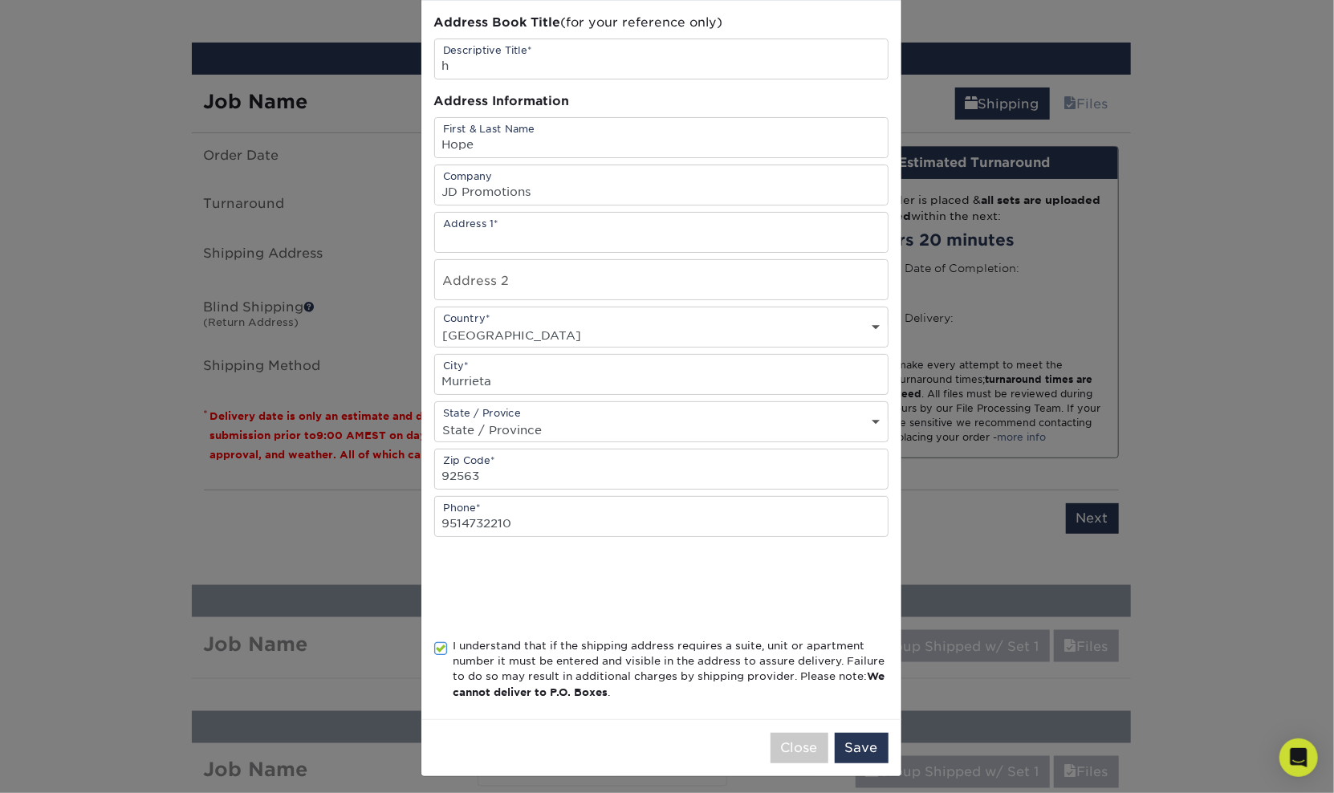
scroll to position [75, 0]
click at [865, 741] on button "Save" at bounding box center [862, 746] width 54 height 30
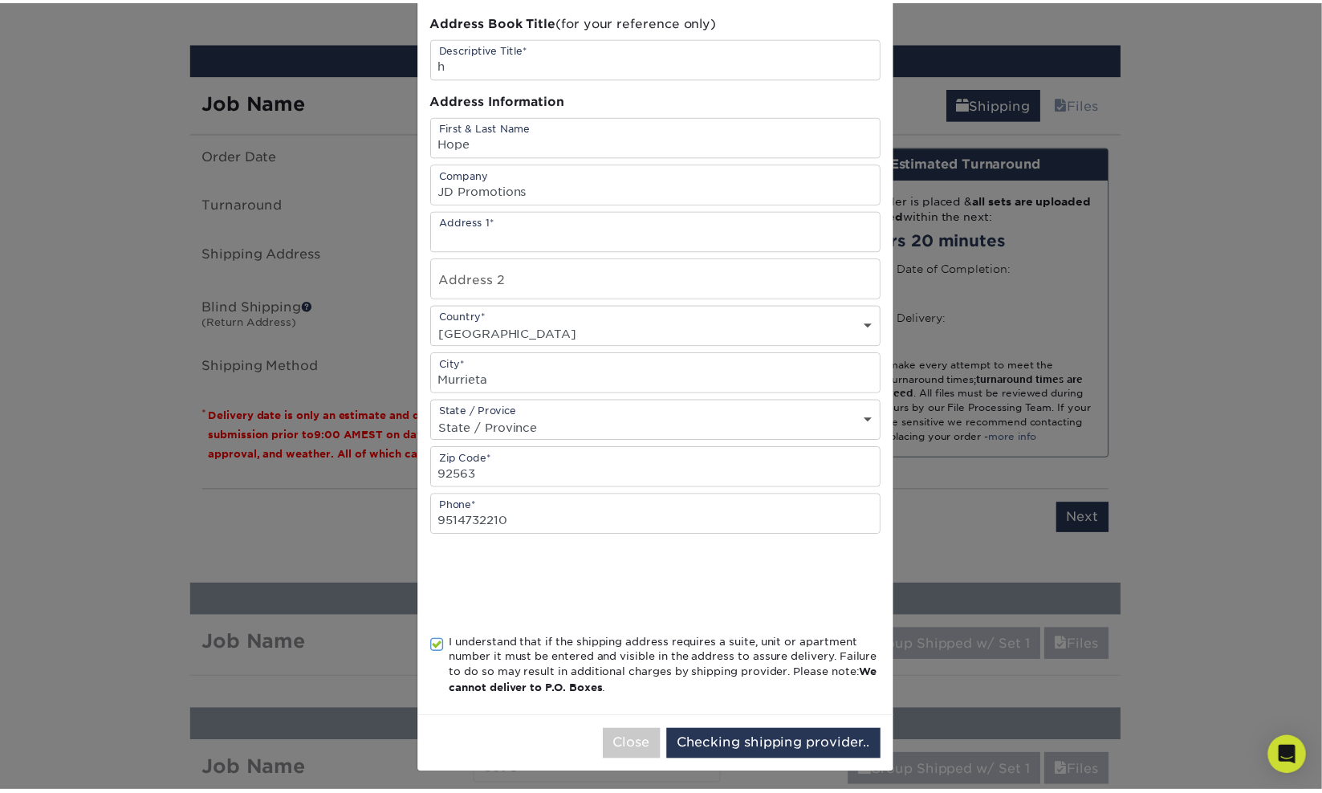
scroll to position [0, 0]
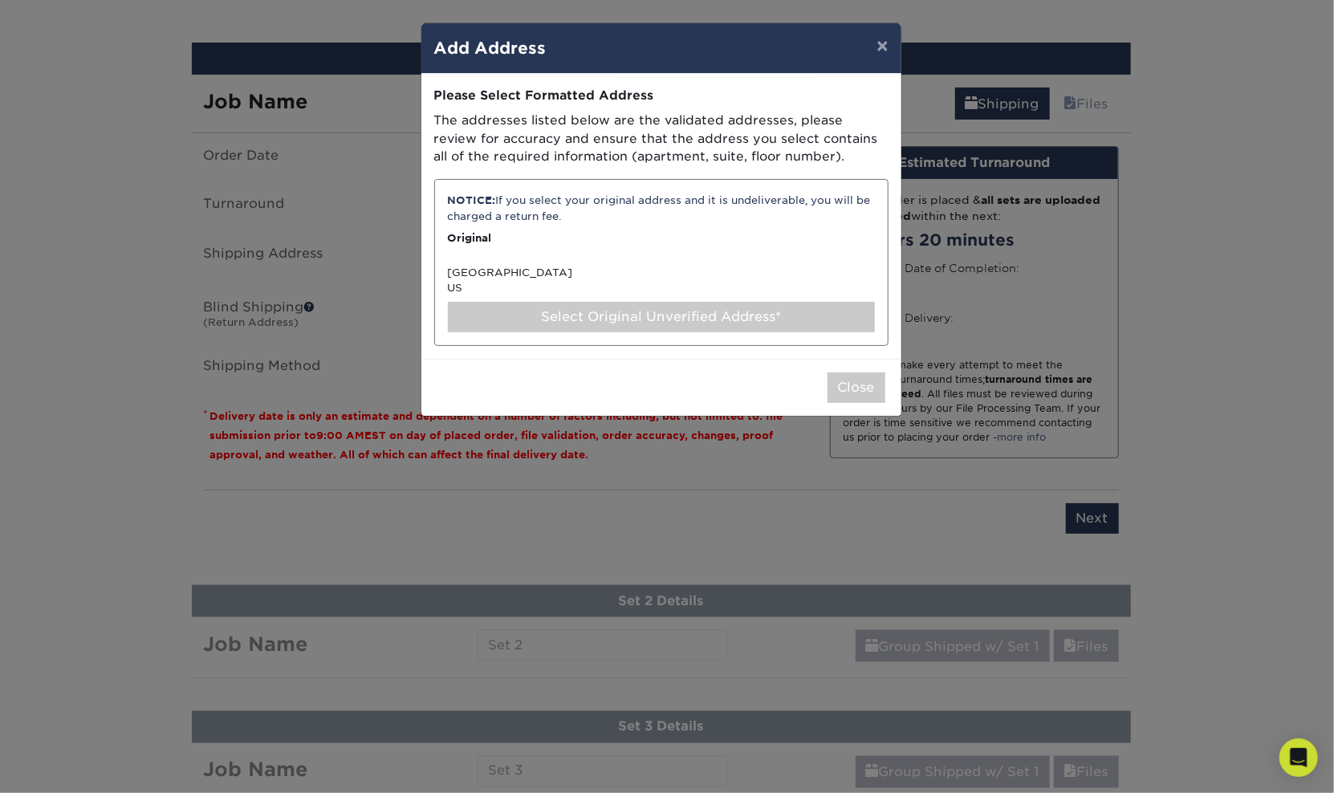
click at [530, 248] on div "NOTICE: If you select your original address and it is undeliverable, you will b…" at bounding box center [661, 262] width 454 height 167
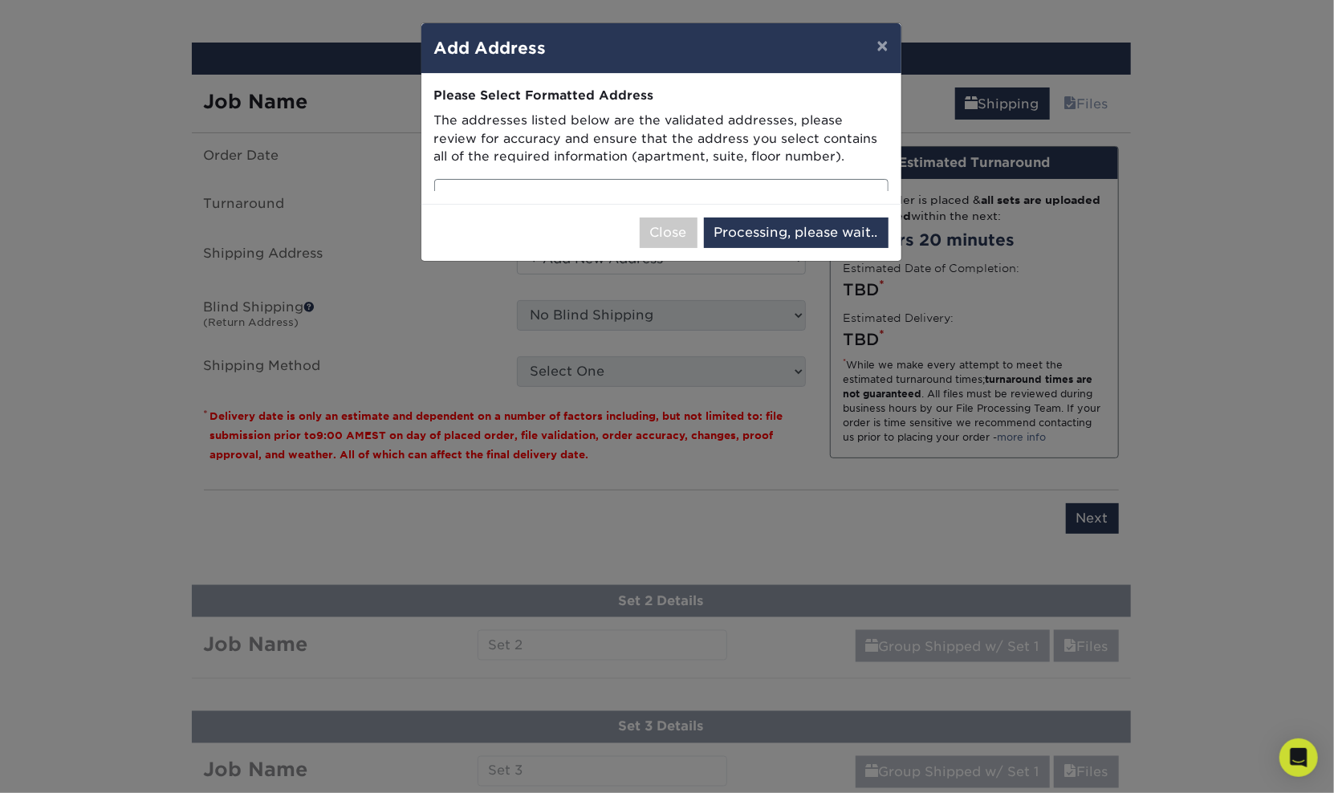
select select "285461"
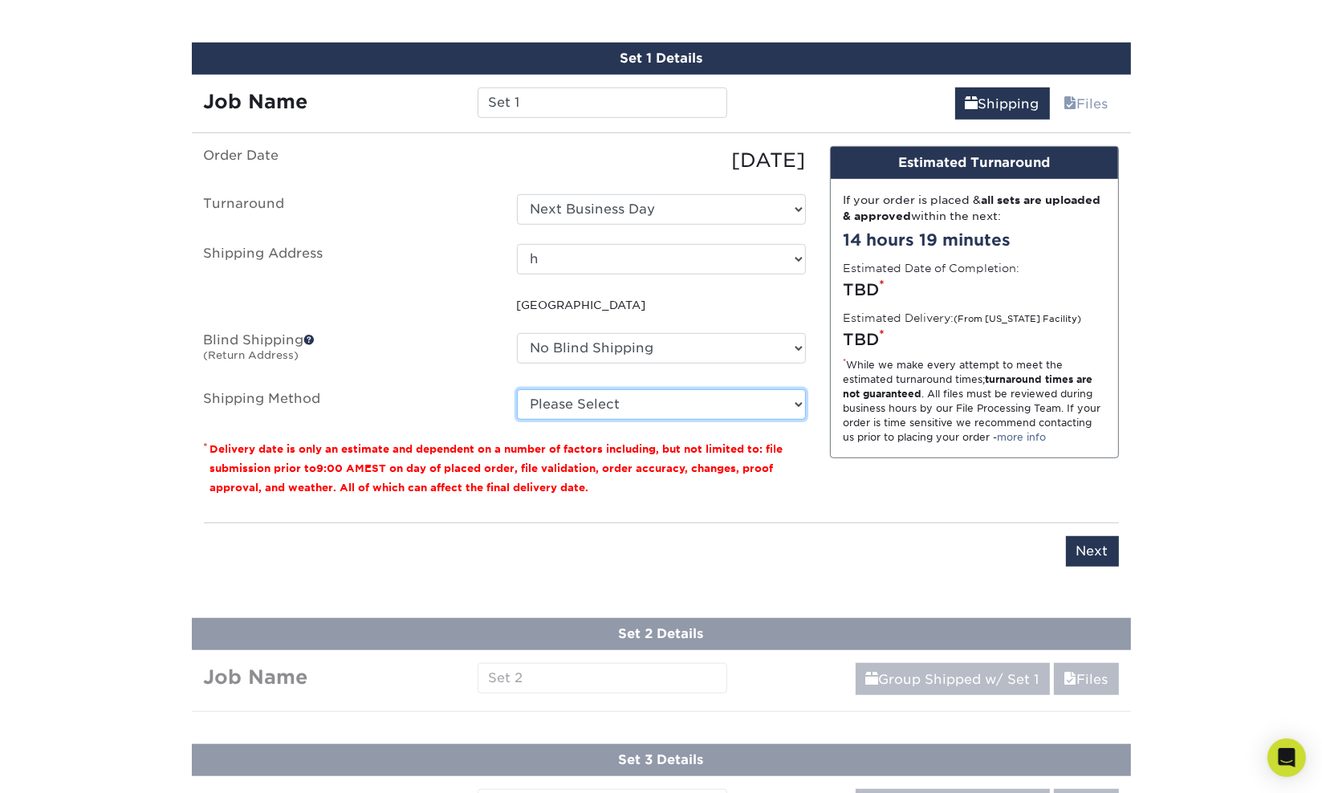
click at [591, 405] on select "Please Select Next Day Everywhere (+$11.20) Ground Shipping (+$39.56) 3 Day Shi…" at bounding box center [661, 404] width 289 height 30
select select "NEXTDAYEVERYWHERE"
click at [517, 389] on select "Please Select Next Day Everywhere (+$11.20) Ground Shipping (+$39.56) 3 Day Shi…" at bounding box center [661, 404] width 289 height 30
